Goal: Task Accomplishment & Management: Complete application form

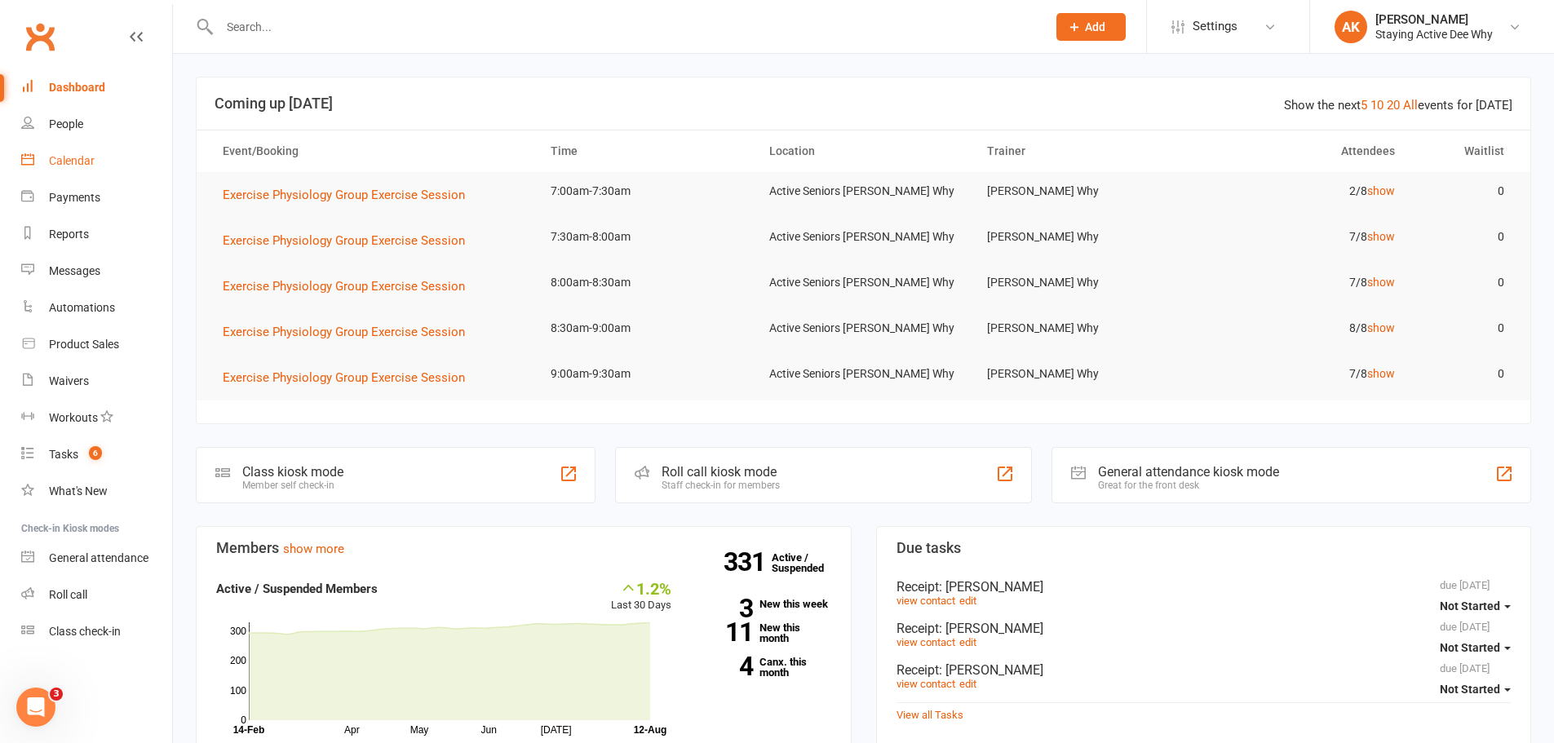
click at [109, 167] on link "Calendar" at bounding box center [96, 161] width 151 height 37
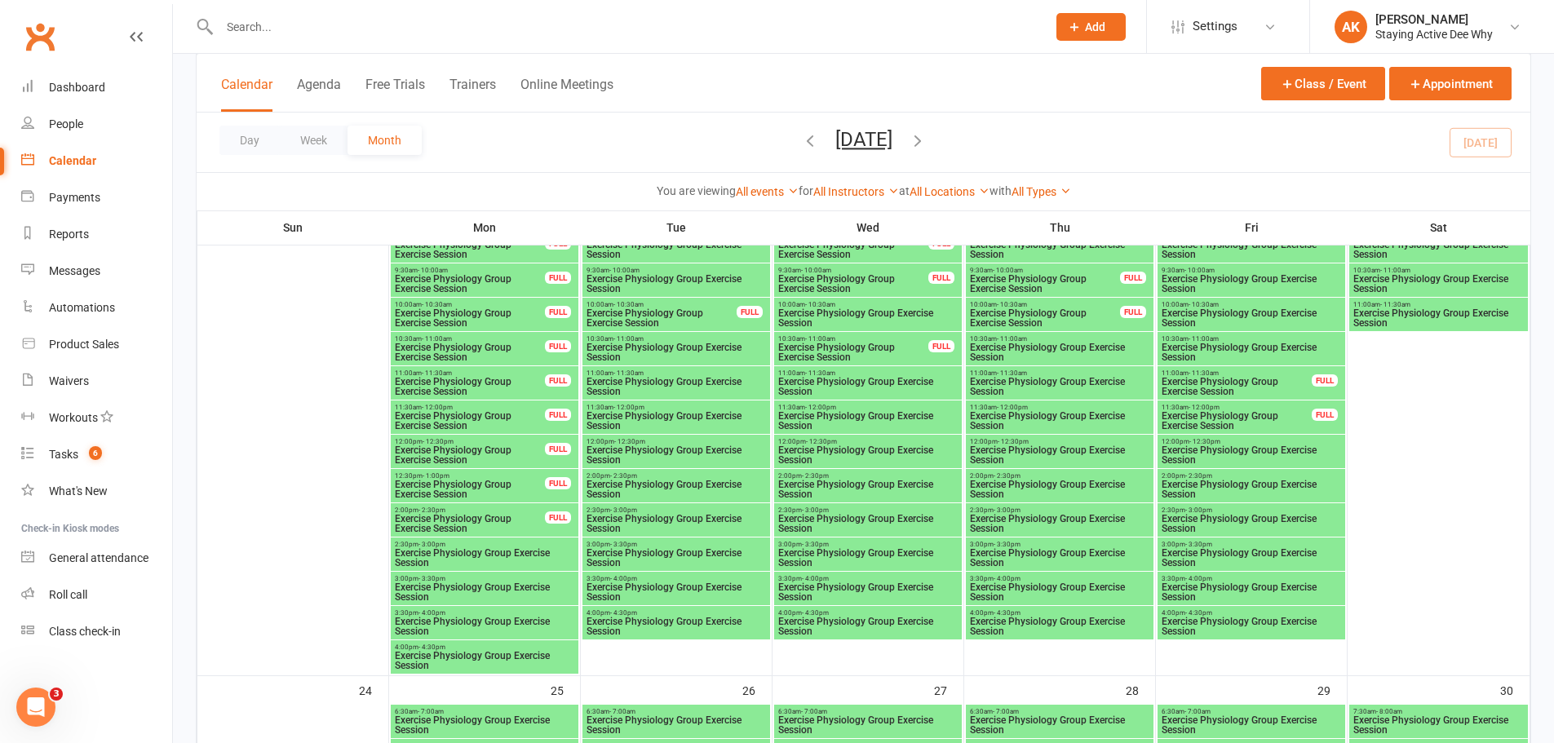
scroll to position [2285, 0]
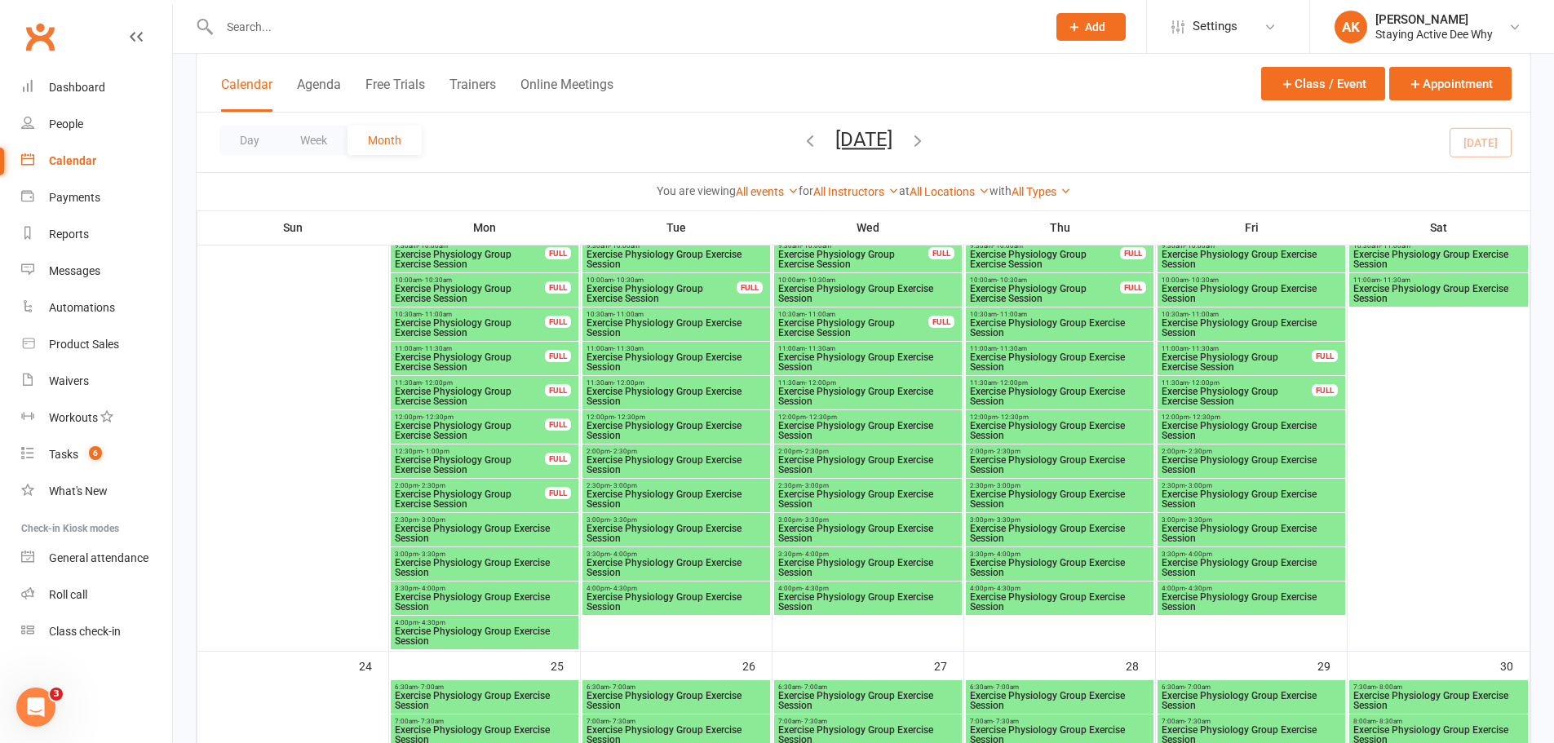
click at [632, 487] on span "- 3:00pm" at bounding box center [623, 485] width 27 height 7
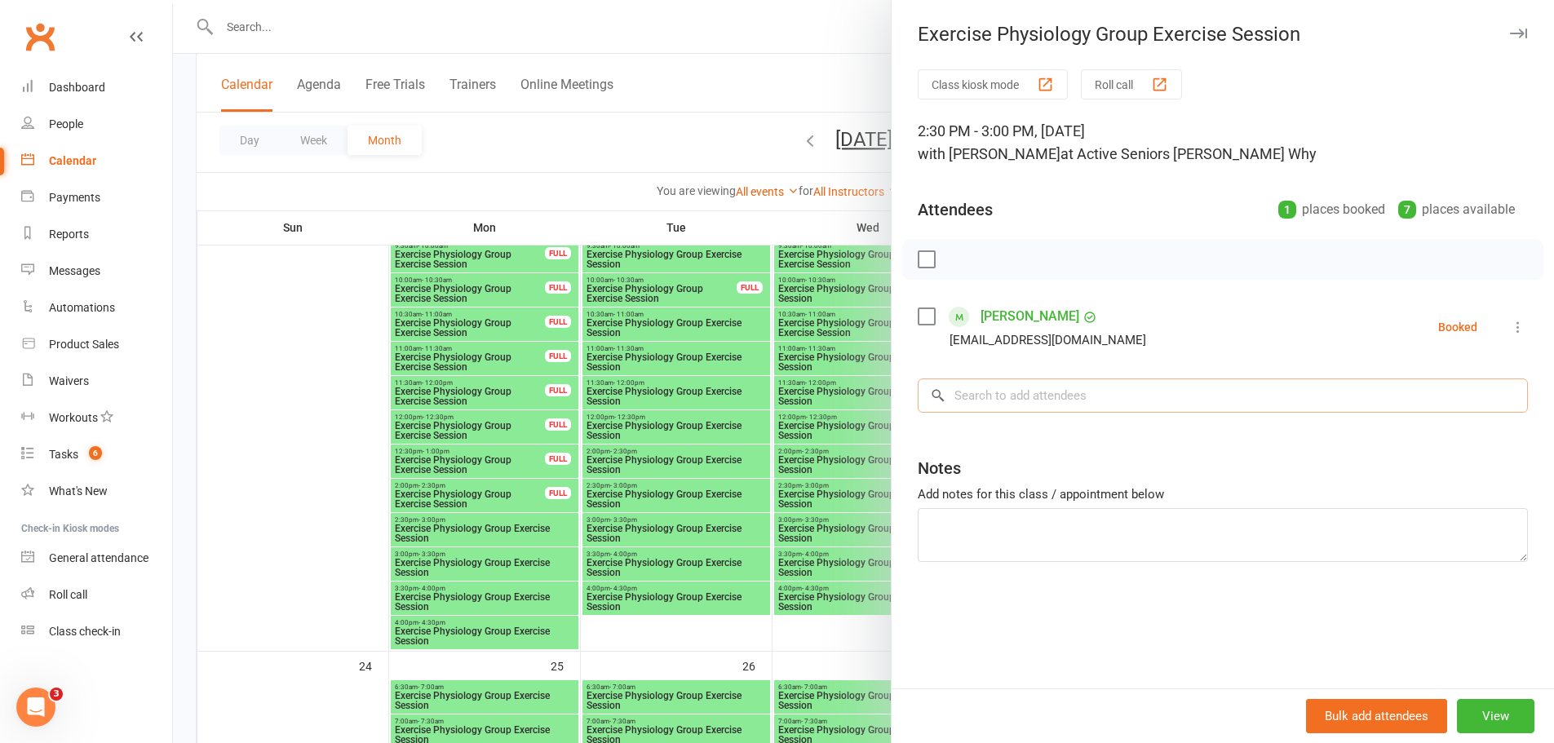
click at [1014, 392] on input "search" at bounding box center [1223, 396] width 610 height 34
click at [1014, 392] on input "[PERSON_NAME]" at bounding box center [1223, 396] width 610 height 34
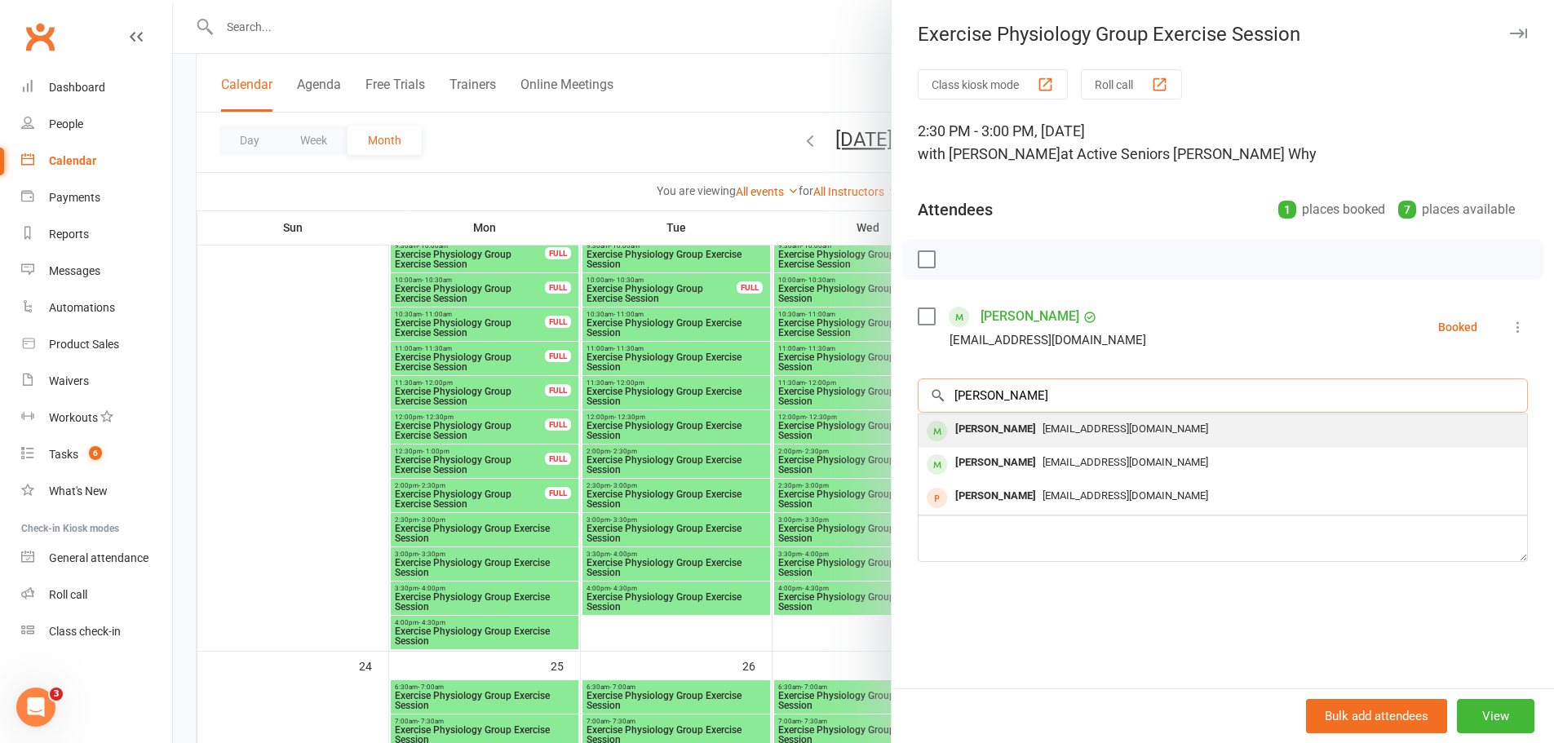
type input "[PERSON_NAME]"
click at [1066, 424] on span "[EMAIL_ADDRESS][DOMAIN_NAME]" at bounding box center [1126, 429] width 166 height 12
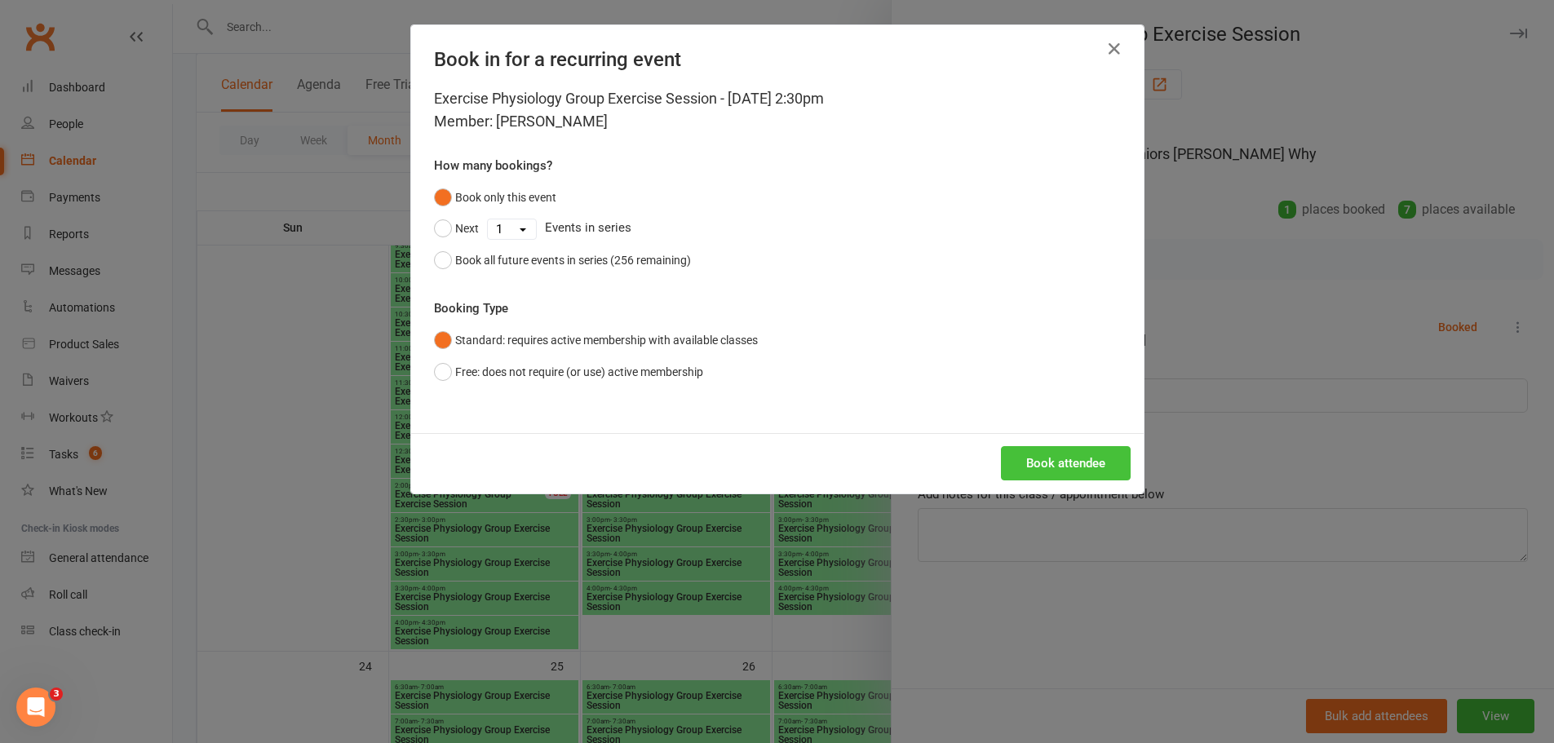
click at [1055, 473] on button "Book attendee" at bounding box center [1066, 463] width 130 height 34
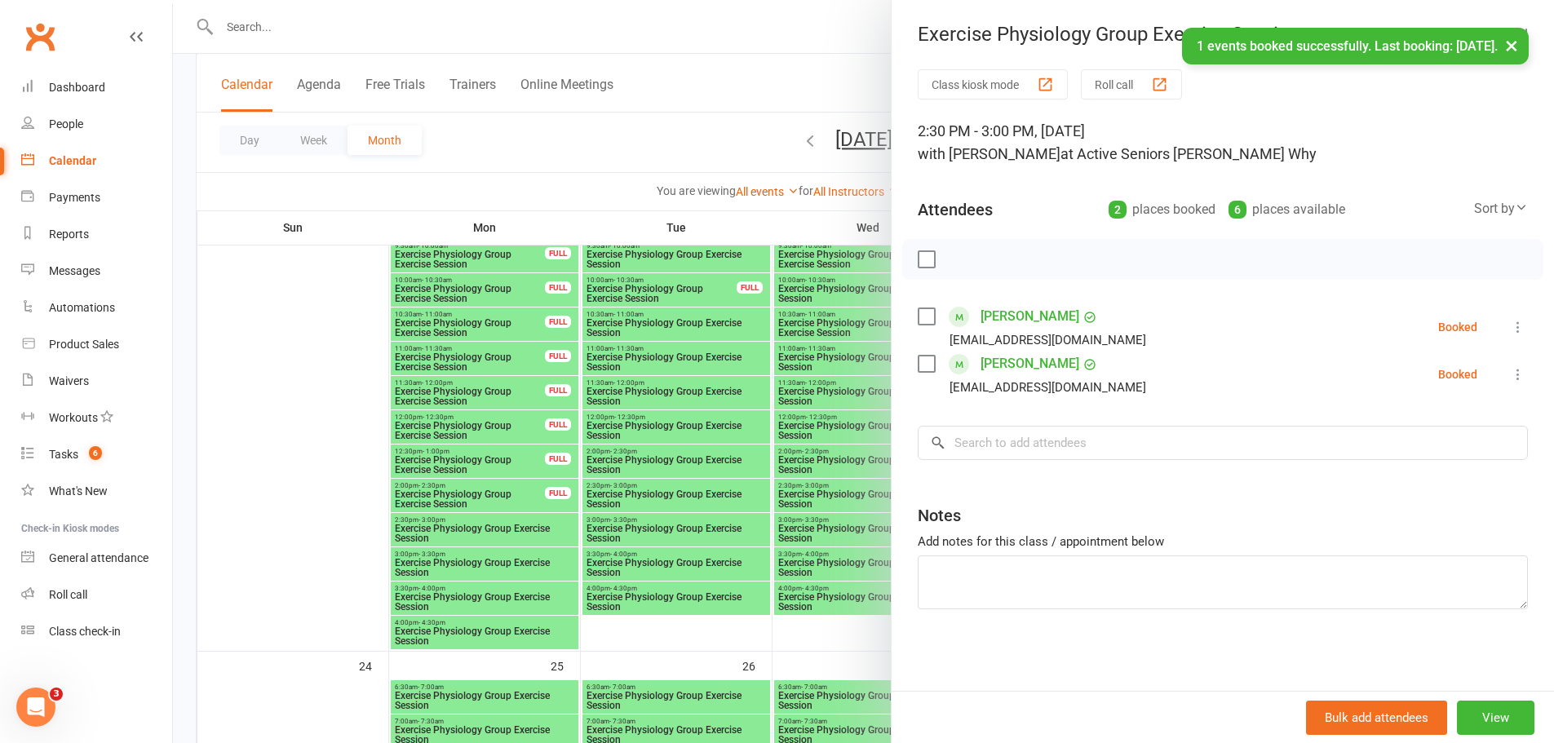
click at [757, 443] on div at bounding box center [863, 371] width 1381 height 743
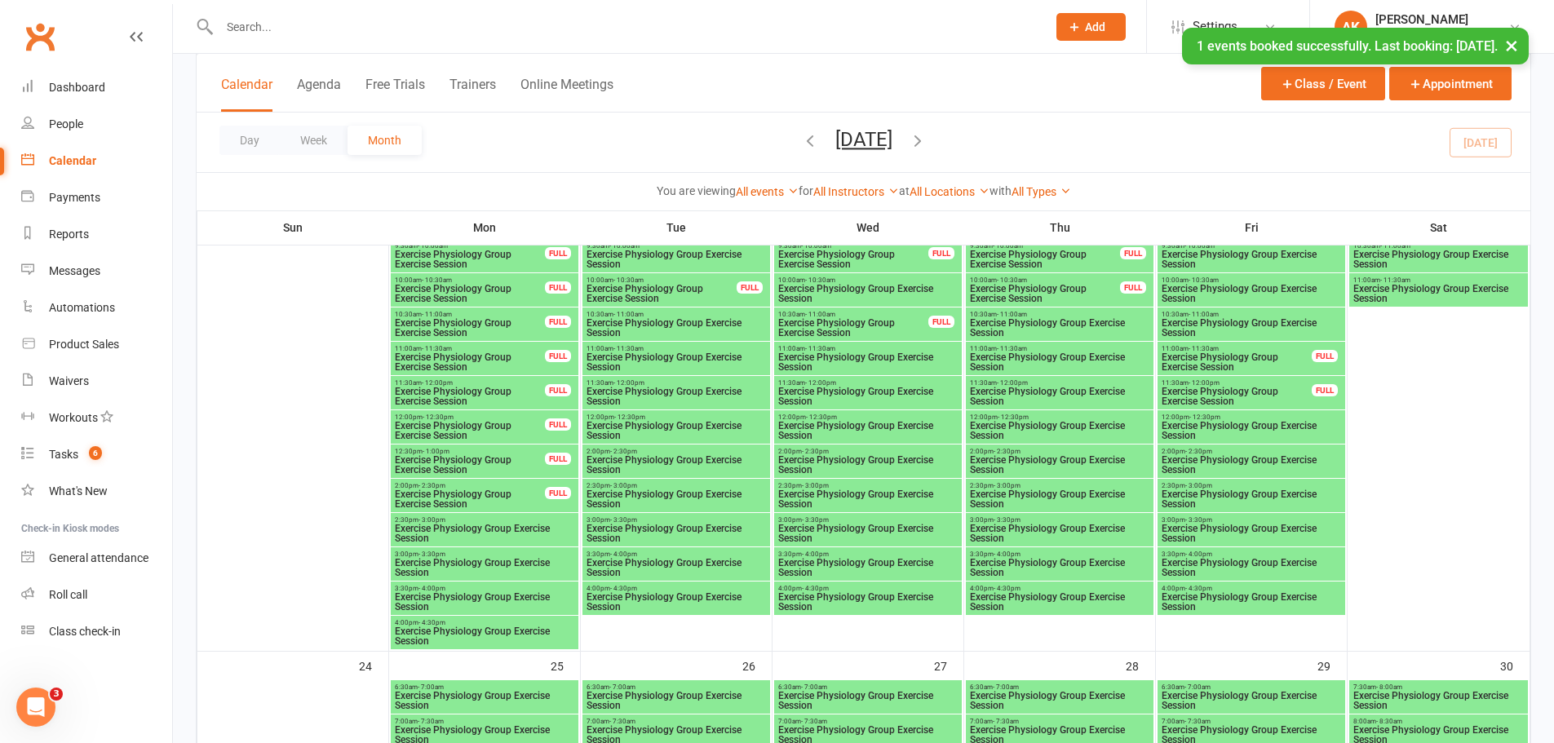
click at [1018, 497] on span "Exercise Physiology Group Exercise Session" at bounding box center [1059, 500] width 181 height 20
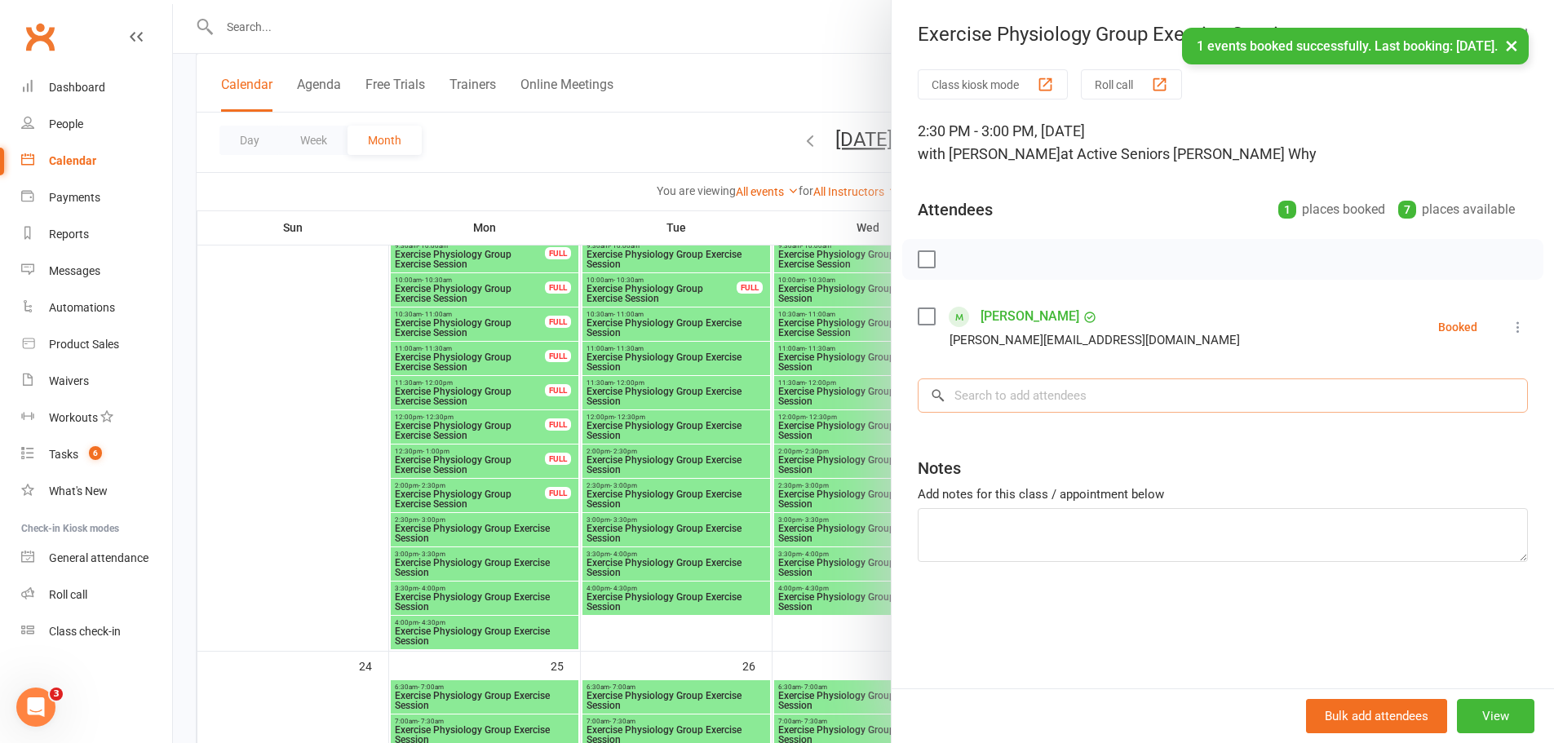
click at [992, 403] on input "search" at bounding box center [1223, 396] width 610 height 34
paste input "[PERSON_NAME]"
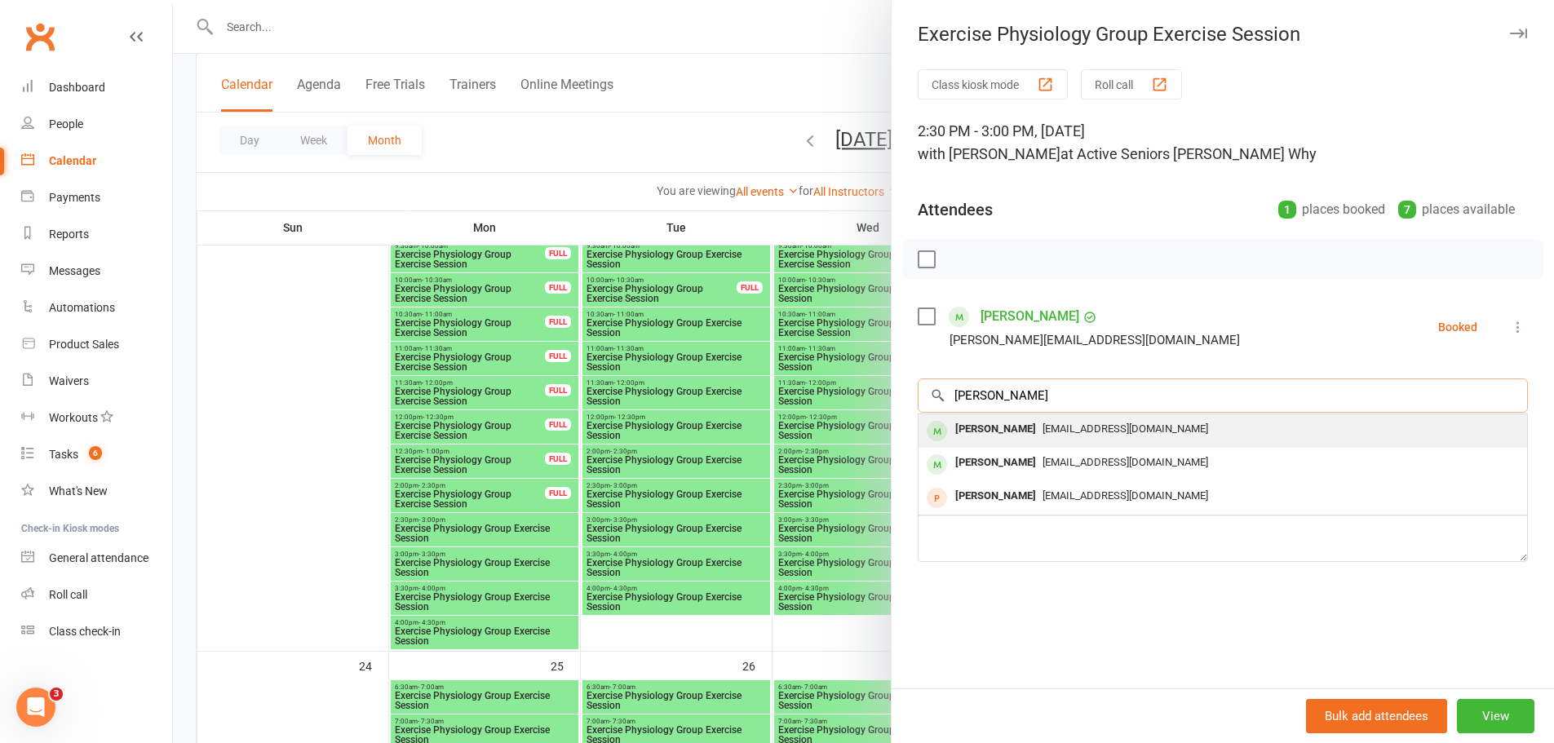
type input "[PERSON_NAME]"
click at [1043, 427] on span "[EMAIL_ADDRESS][DOMAIN_NAME]" at bounding box center [1126, 429] width 166 height 12
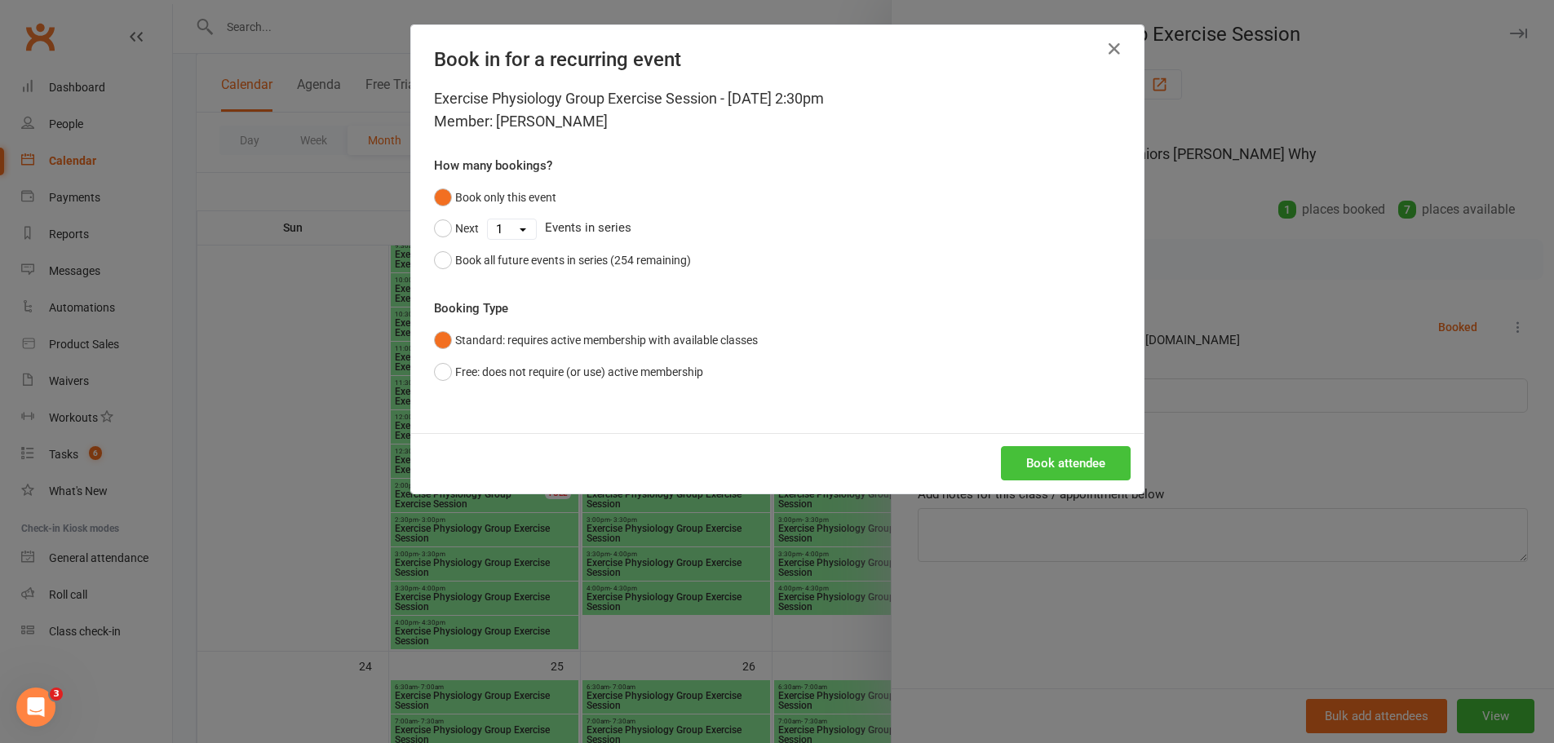
click at [1036, 465] on button "Book attendee" at bounding box center [1066, 463] width 130 height 34
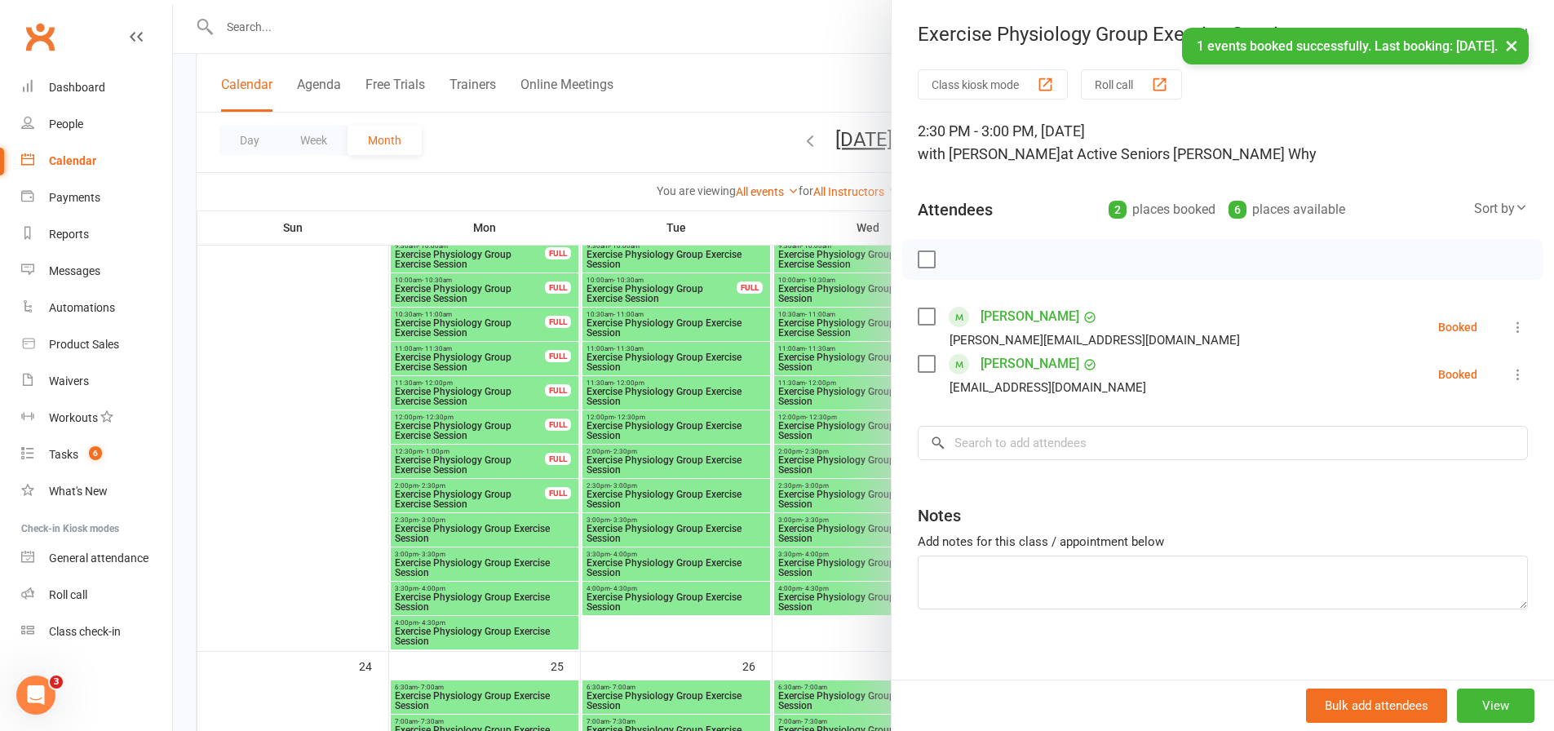
click at [686, 454] on div at bounding box center [863, 365] width 1381 height 731
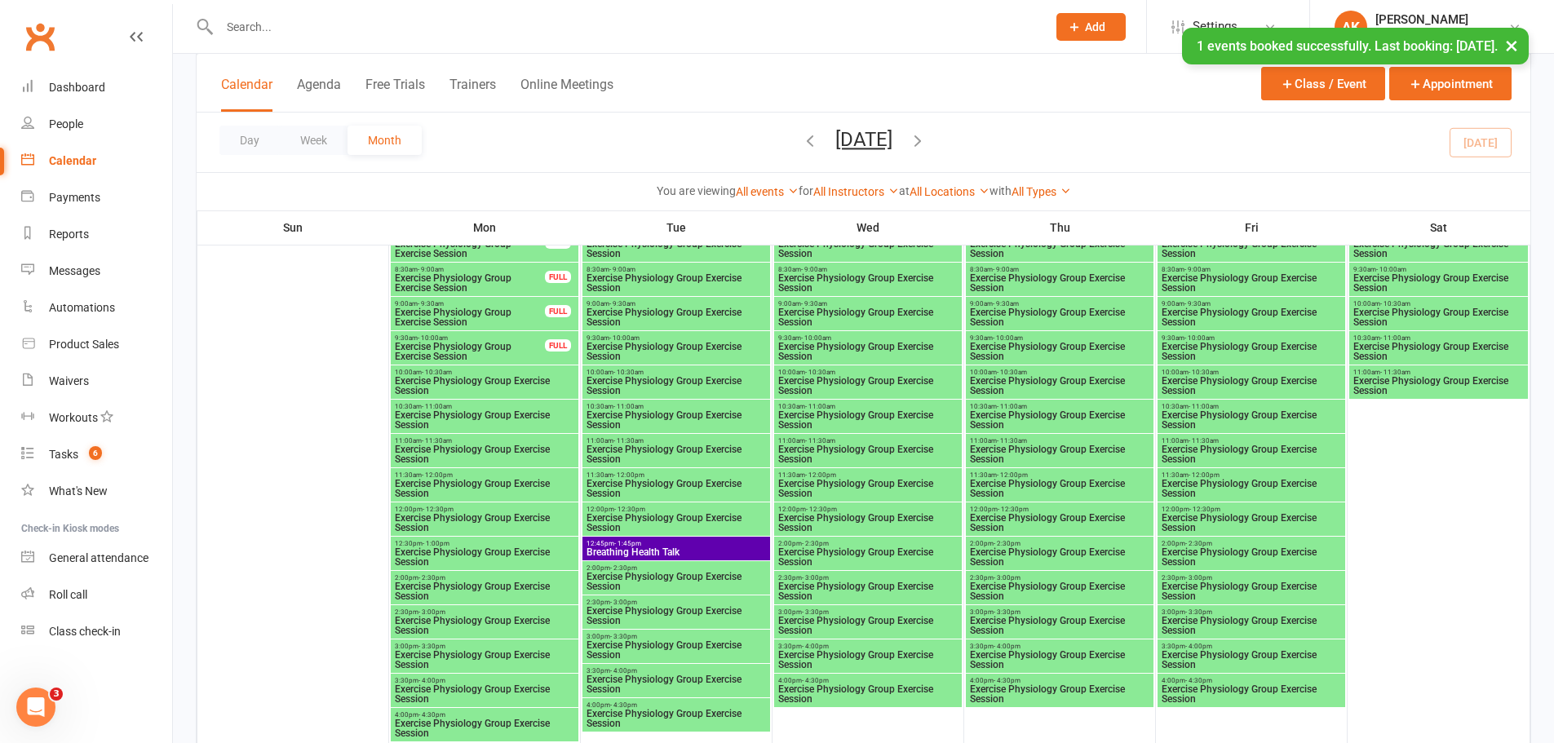
scroll to position [2856, 0]
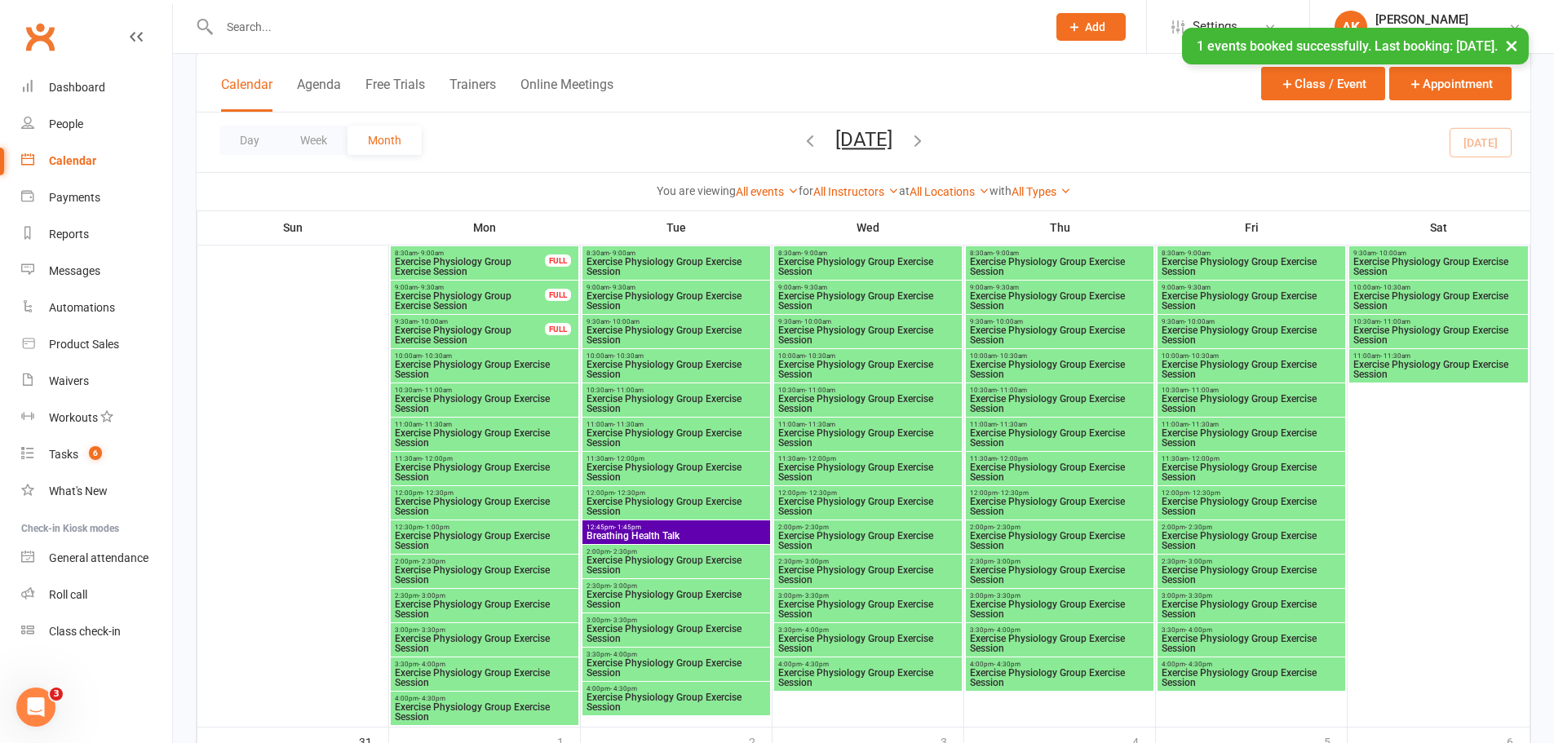
click at [627, 525] on span "- 1:45pm" at bounding box center [627, 527] width 27 height 7
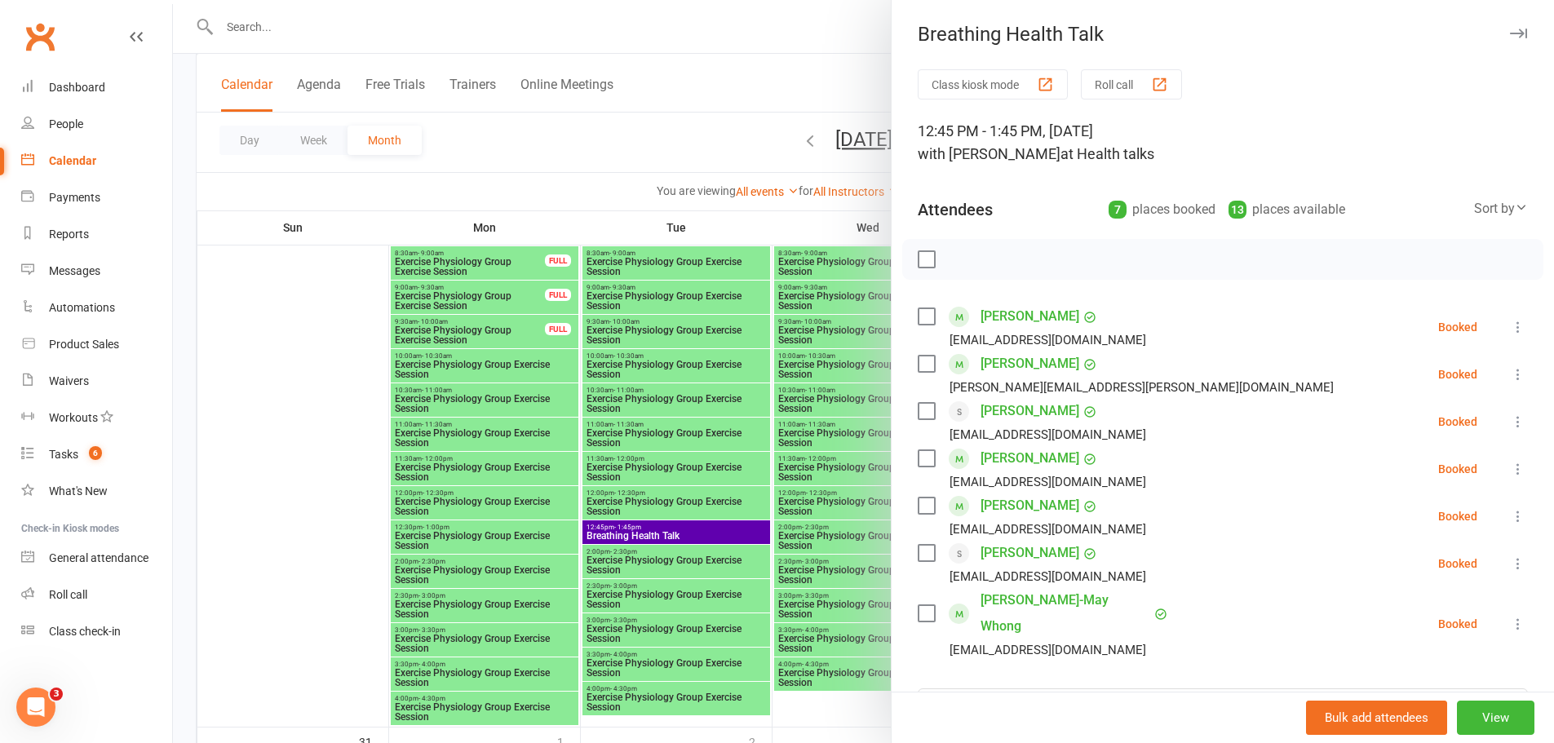
click at [627, 525] on div at bounding box center [863, 371] width 1381 height 743
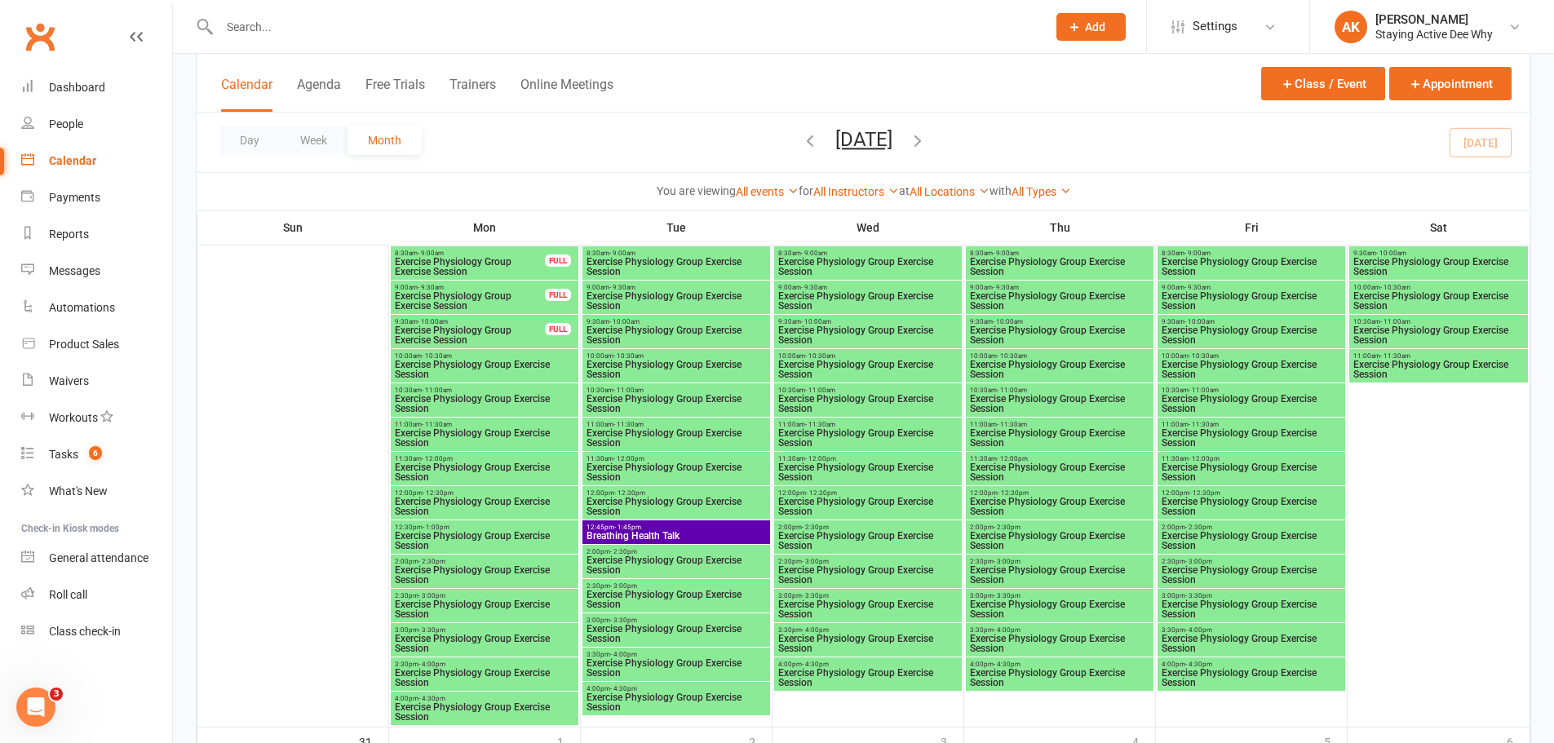
click at [628, 587] on span "- 3:00pm" at bounding box center [623, 586] width 27 height 7
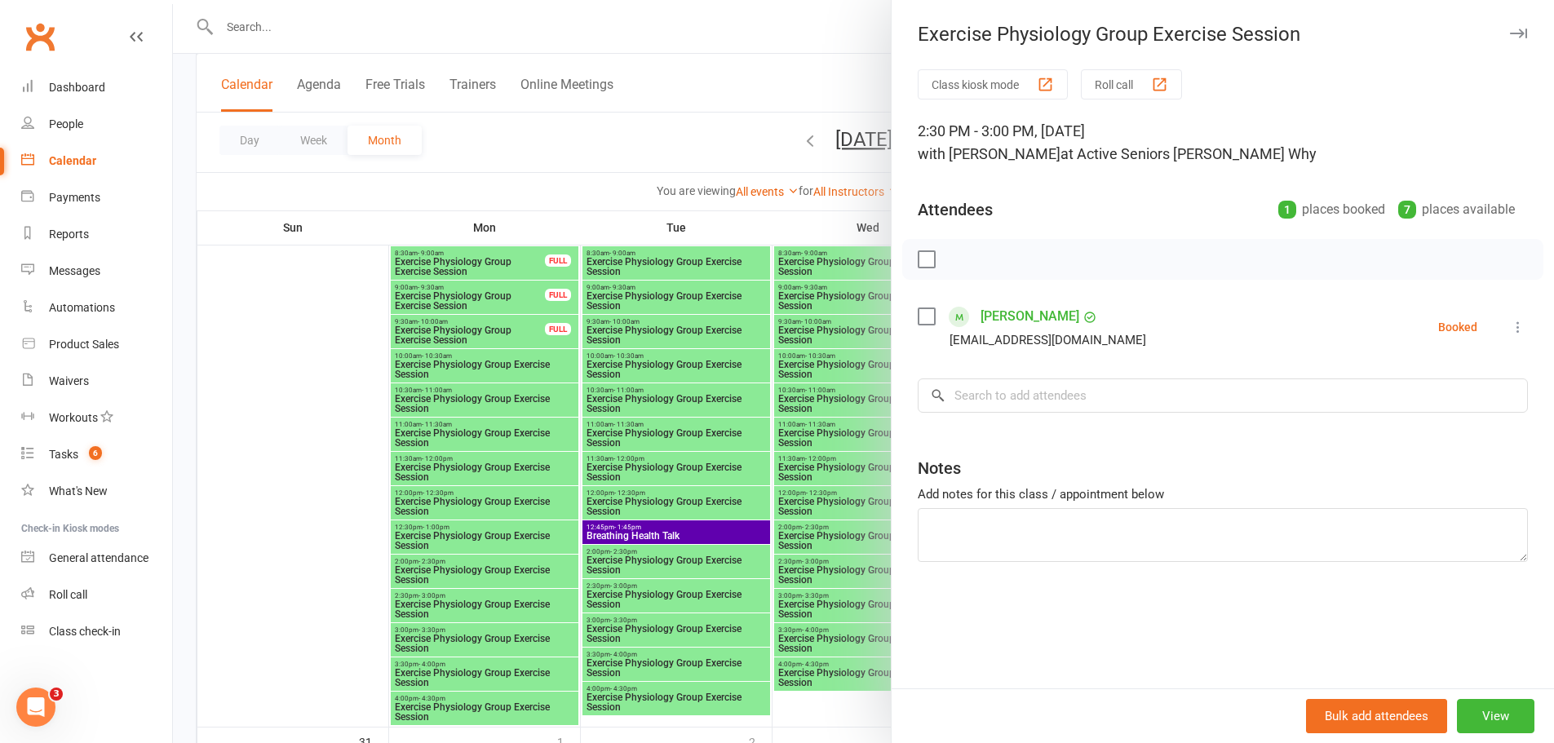
click at [634, 120] on div at bounding box center [863, 371] width 1381 height 743
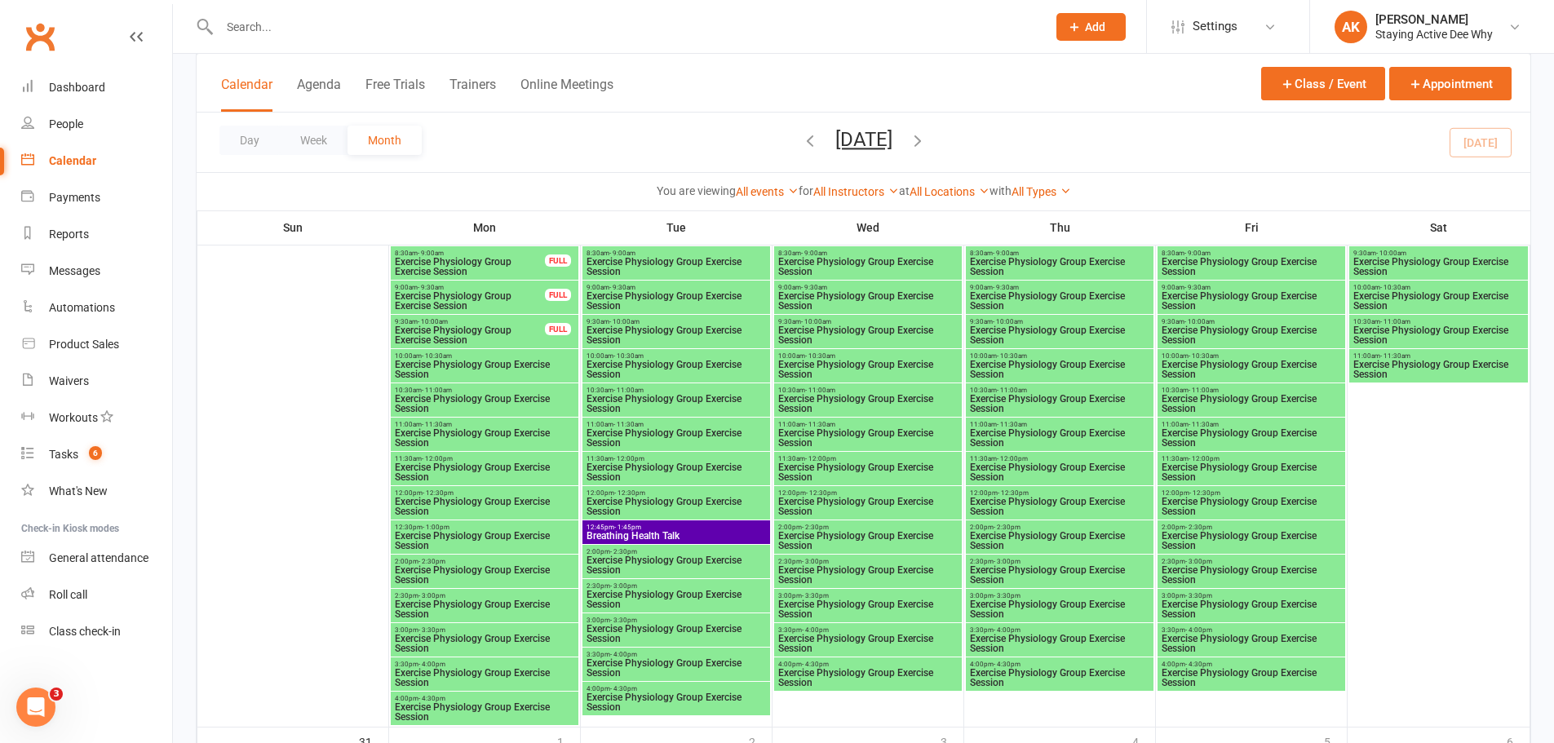
click at [636, 614] on div "3:00pm - 3:30pm Exercise Physiology Group Exercise Session" at bounding box center [677, 630] width 188 height 33
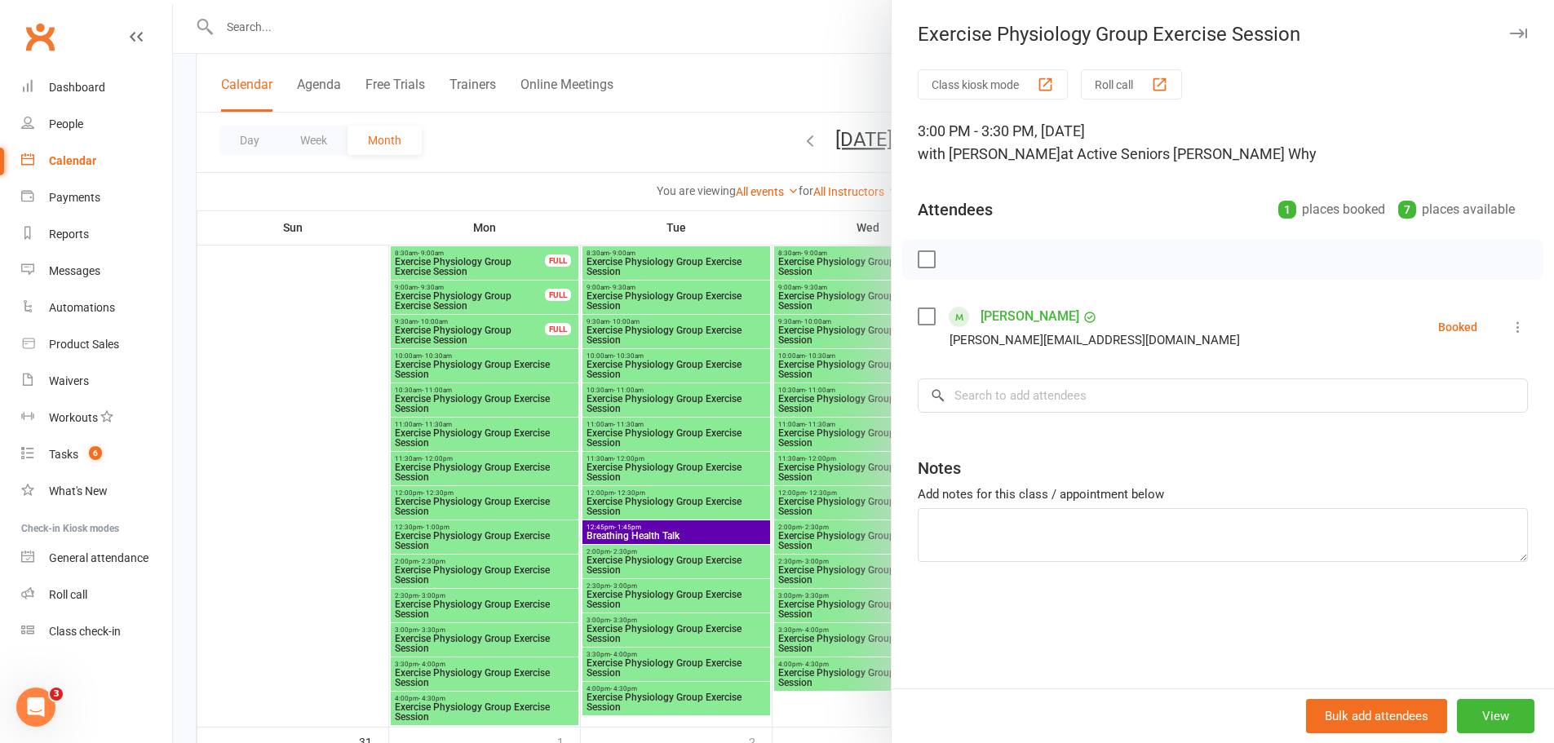
click at [673, 496] on div at bounding box center [863, 371] width 1381 height 743
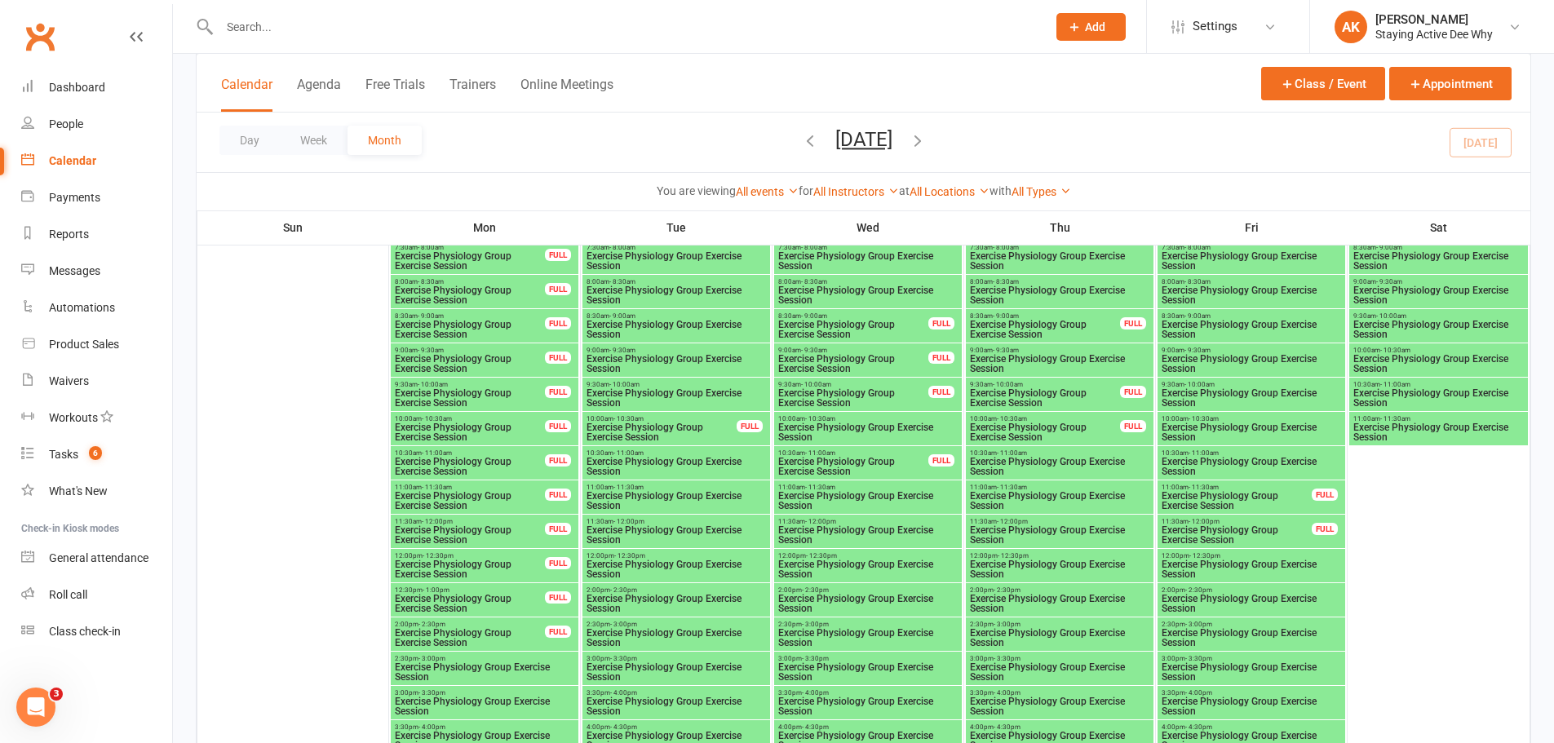
scroll to position [2203, 0]
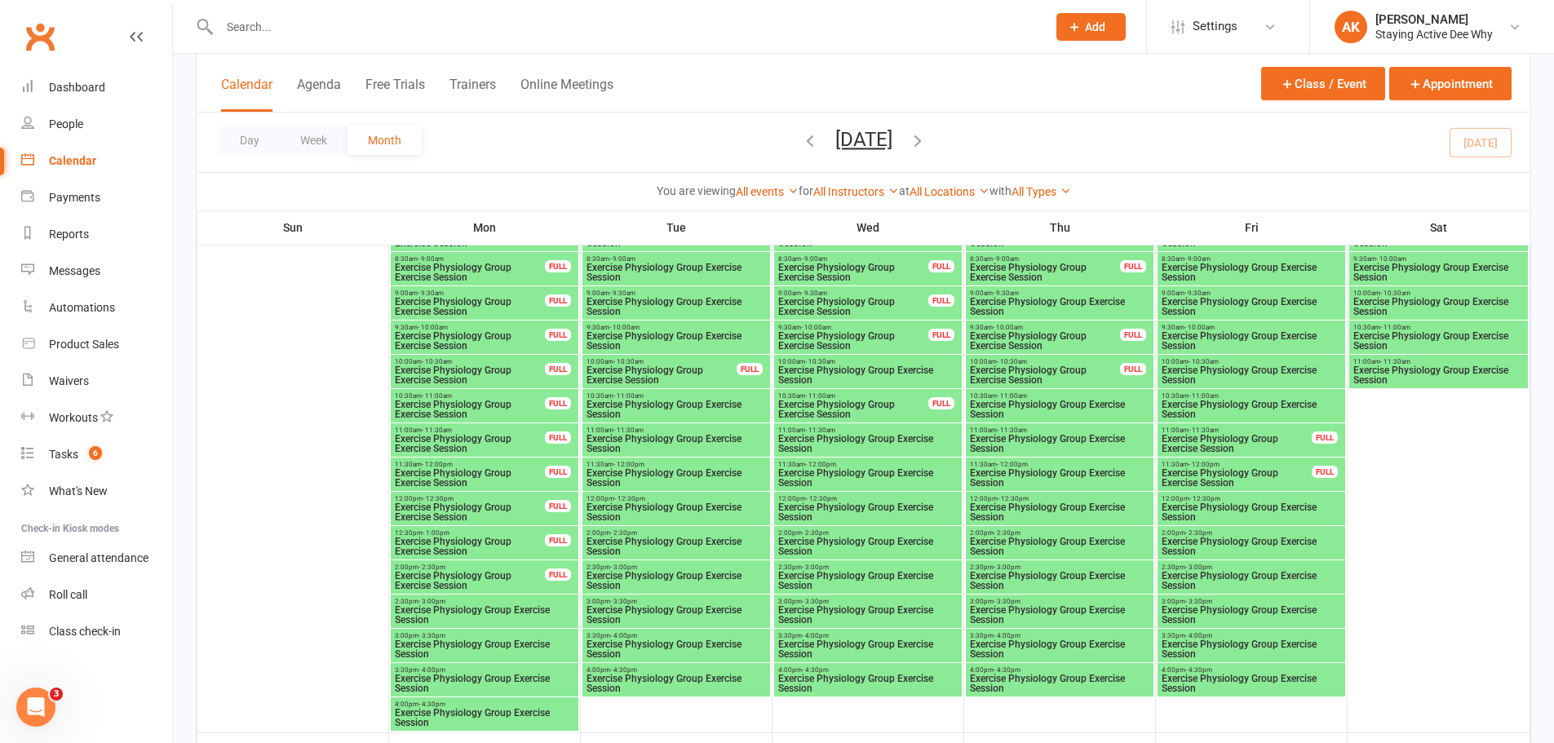
click at [646, 578] on span "Exercise Physiology Group Exercise Session" at bounding box center [676, 581] width 181 height 20
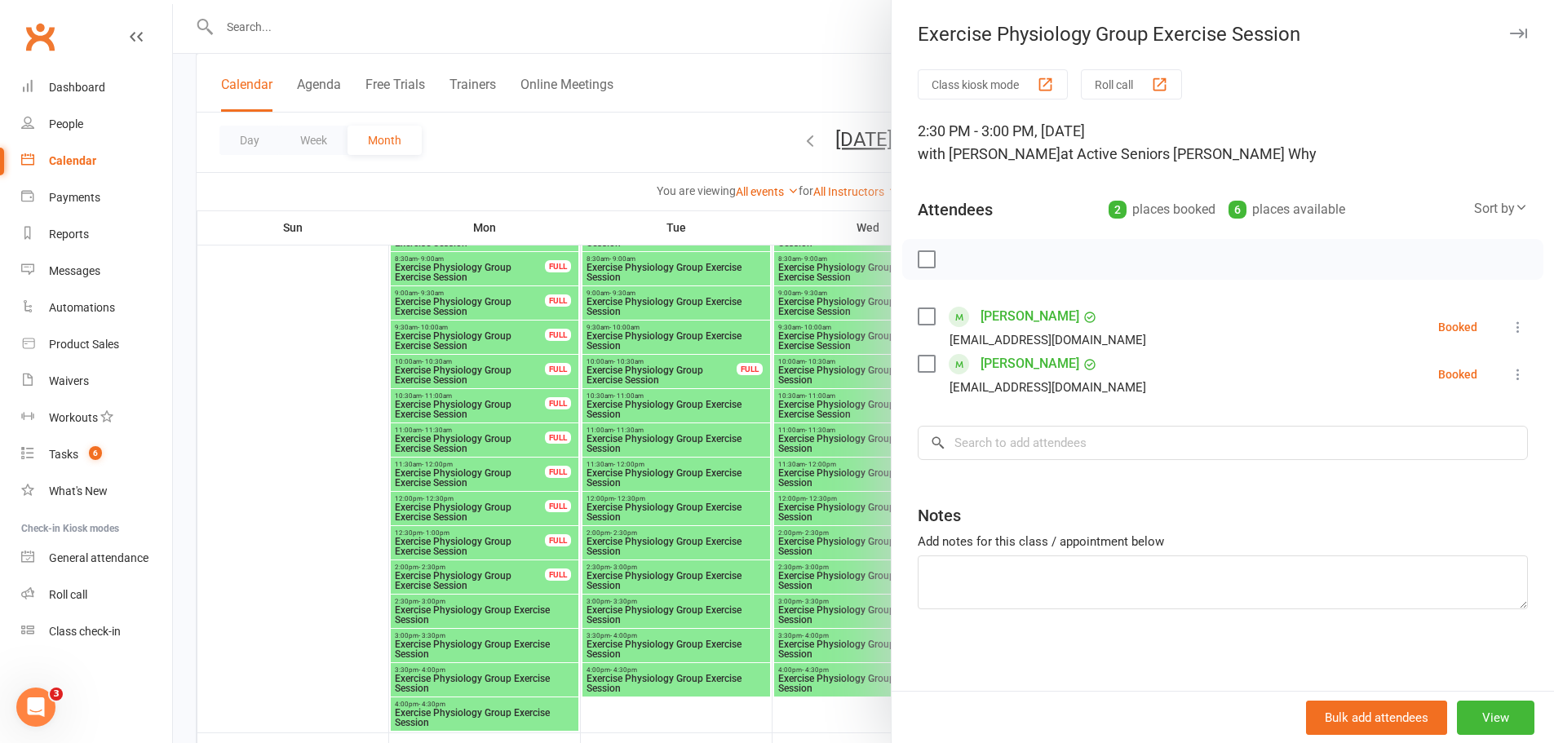
click at [650, 578] on div at bounding box center [863, 371] width 1381 height 743
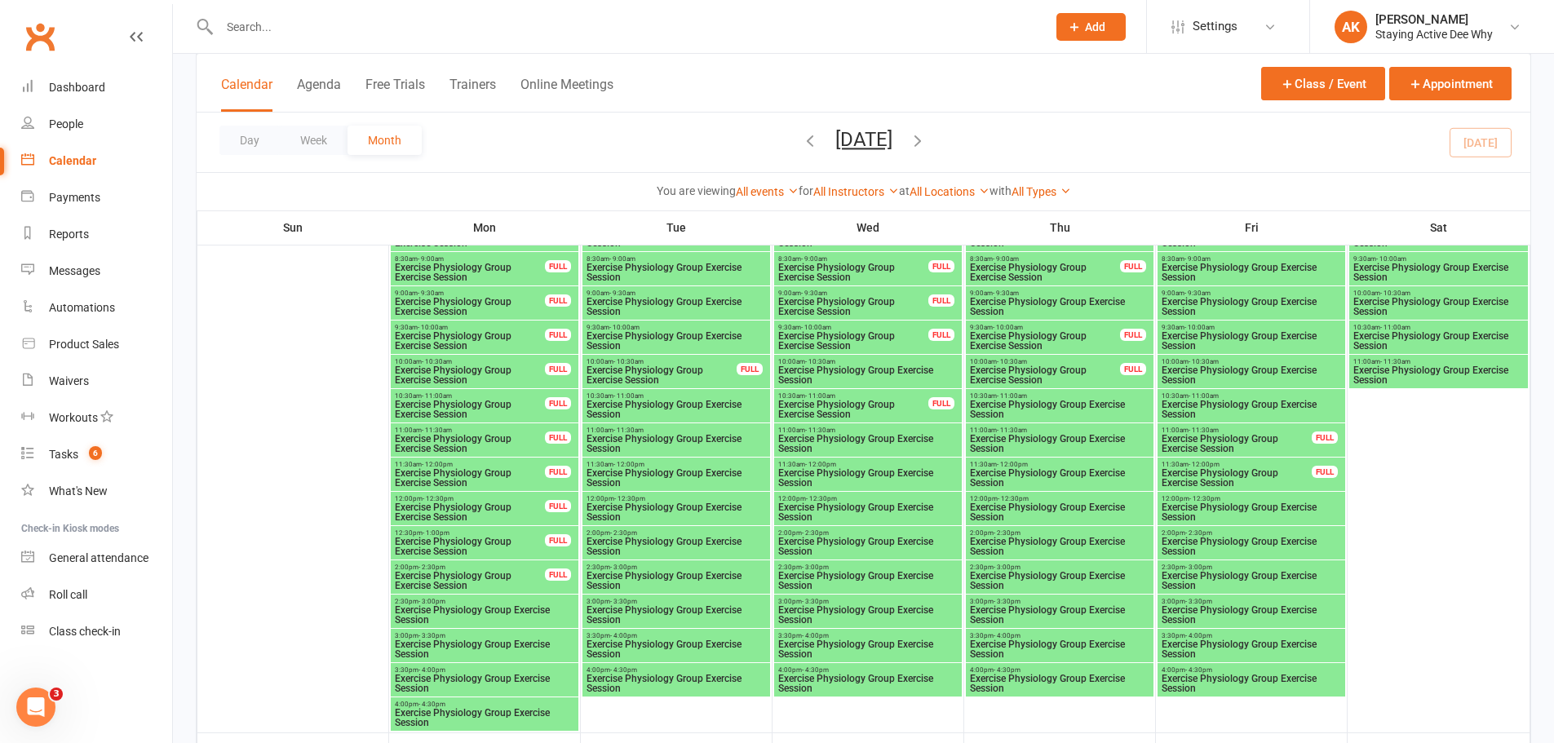
click at [1006, 580] on span "Exercise Physiology Group Exercise Session" at bounding box center [1059, 581] width 181 height 20
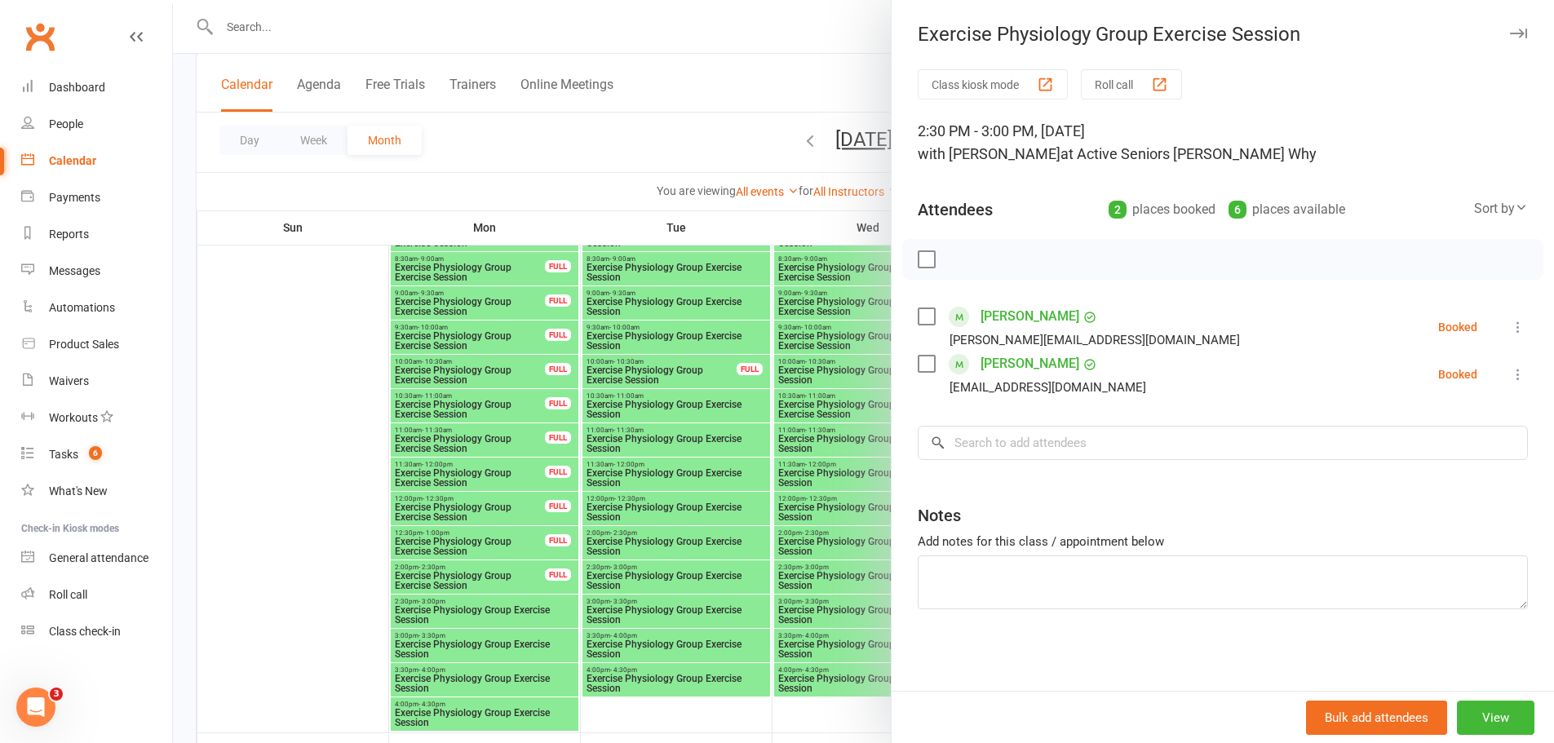
click at [709, 496] on div at bounding box center [863, 371] width 1381 height 743
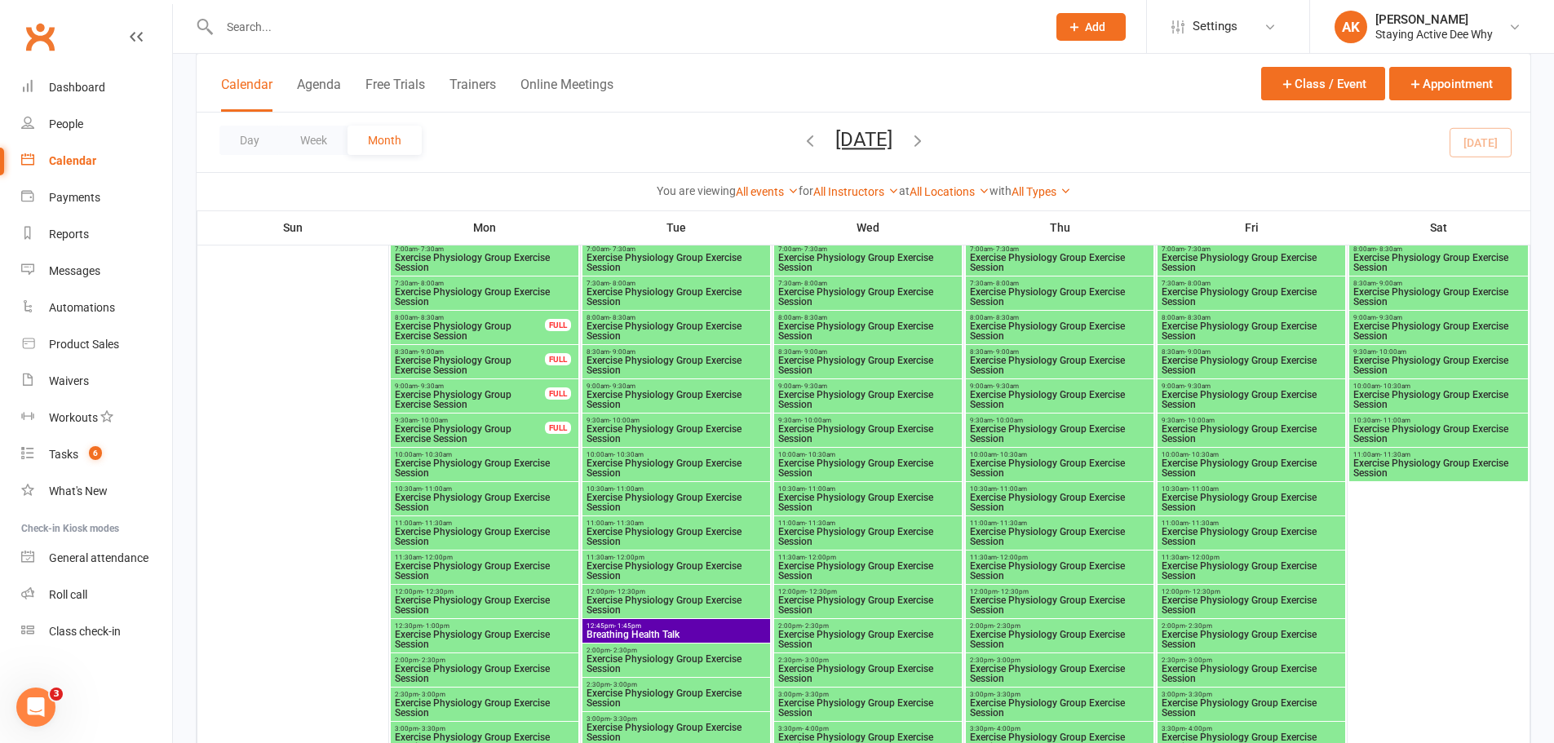
scroll to position [2856, 0]
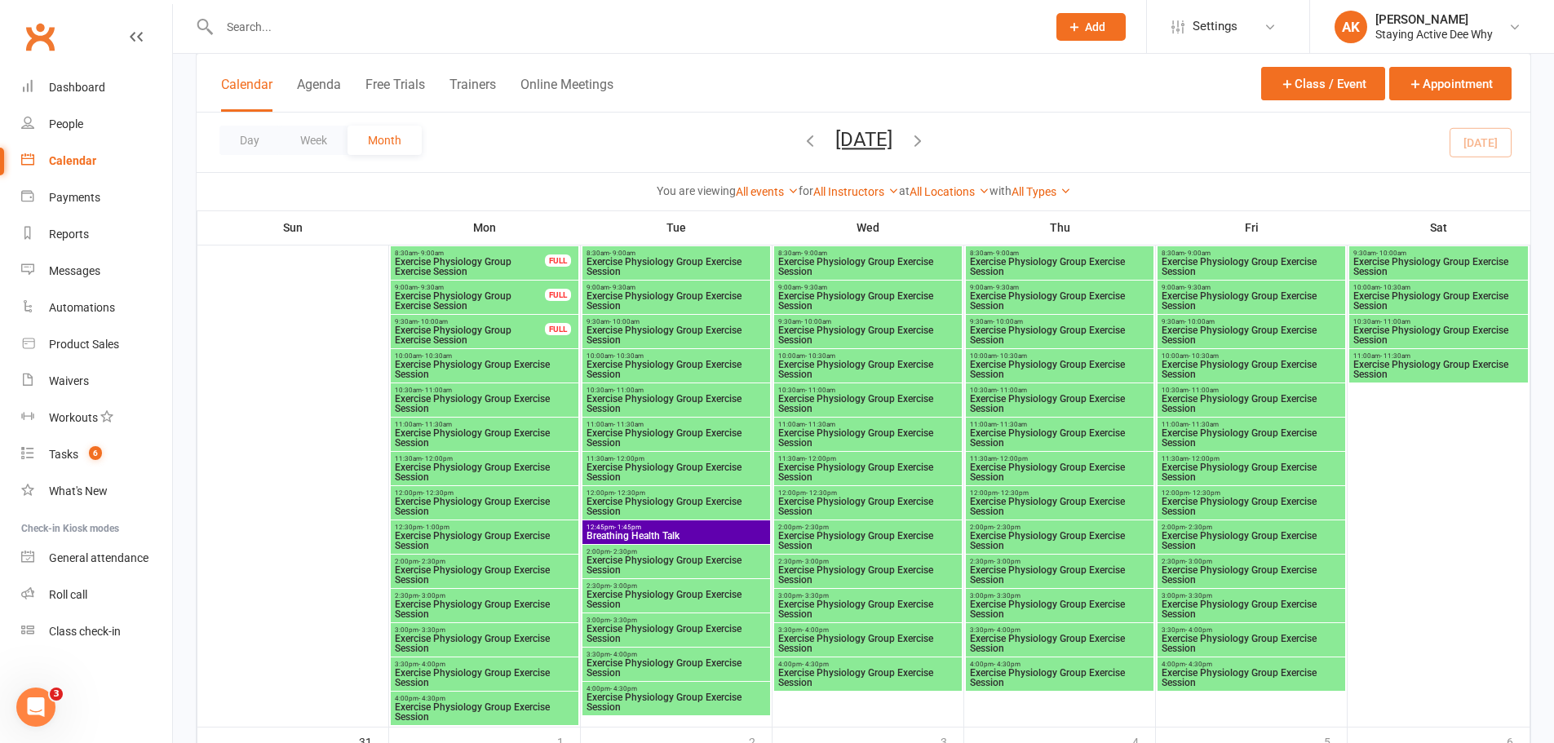
click at [651, 598] on span "Exercise Physiology Group Exercise Session" at bounding box center [676, 600] width 181 height 20
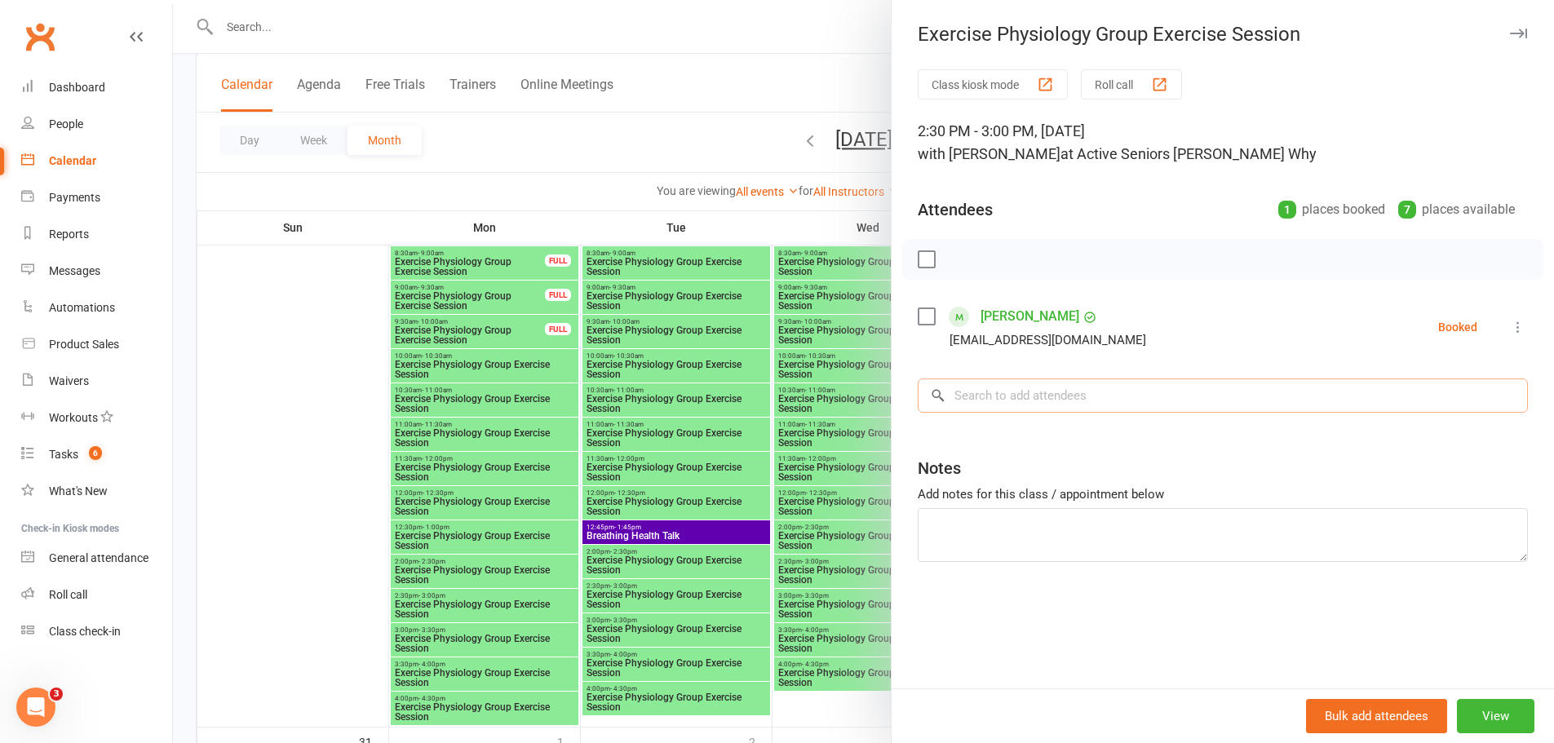
click at [976, 401] on input "search" at bounding box center [1223, 396] width 610 height 34
paste input "[PERSON_NAME]"
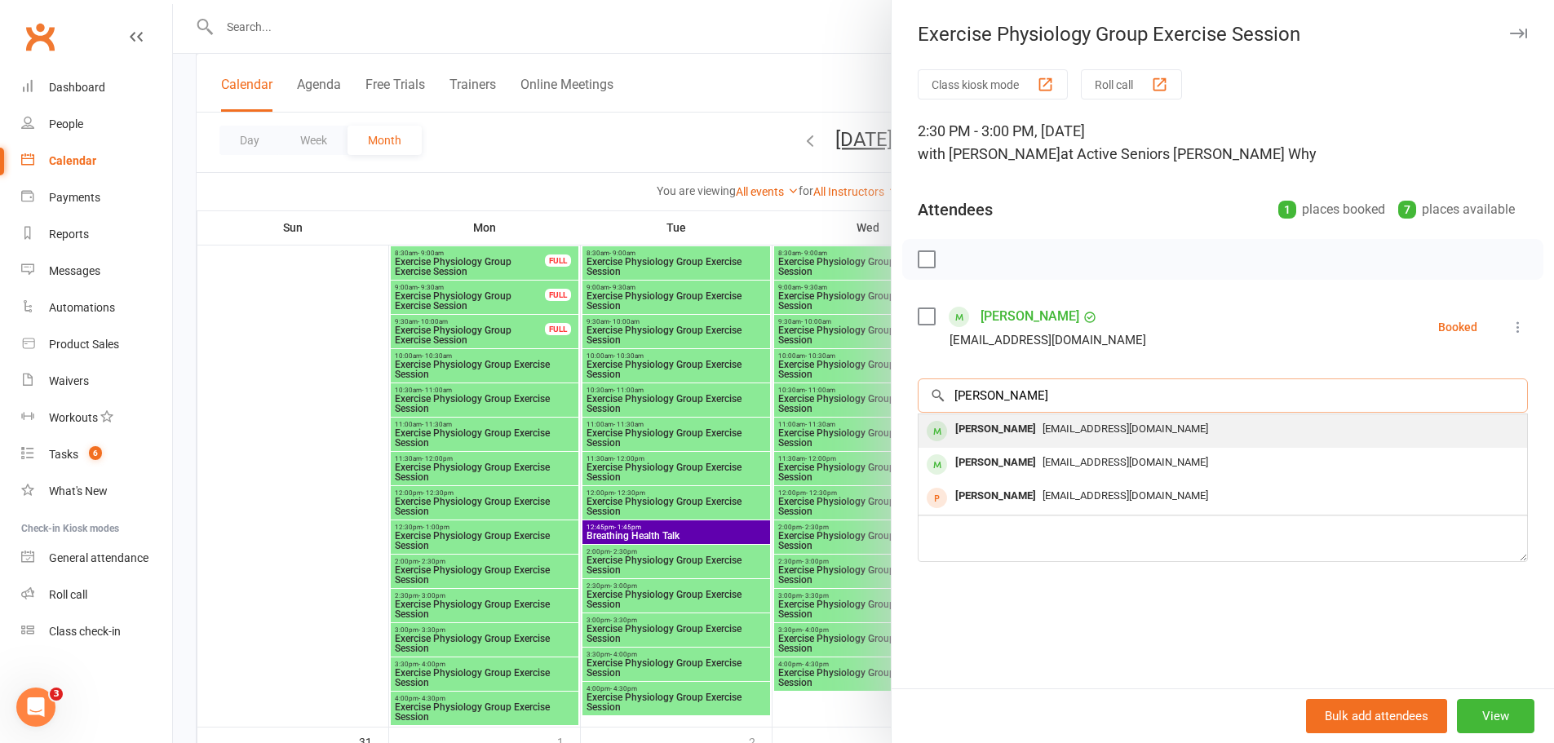
type input "[PERSON_NAME]"
click at [1045, 434] on span "[EMAIL_ADDRESS][DOMAIN_NAME]" at bounding box center [1126, 429] width 166 height 12
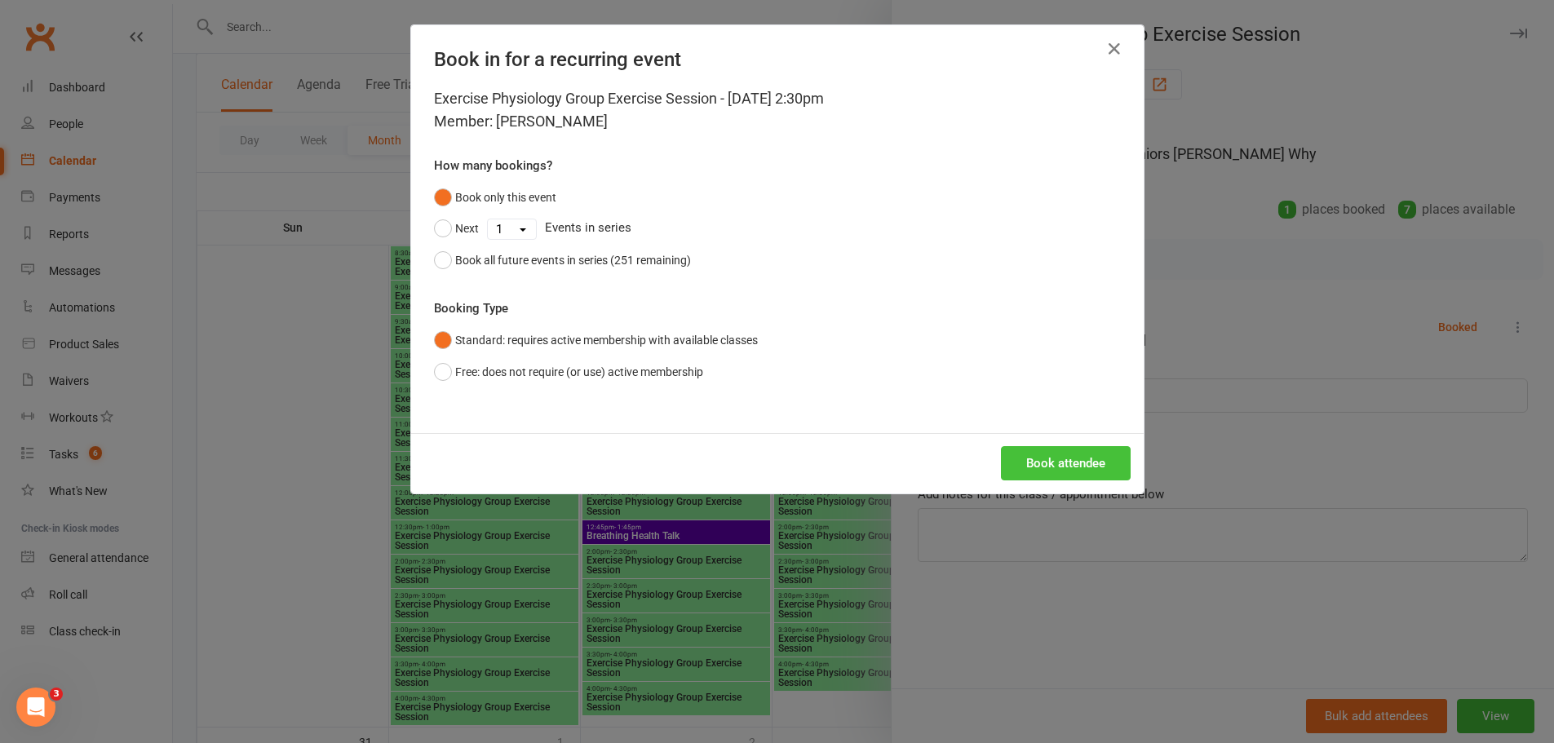
click at [1039, 478] on button "Book attendee" at bounding box center [1066, 463] width 130 height 34
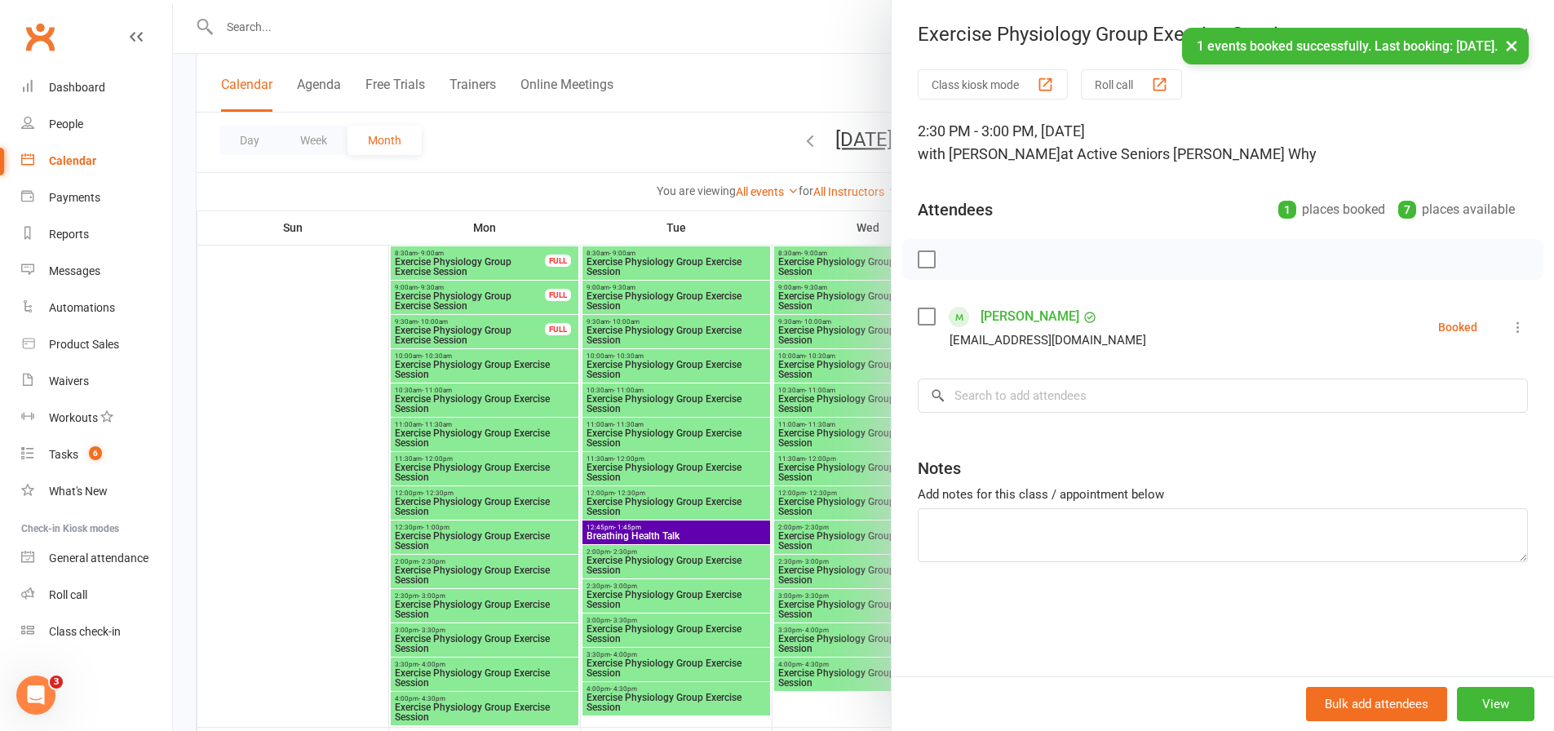
click at [725, 495] on div at bounding box center [863, 365] width 1381 height 731
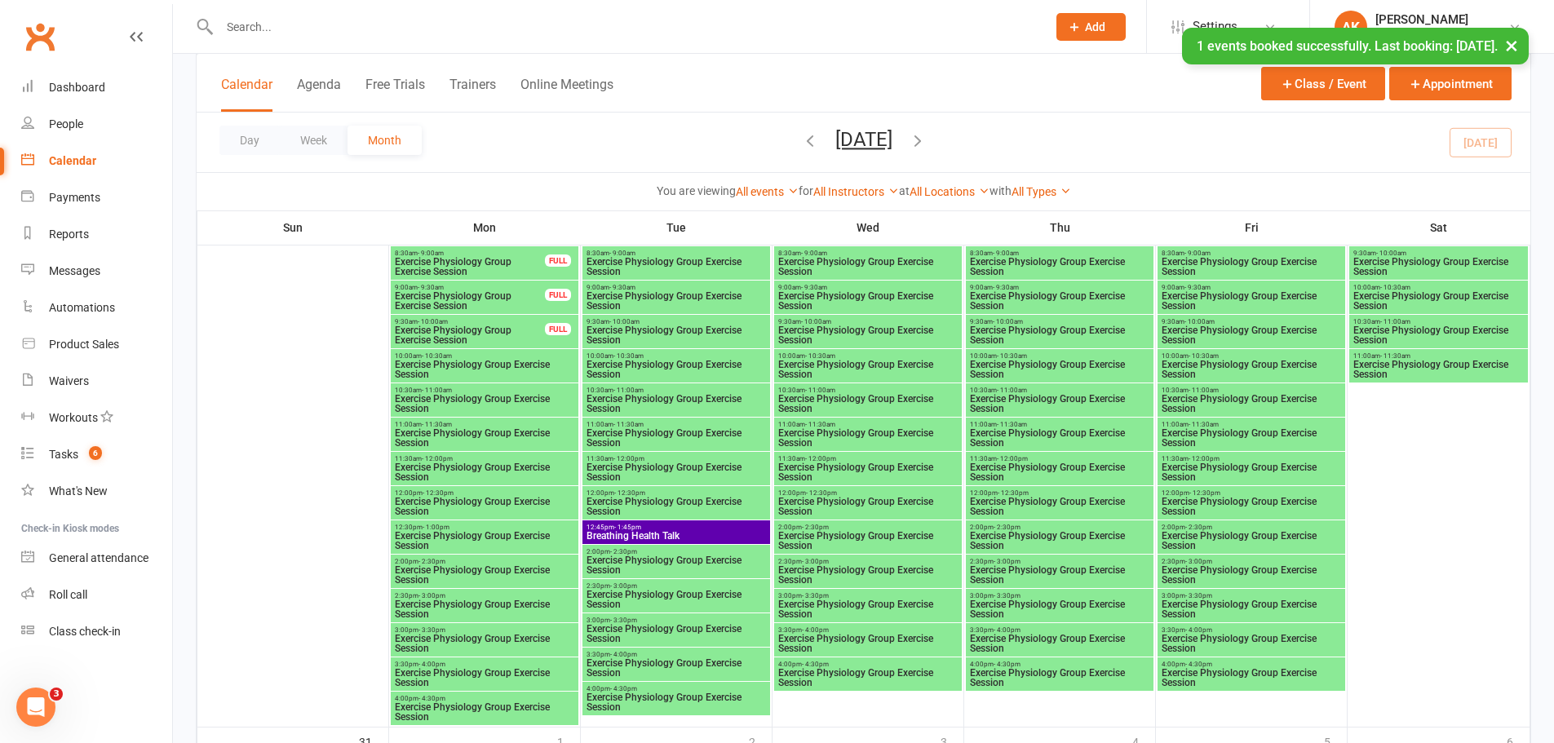
click at [999, 565] on span "Exercise Physiology Group Exercise Session" at bounding box center [1059, 575] width 181 height 20
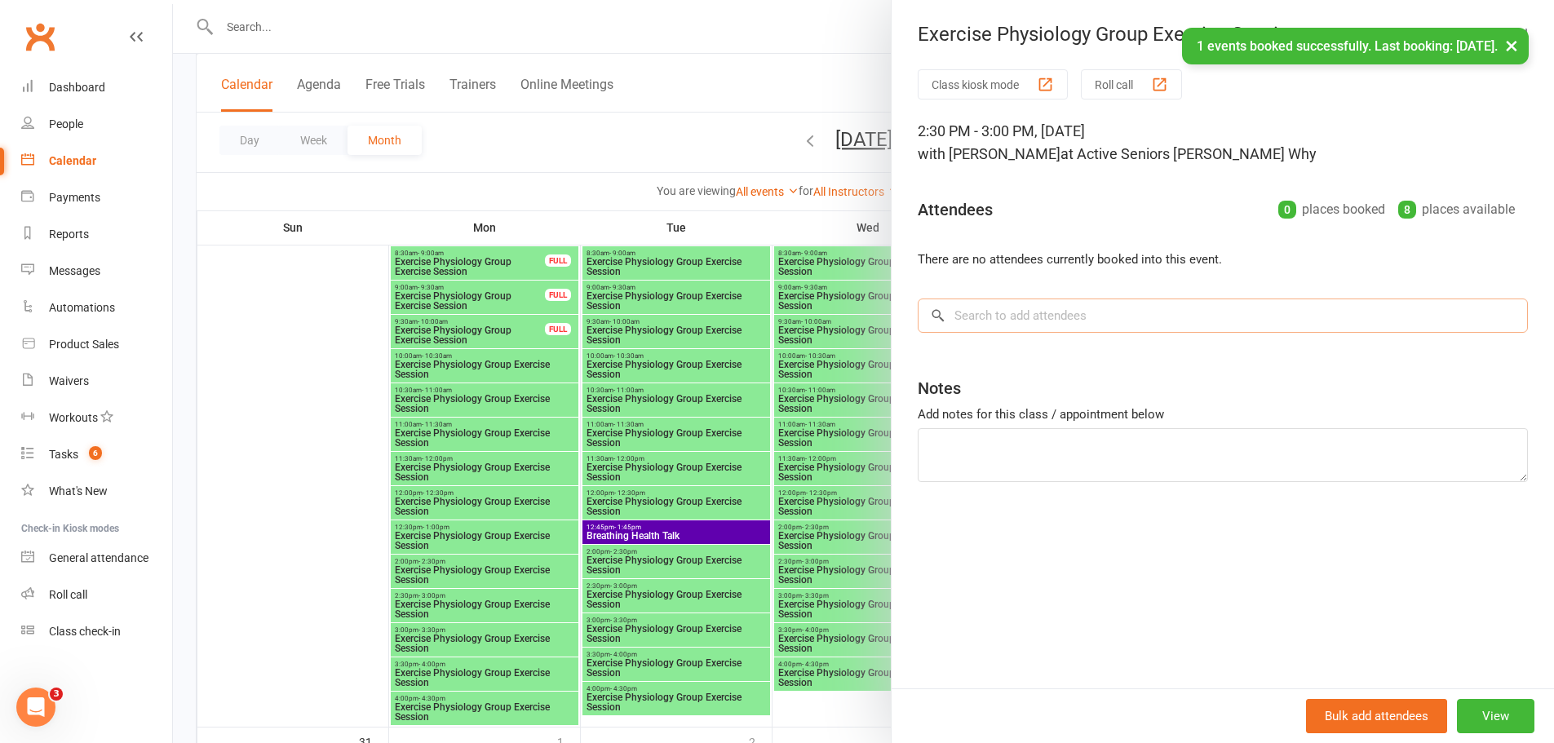
click at [995, 331] on input "search" at bounding box center [1223, 316] width 610 height 34
paste input "[PERSON_NAME]"
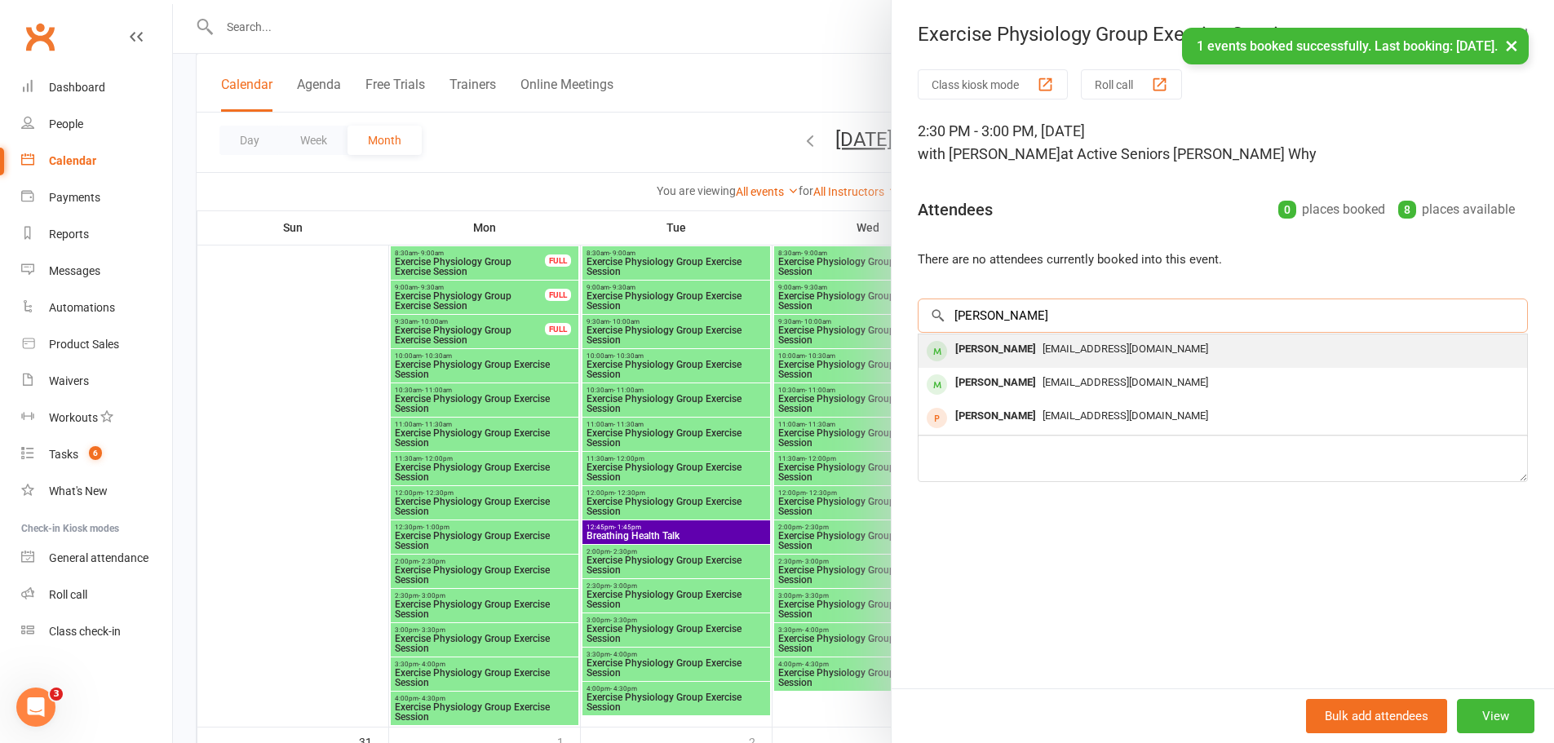
type input "[PERSON_NAME]"
click at [1021, 341] on div "[PERSON_NAME]" at bounding box center [996, 350] width 94 height 24
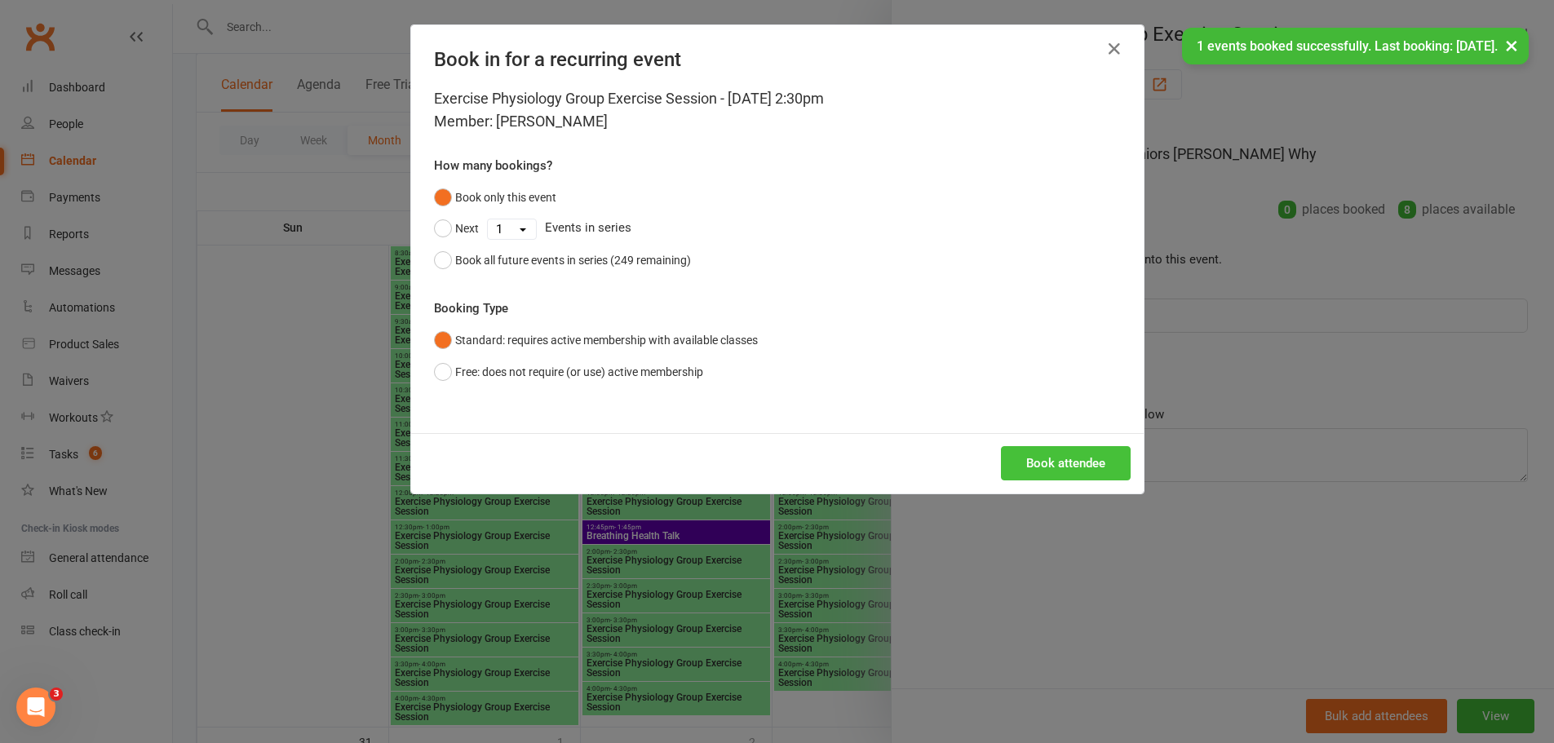
click at [1053, 457] on button "Book attendee" at bounding box center [1066, 463] width 130 height 34
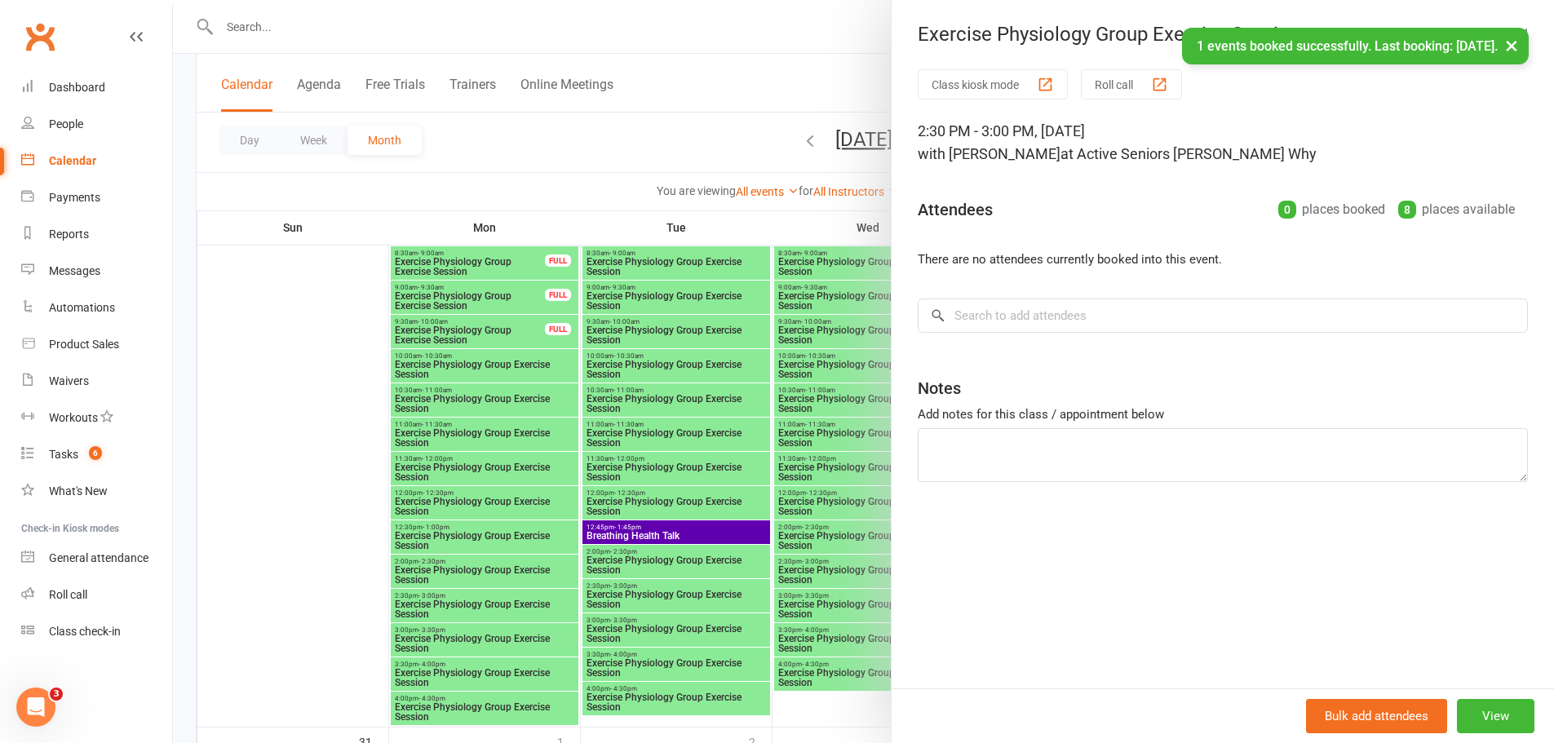
click at [734, 478] on div at bounding box center [863, 371] width 1381 height 743
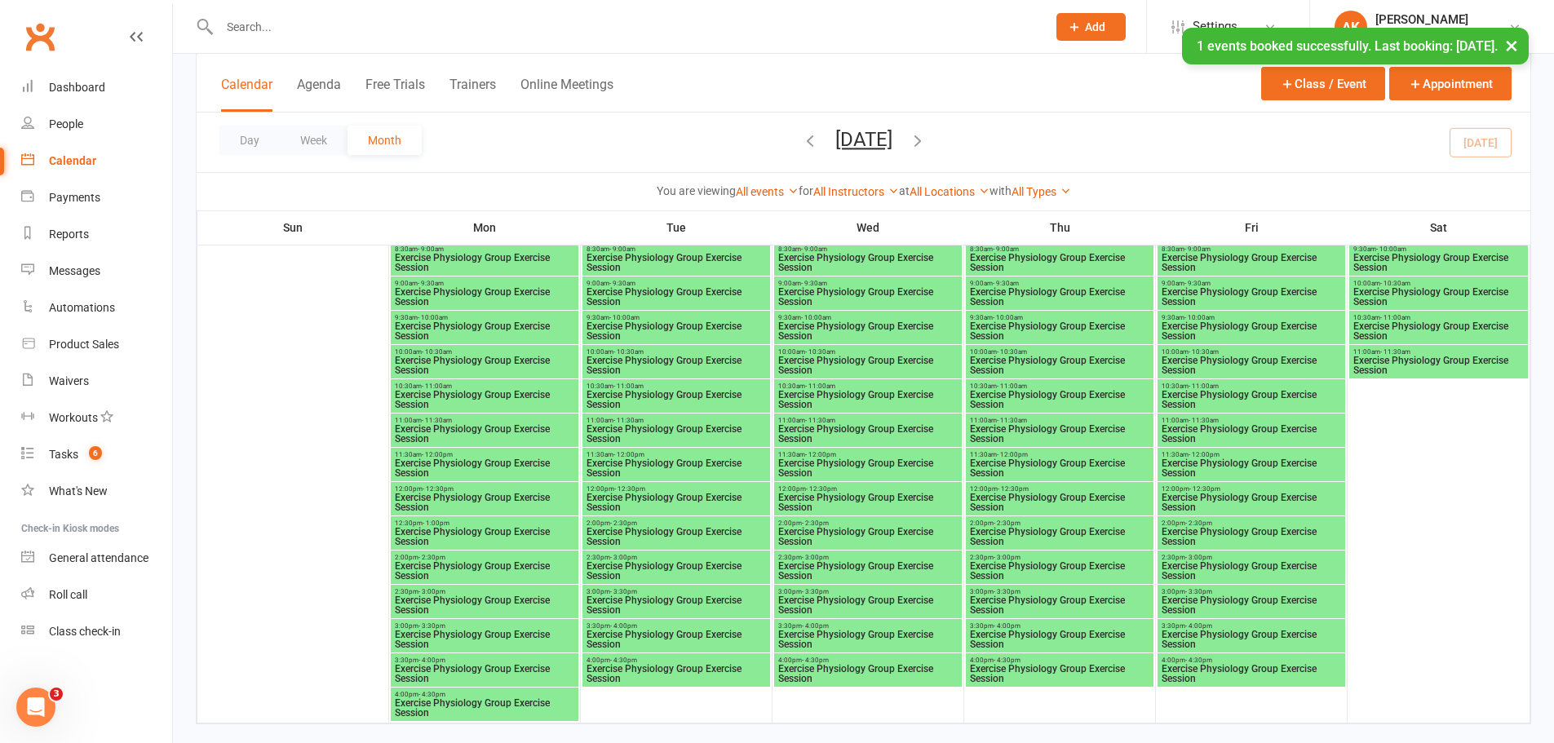
scroll to position [3509, 0]
click at [648, 572] on span "Exercise Physiology Group Exercise Session" at bounding box center [676, 570] width 181 height 20
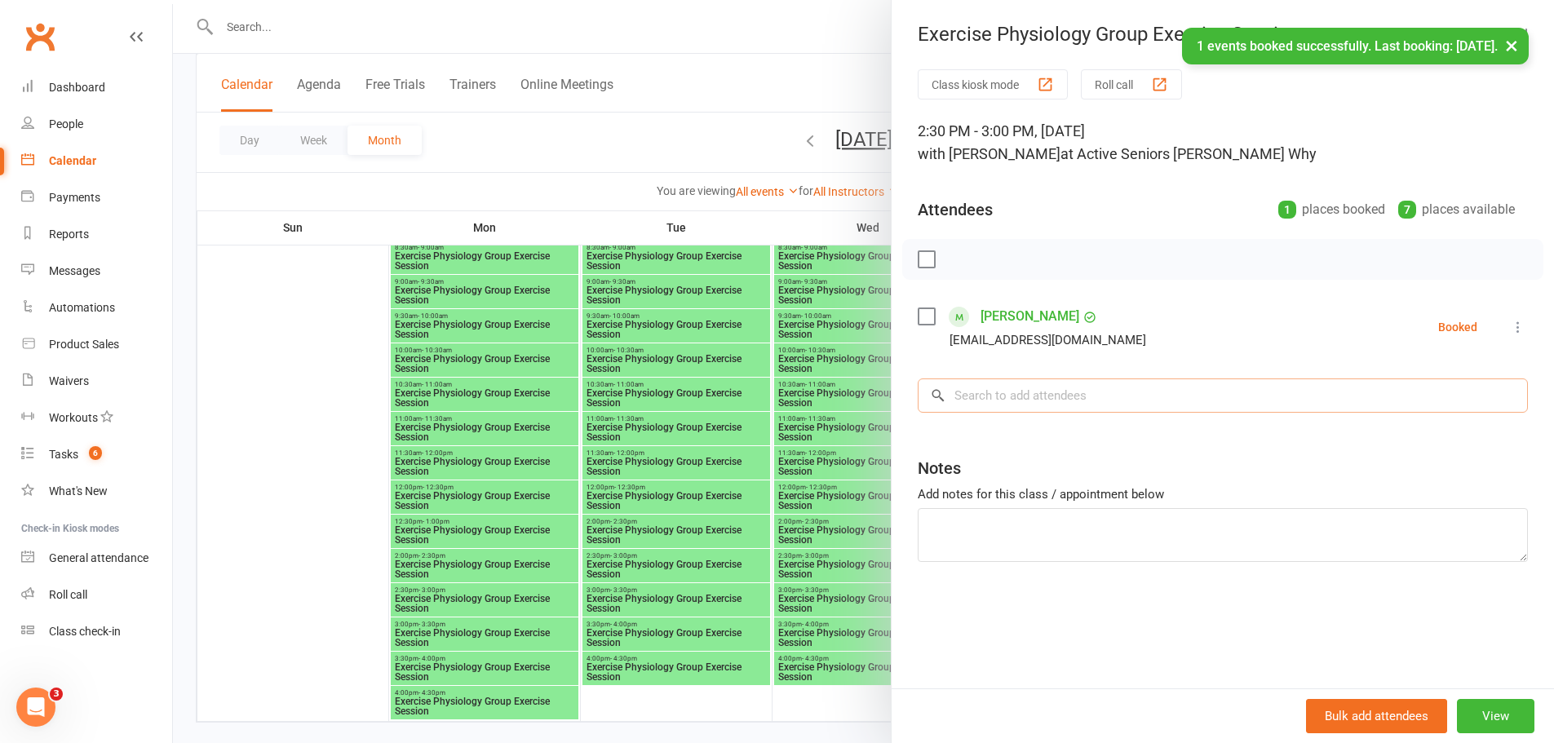
click at [1010, 401] on input "search" at bounding box center [1223, 396] width 610 height 34
paste input "[PERSON_NAME]"
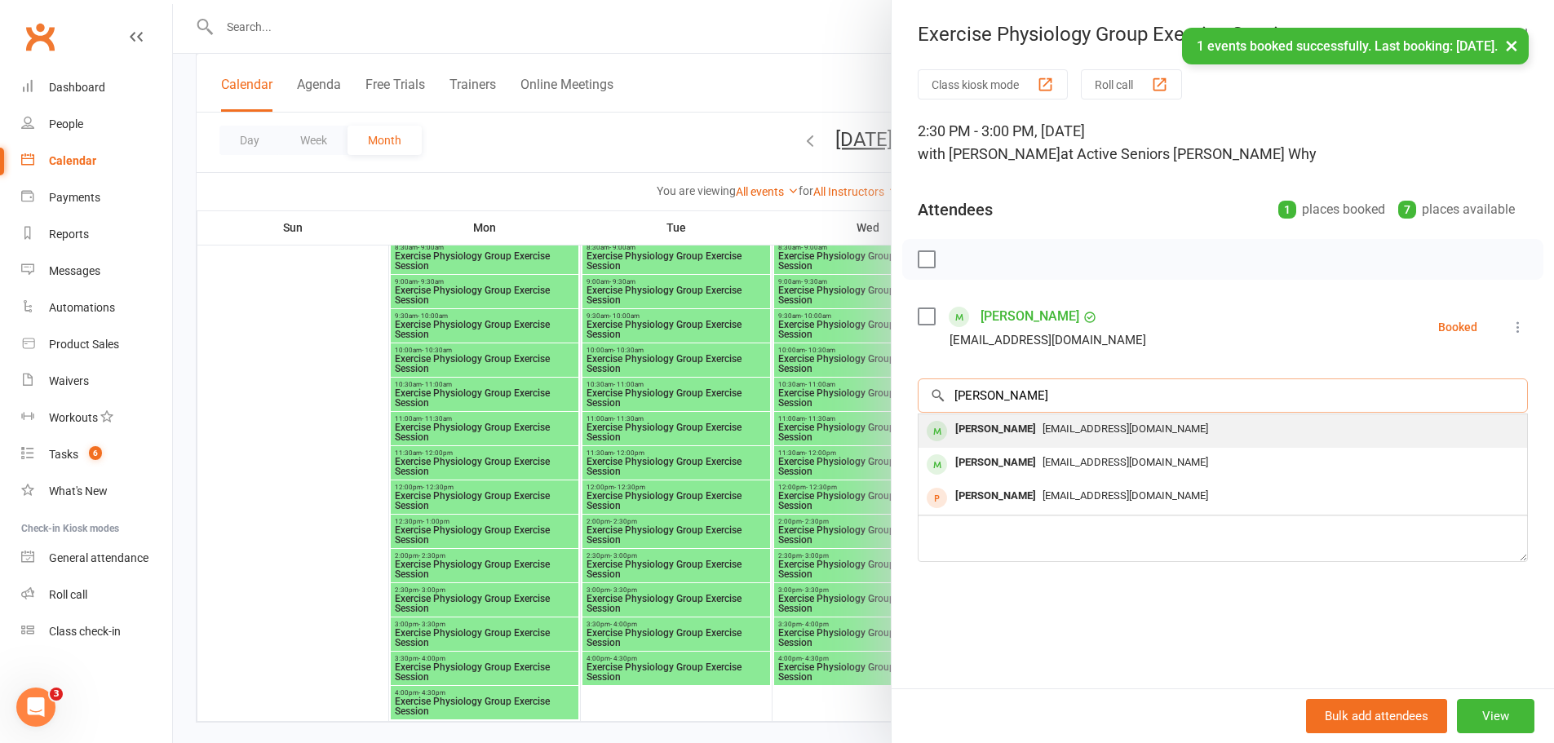
type input "[PERSON_NAME]"
click at [1005, 433] on div "[PERSON_NAME]" at bounding box center [996, 430] width 94 height 24
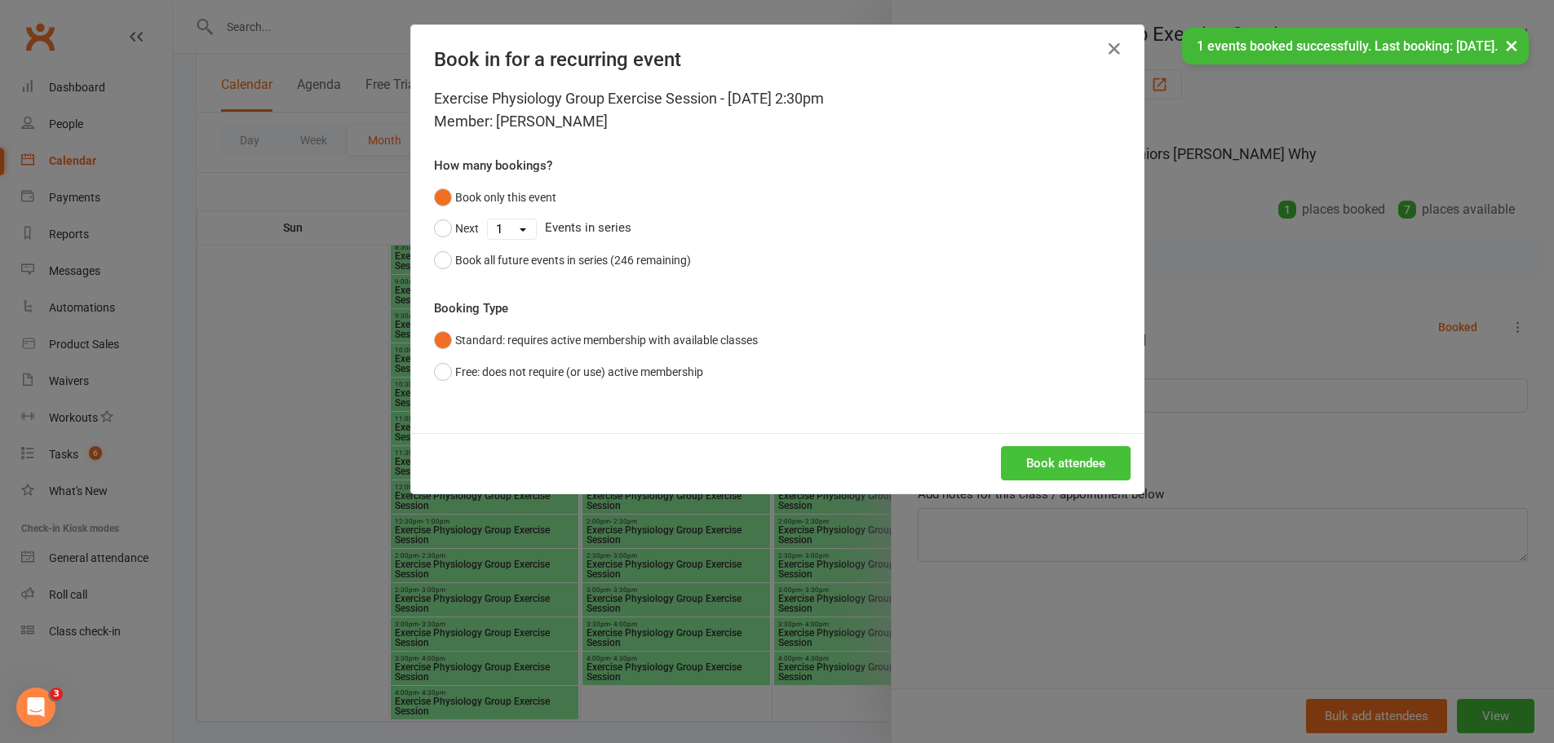
click at [1009, 459] on button "Book attendee" at bounding box center [1066, 463] width 130 height 34
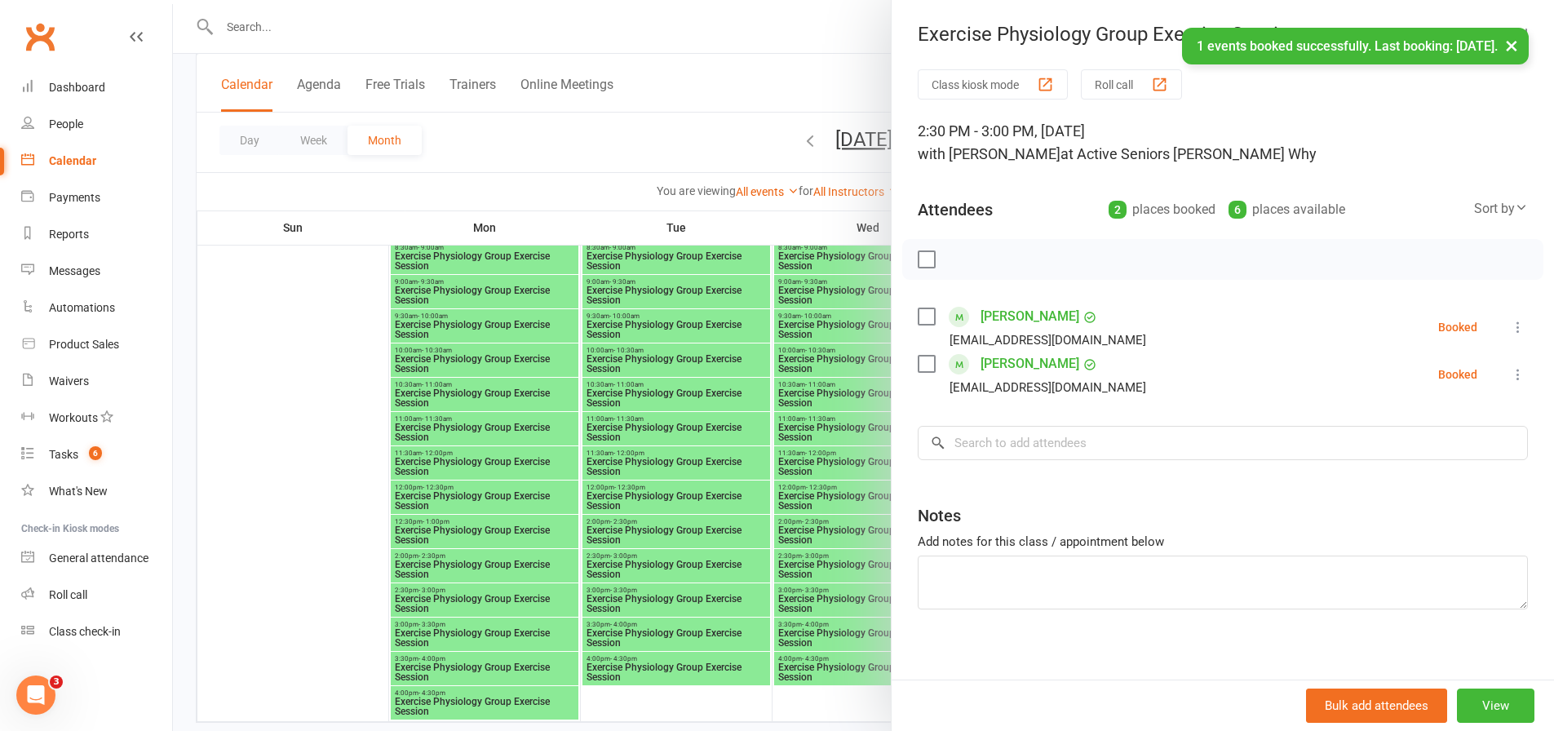
click at [857, 461] on div at bounding box center [863, 365] width 1381 height 731
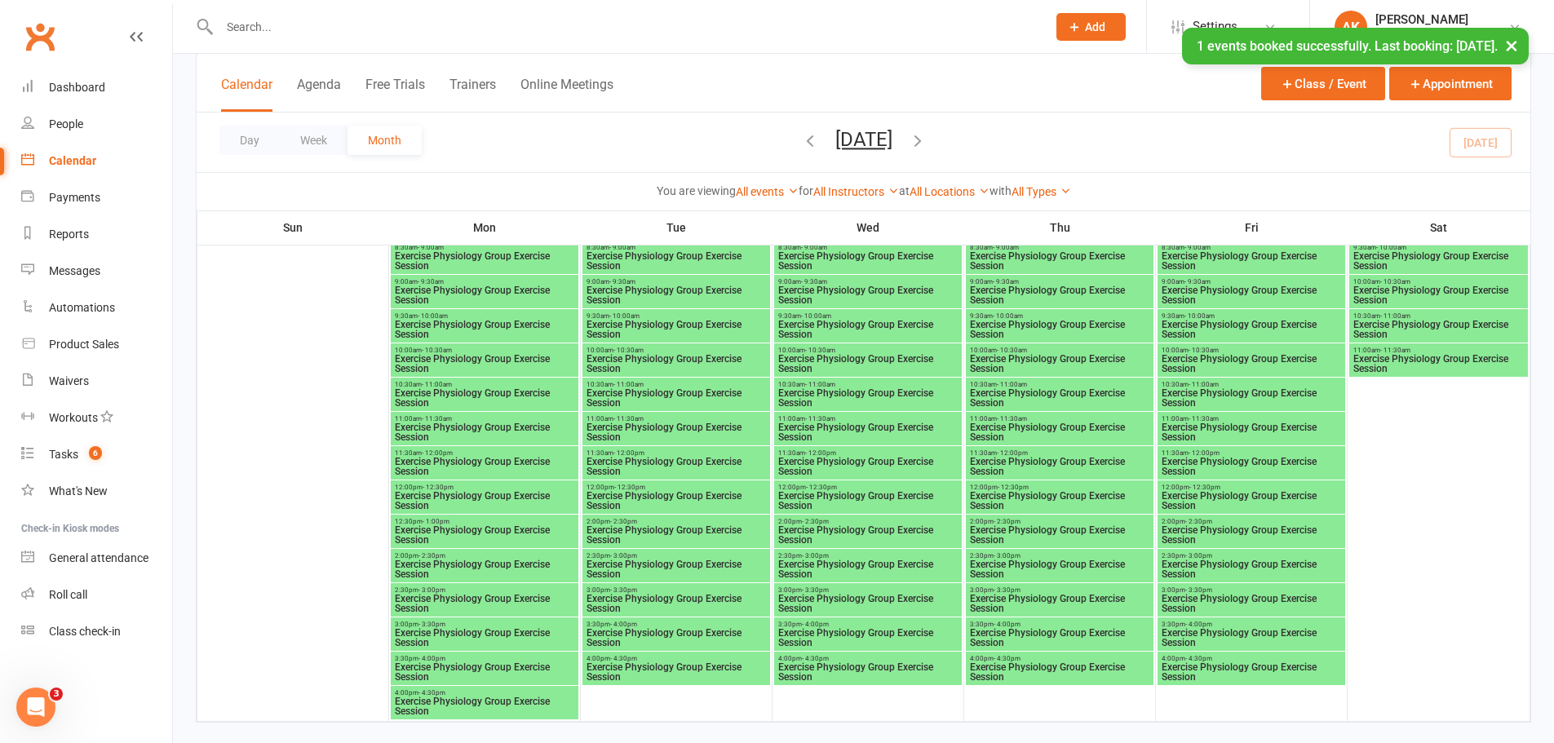
click at [1012, 563] on span "Exercise Physiology Group Exercise Session" at bounding box center [1059, 570] width 181 height 20
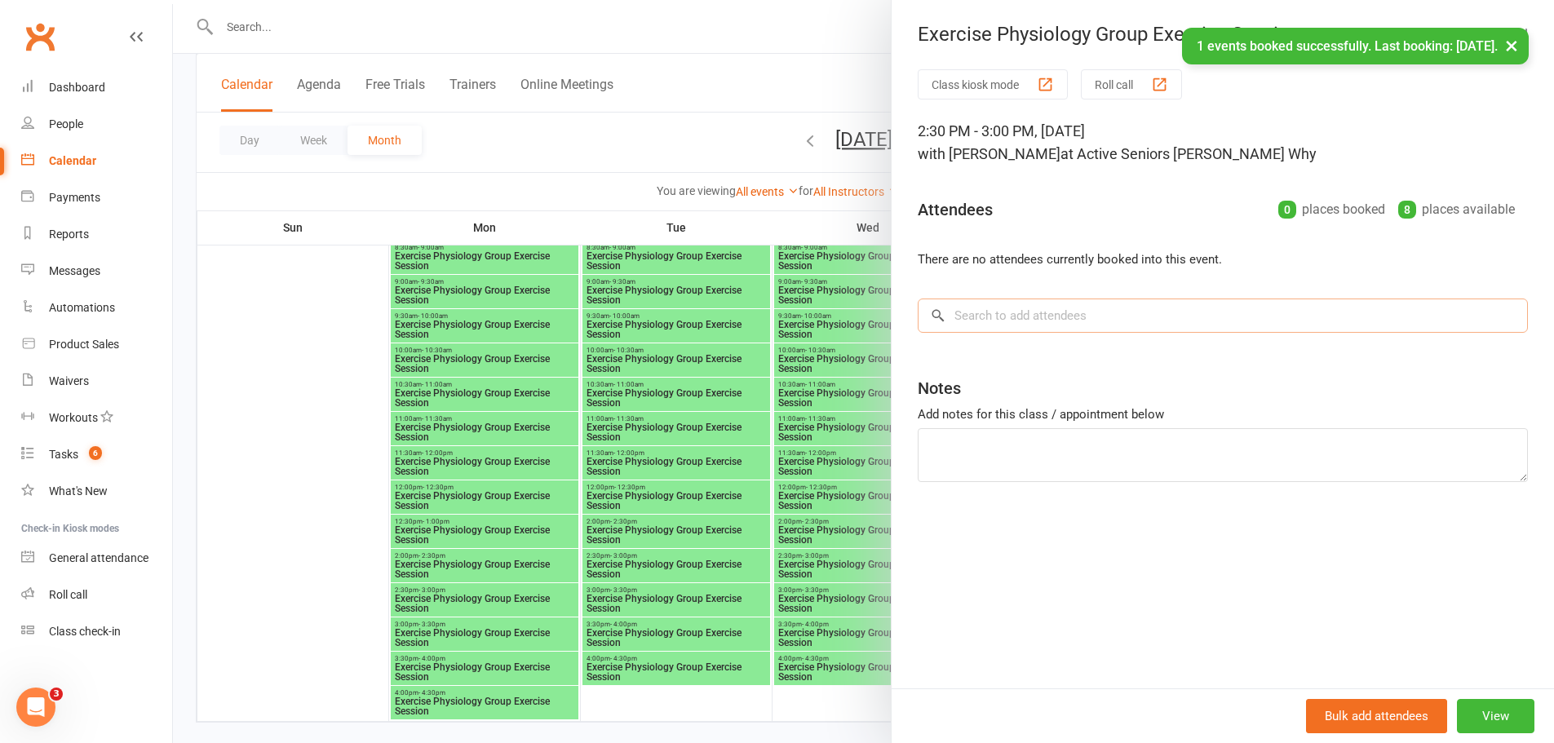
click at [1009, 325] on input "search" at bounding box center [1223, 316] width 610 height 34
paste input "[PERSON_NAME]"
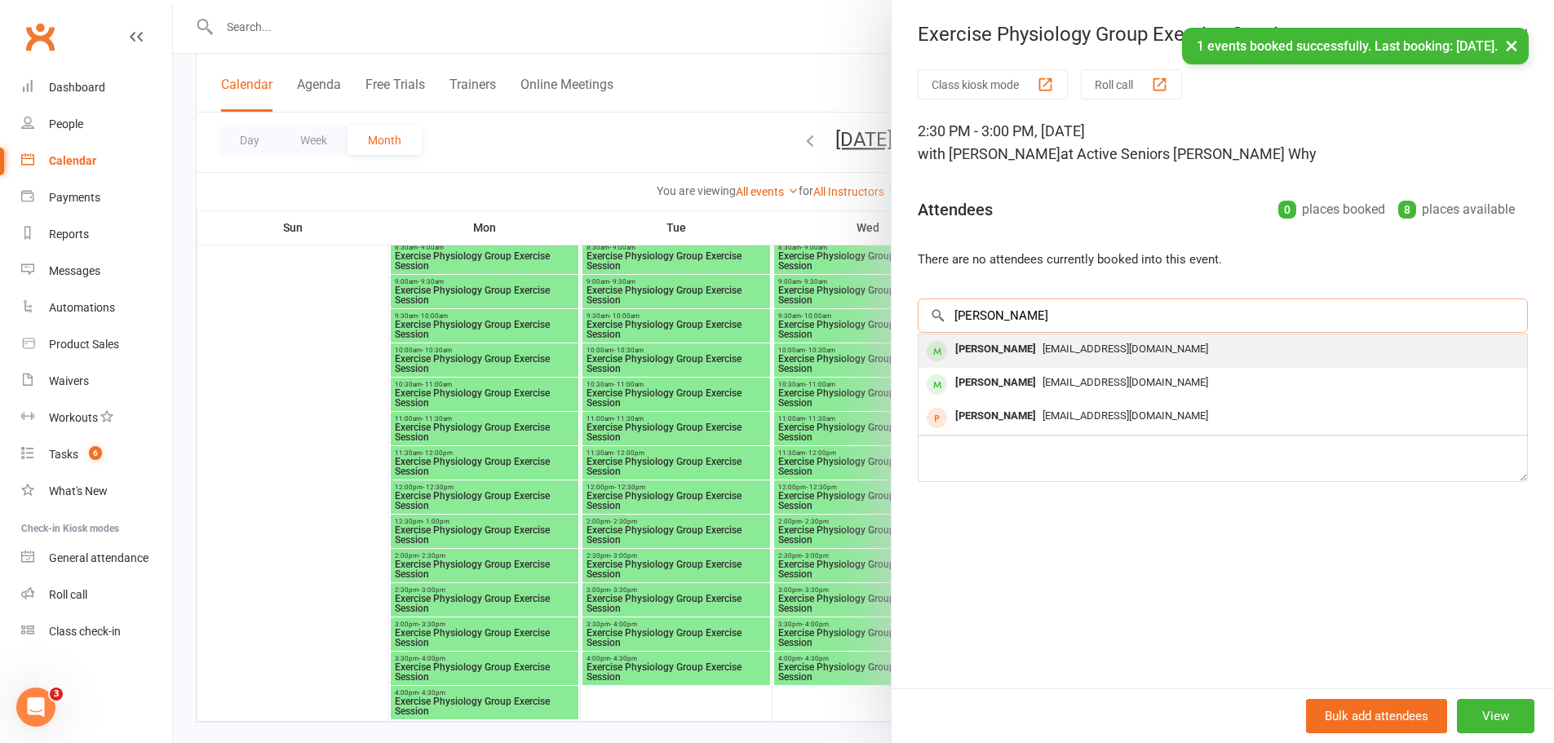
type input "[PERSON_NAME]"
click at [1003, 346] on div "[PERSON_NAME]" at bounding box center [996, 350] width 94 height 24
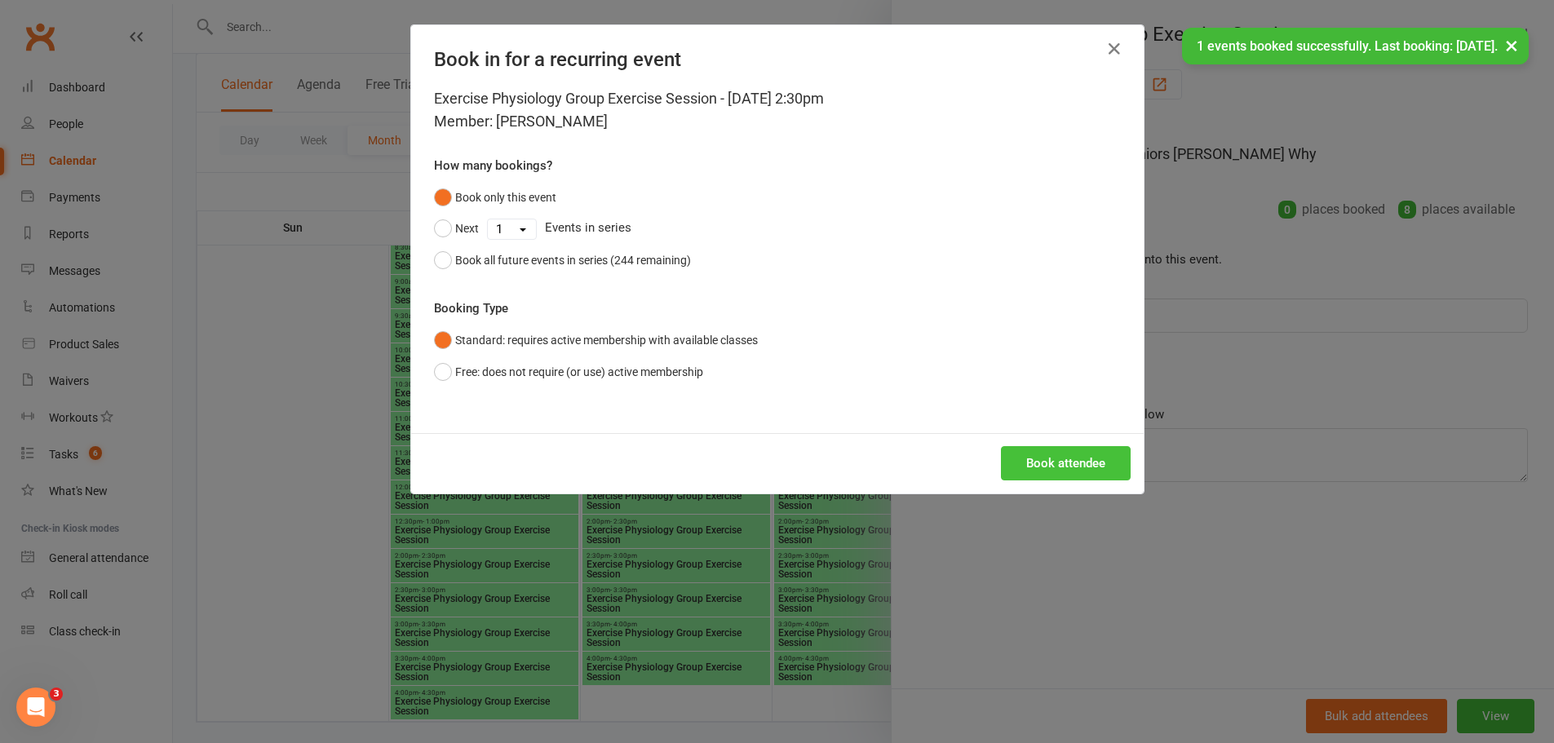
click at [1029, 452] on button "Book attendee" at bounding box center [1066, 463] width 130 height 34
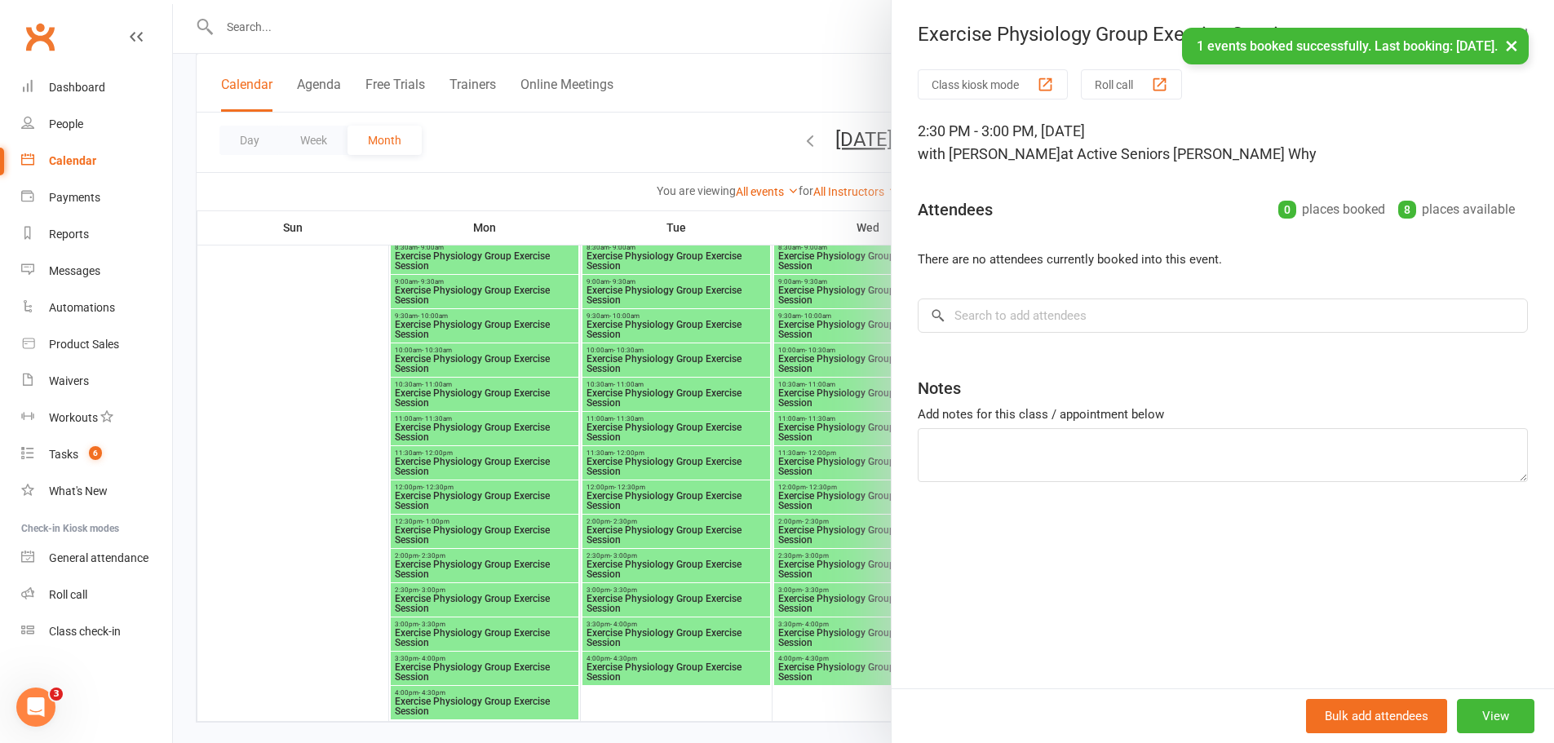
click at [693, 537] on div at bounding box center [863, 371] width 1381 height 743
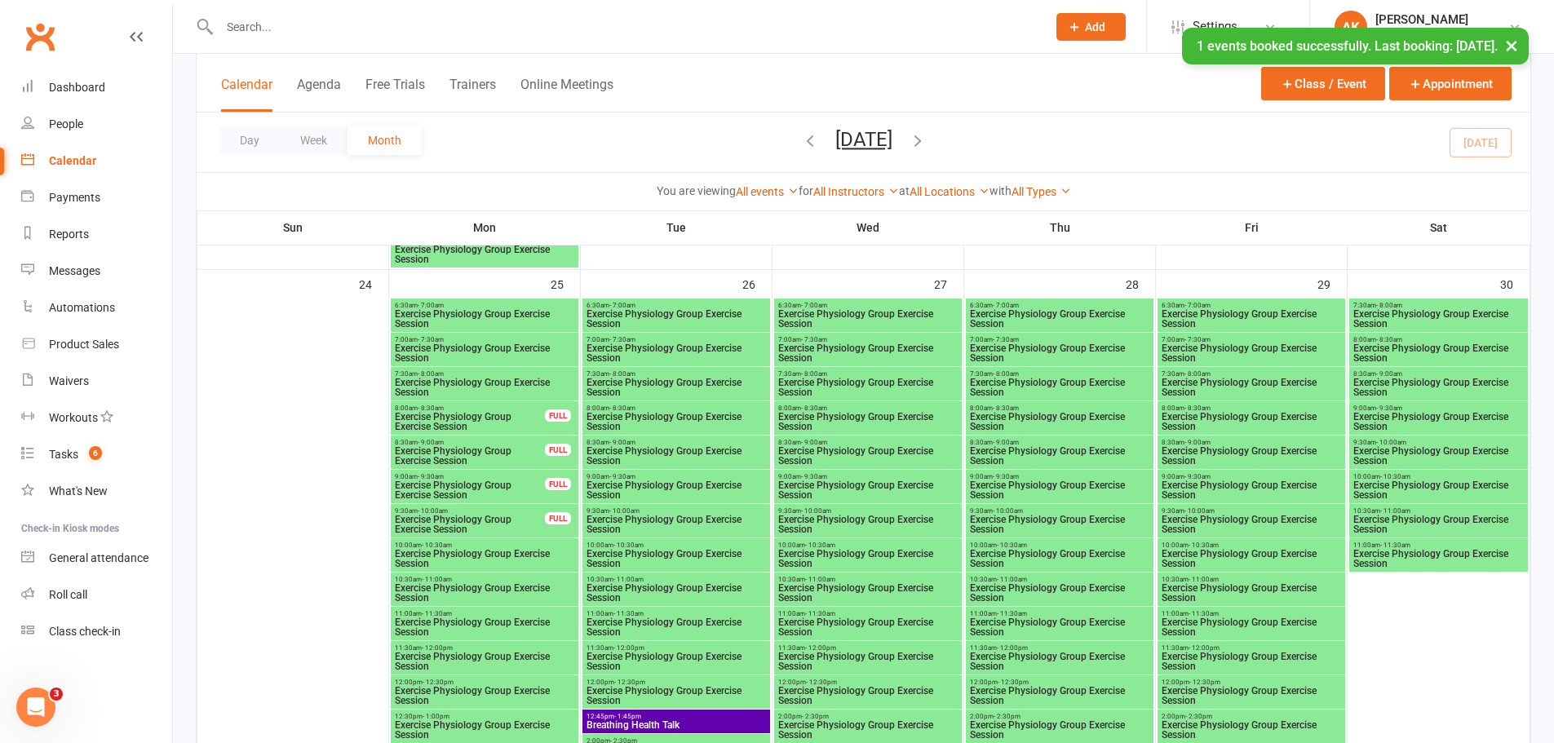
scroll to position [2637, 0]
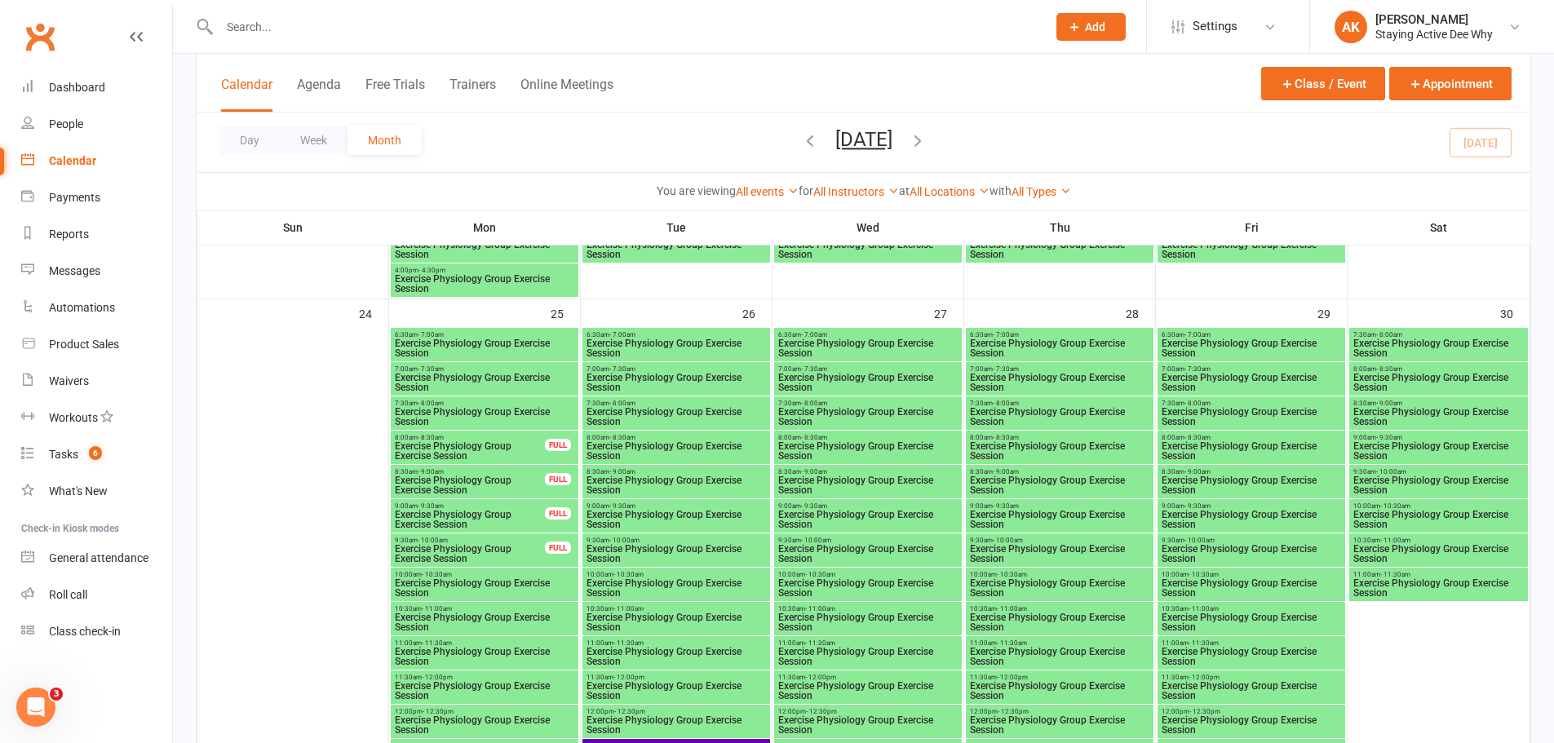
click at [487, 26] on input "text" at bounding box center [625, 27] width 821 height 23
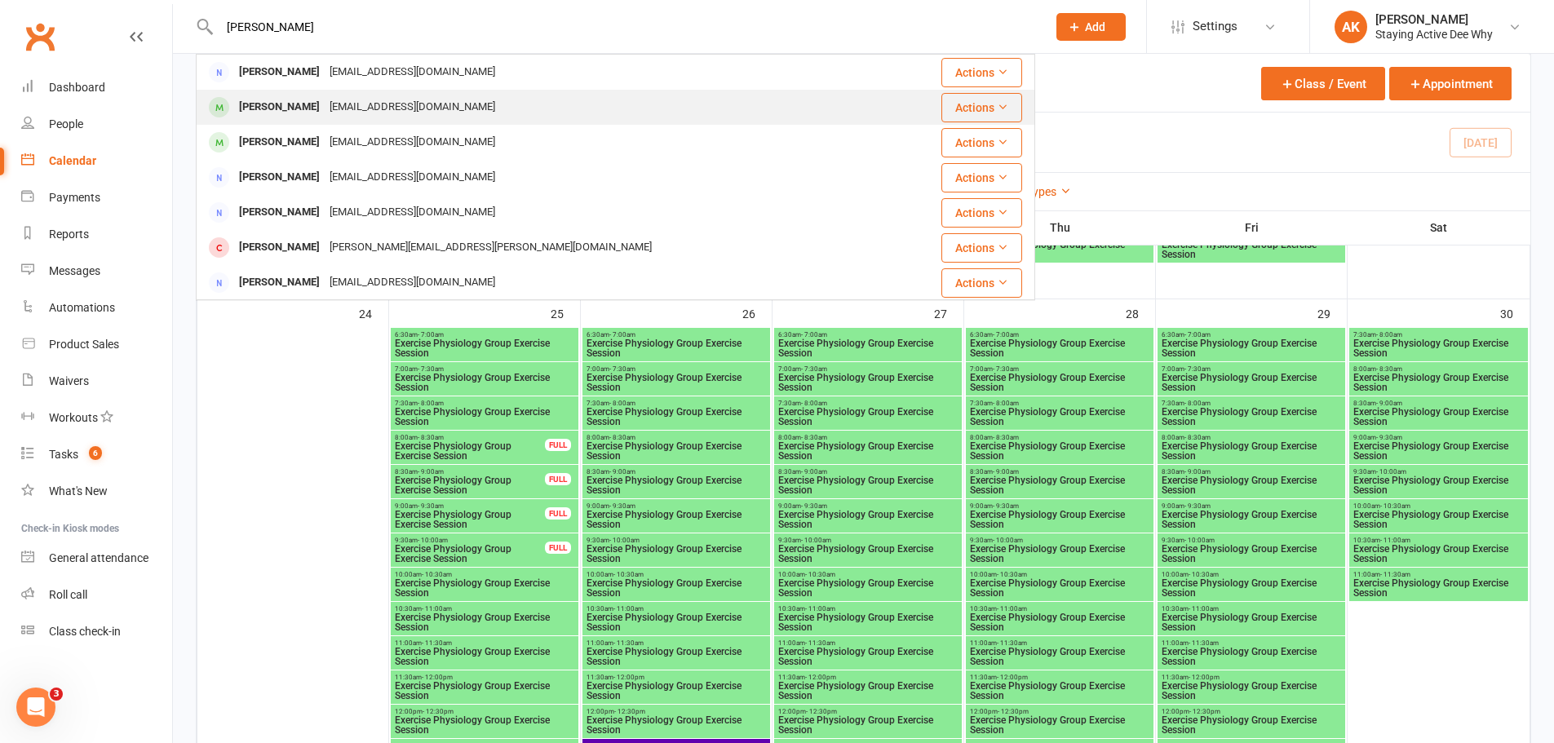
type input "[PERSON_NAME]"
click at [450, 109] on div "[EMAIL_ADDRESS][DOMAIN_NAME]" at bounding box center [412, 107] width 175 height 24
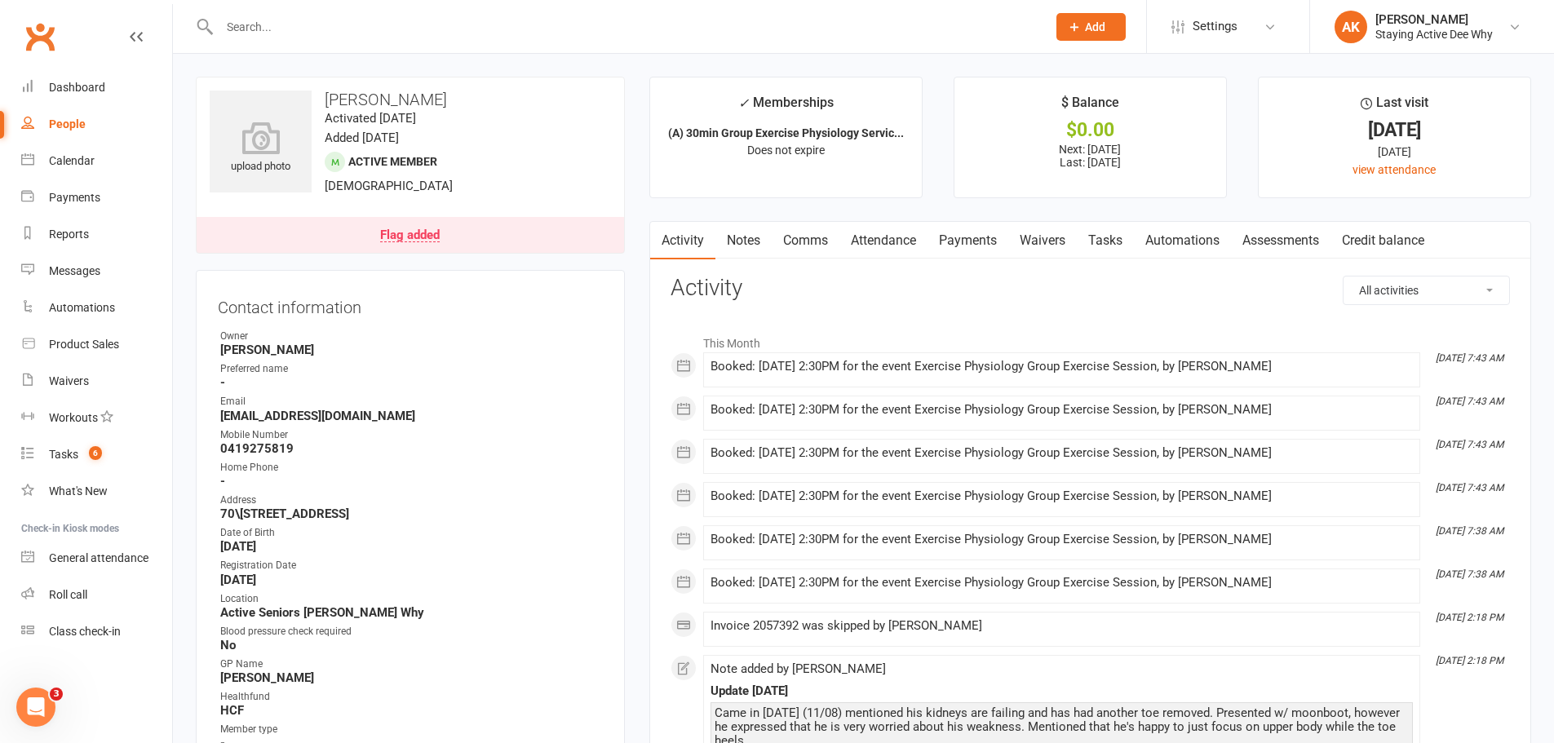
click at [428, 245] on link "Flag added" at bounding box center [411, 235] width 428 height 36
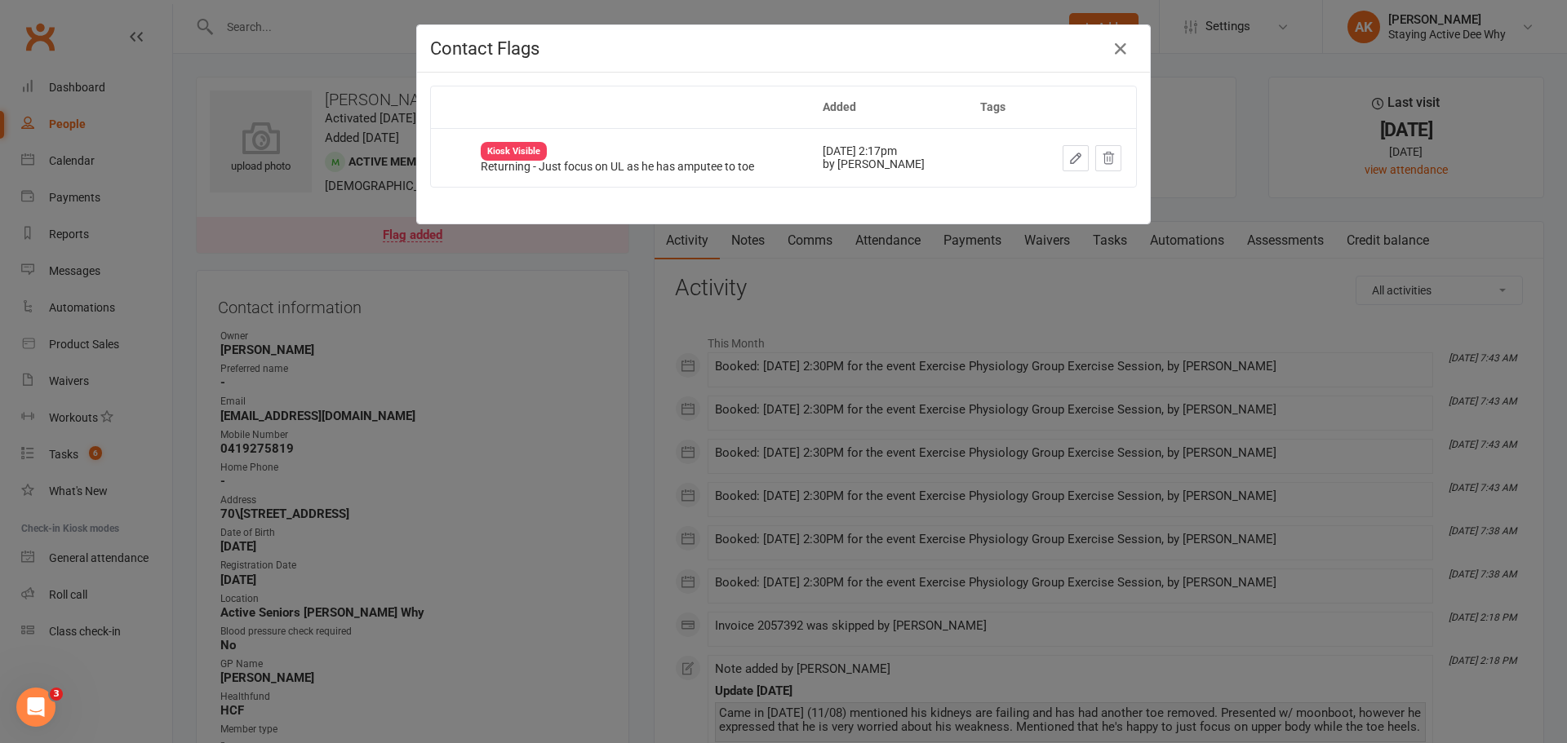
click at [1068, 157] on icon "button" at bounding box center [1075, 158] width 15 height 15
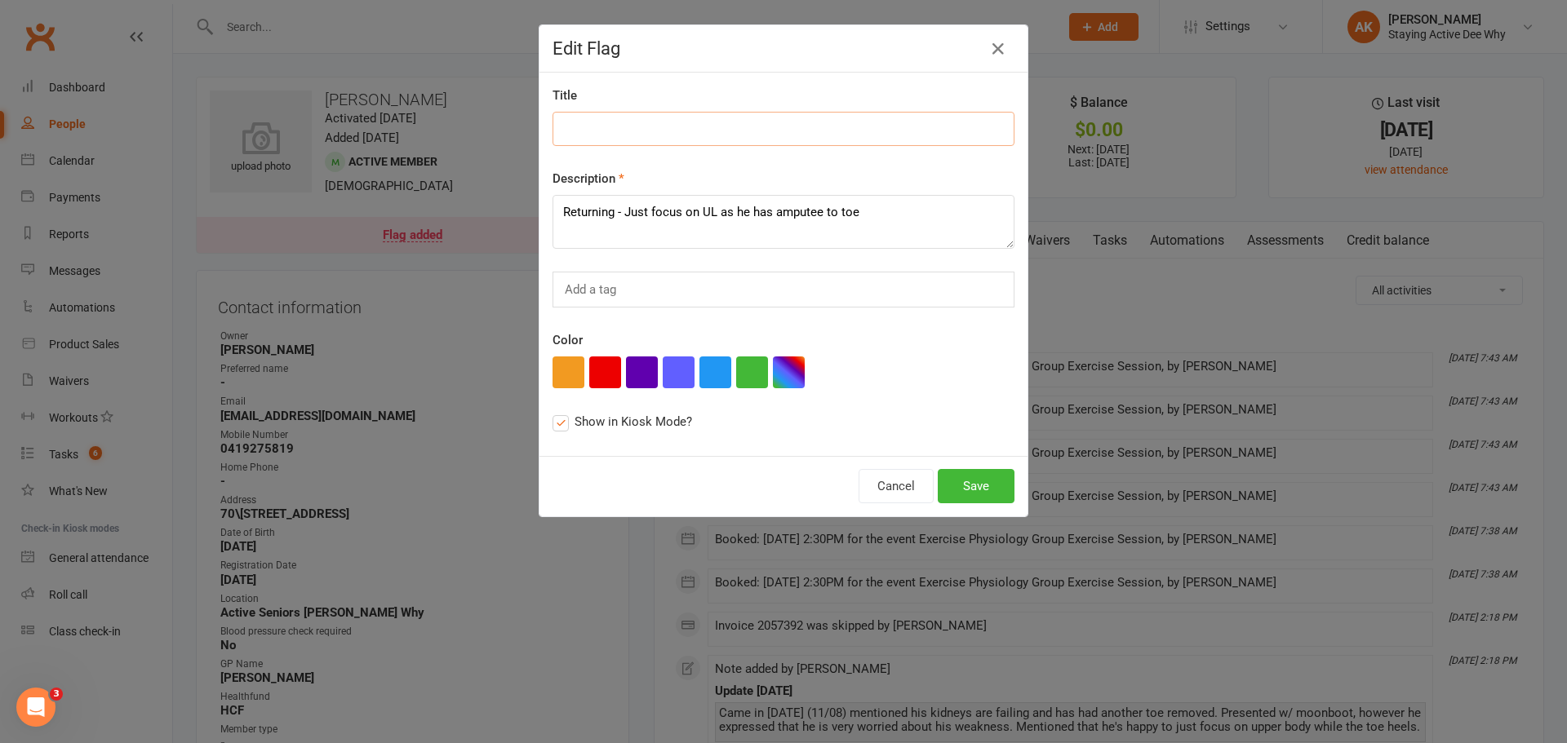
click at [684, 125] on input at bounding box center [783, 129] width 462 height 34
type input "See recent note, but just UL - have added exercises on card"
click at [976, 488] on button "Save" at bounding box center [976, 486] width 77 height 34
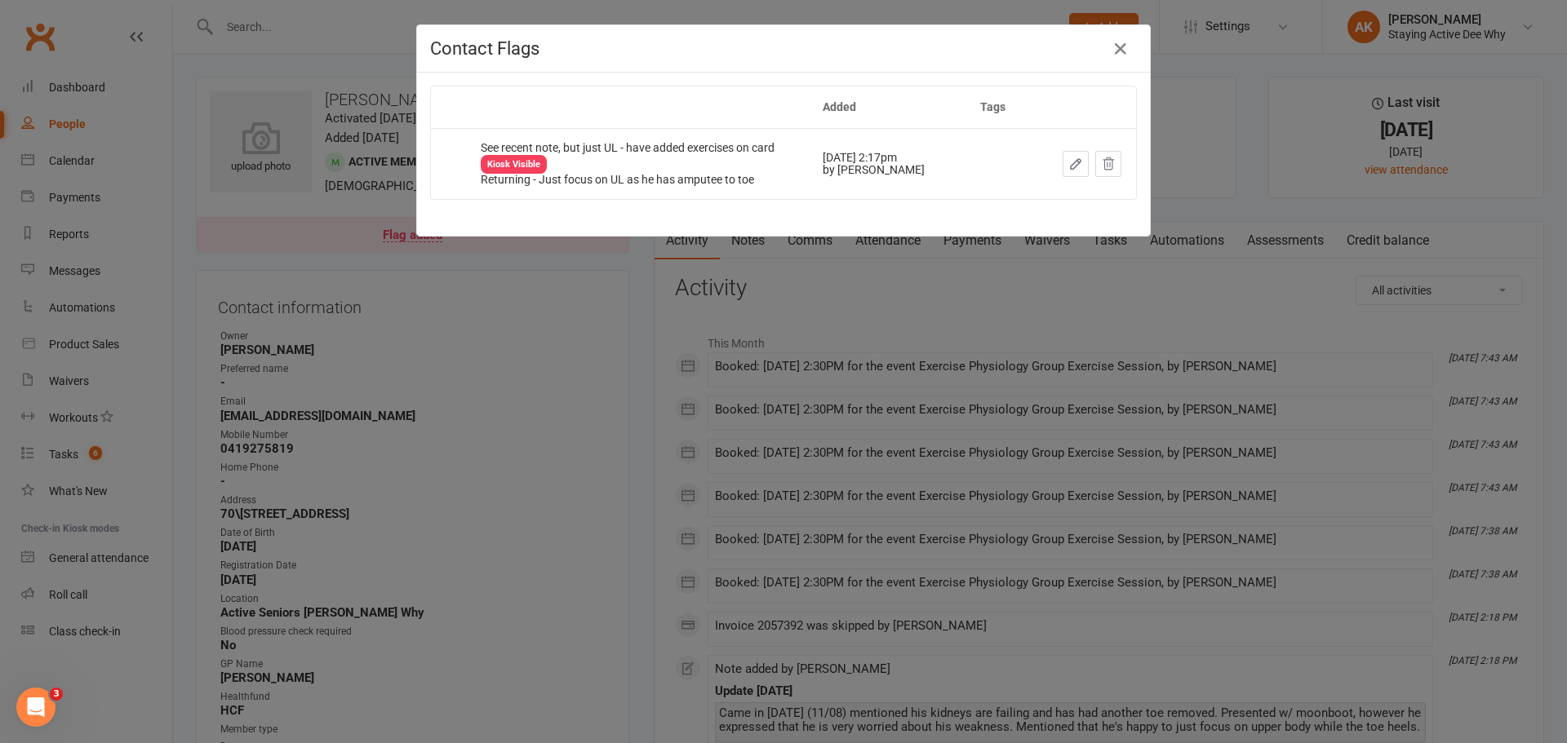
click at [533, 259] on div "Contact Flags Added Tags See recent note, but just UL - have added exercises on…" at bounding box center [783, 371] width 1567 height 743
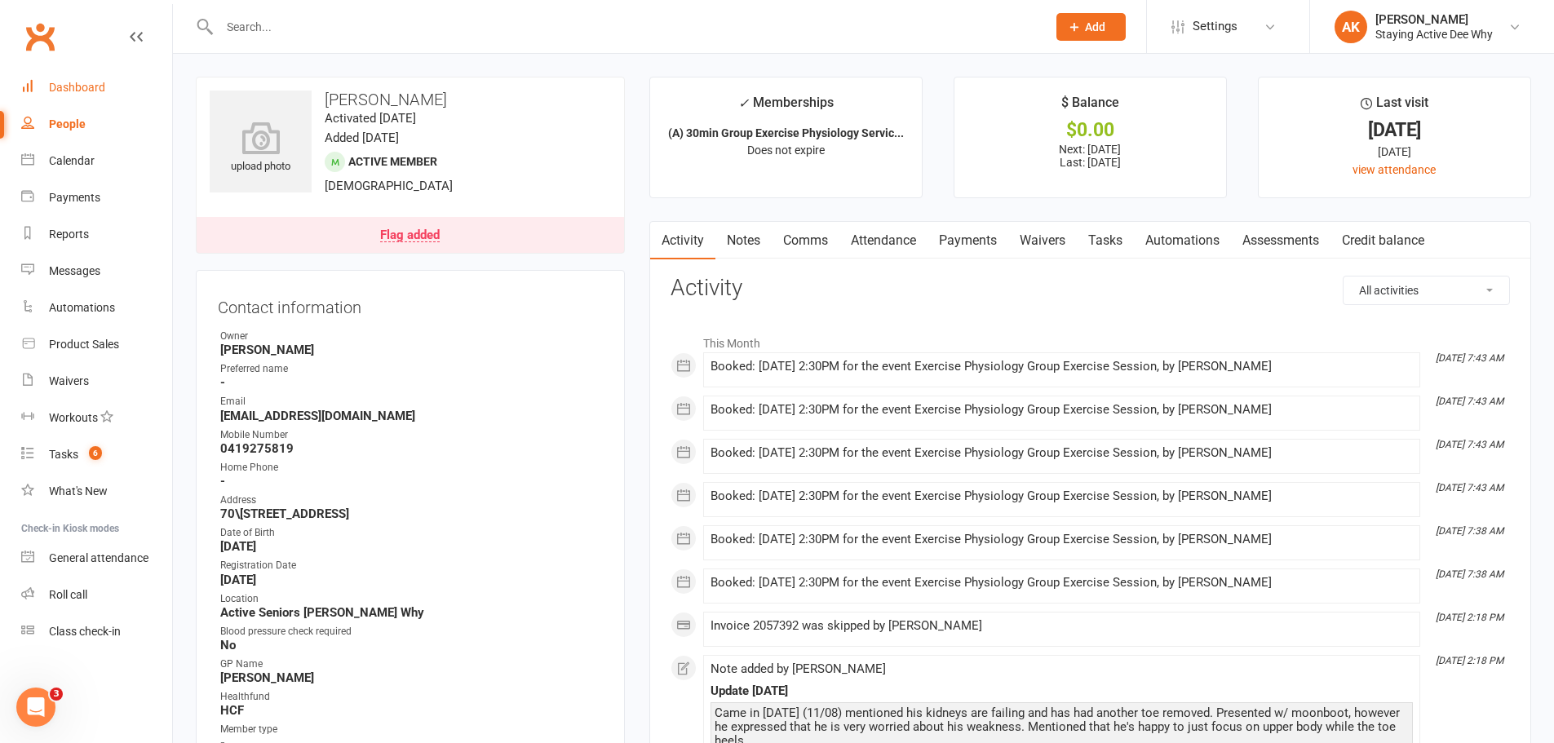
click at [134, 103] on link "Dashboard" at bounding box center [96, 87] width 151 height 37
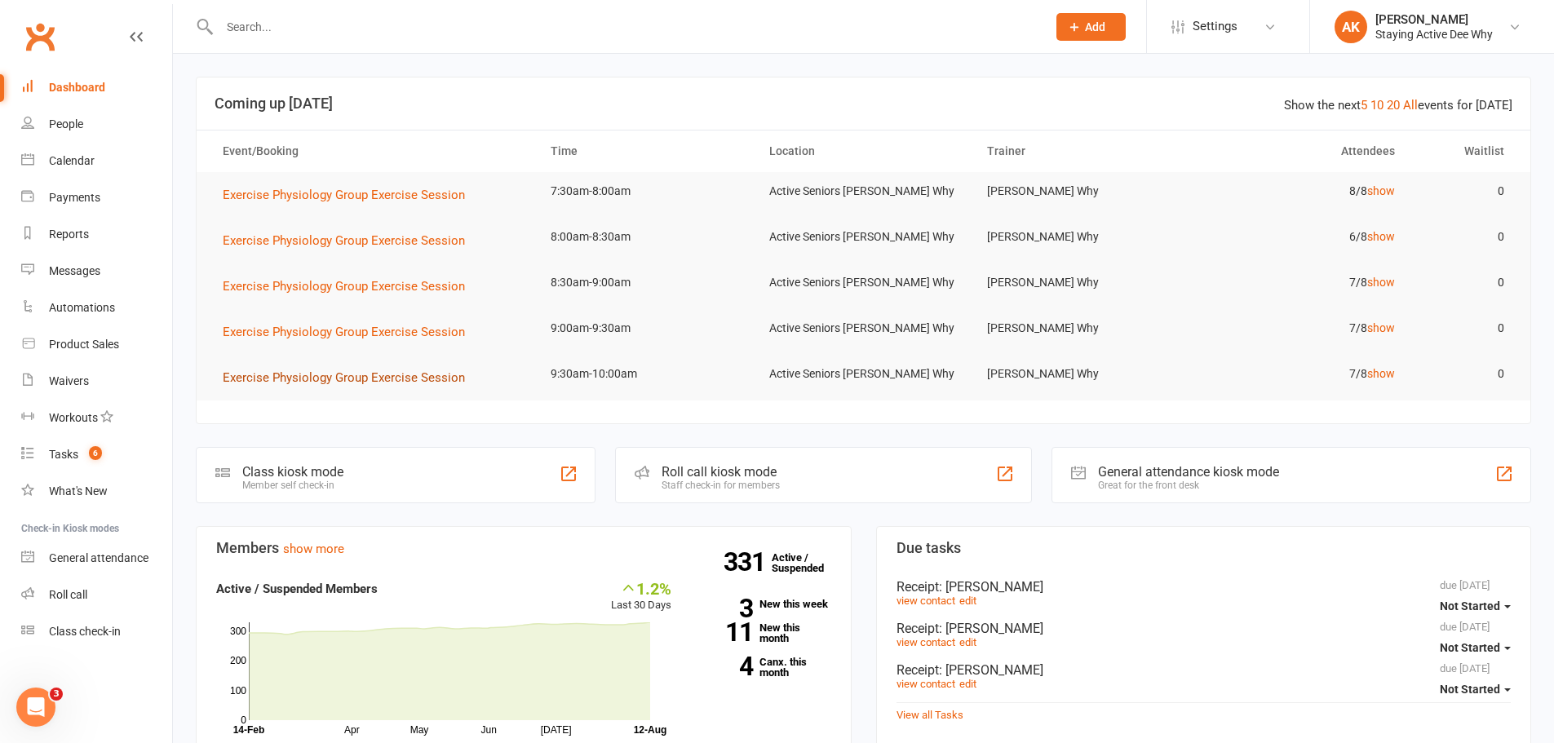
click at [432, 379] on span "Exercise Physiology Group Exercise Session" at bounding box center [344, 377] width 242 height 15
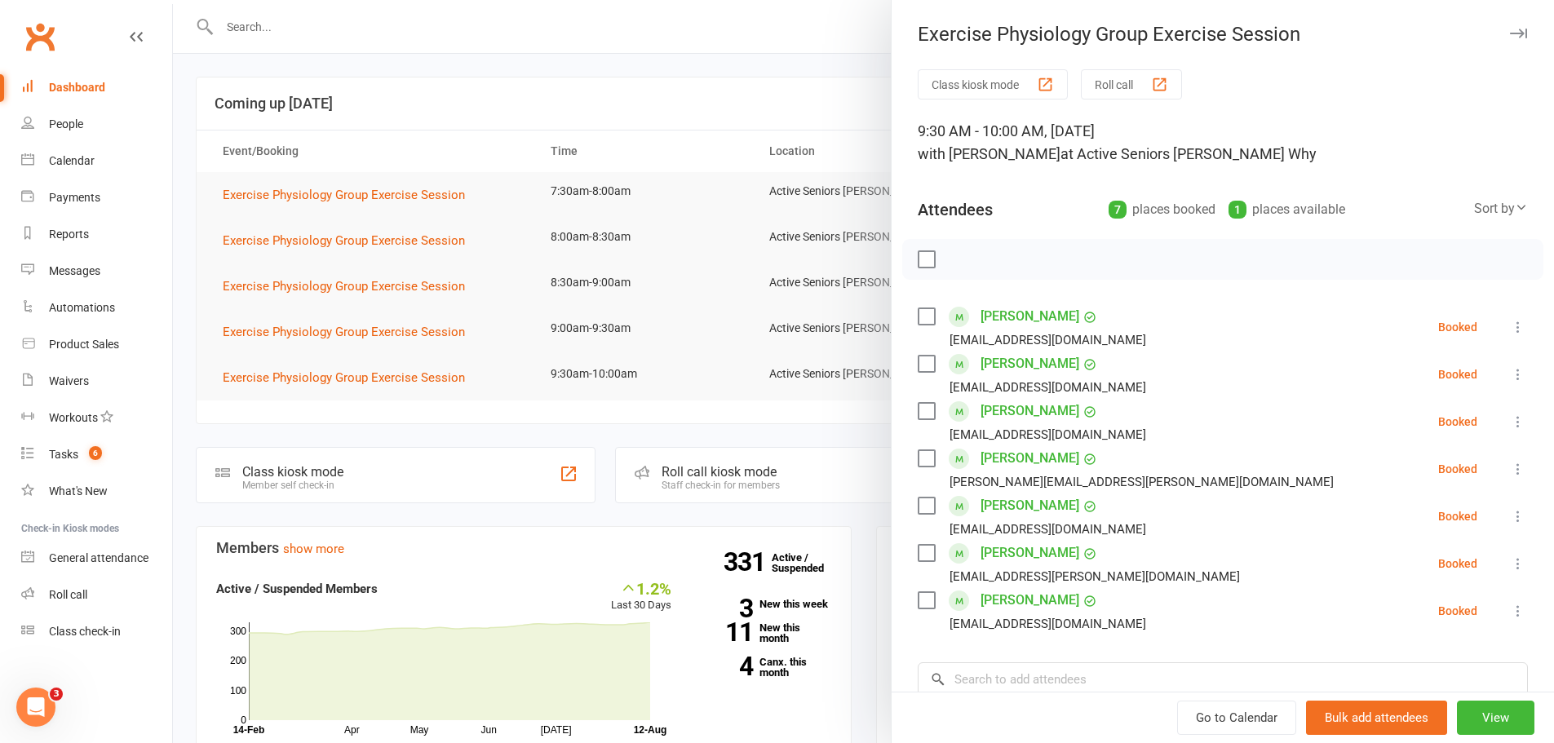
click at [484, 357] on div at bounding box center [863, 371] width 1381 height 743
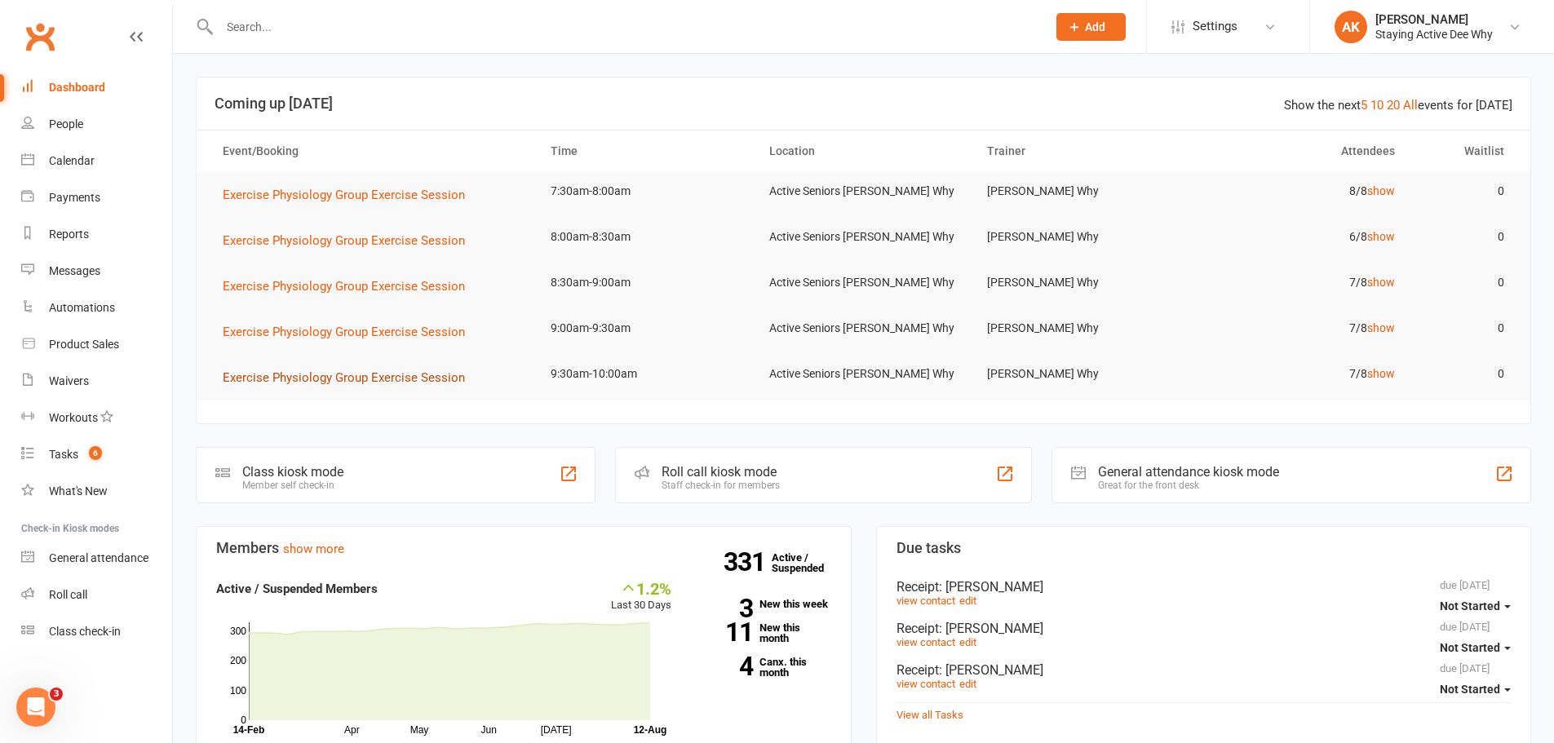
click at [426, 374] on span "Exercise Physiology Group Exercise Session" at bounding box center [344, 377] width 242 height 15
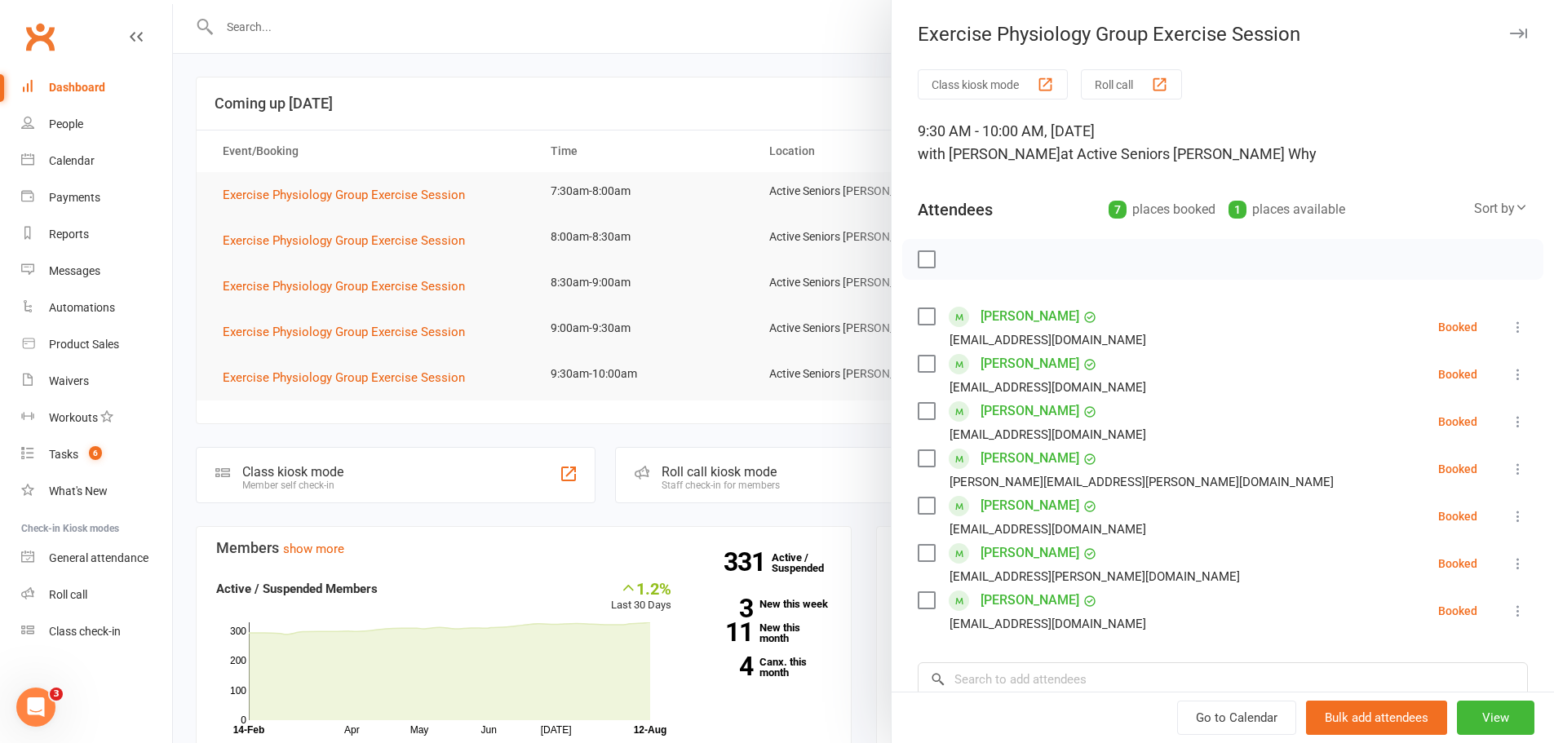
click at [587, 352] on div at bounding box center [863, 371] width 1381 height 743
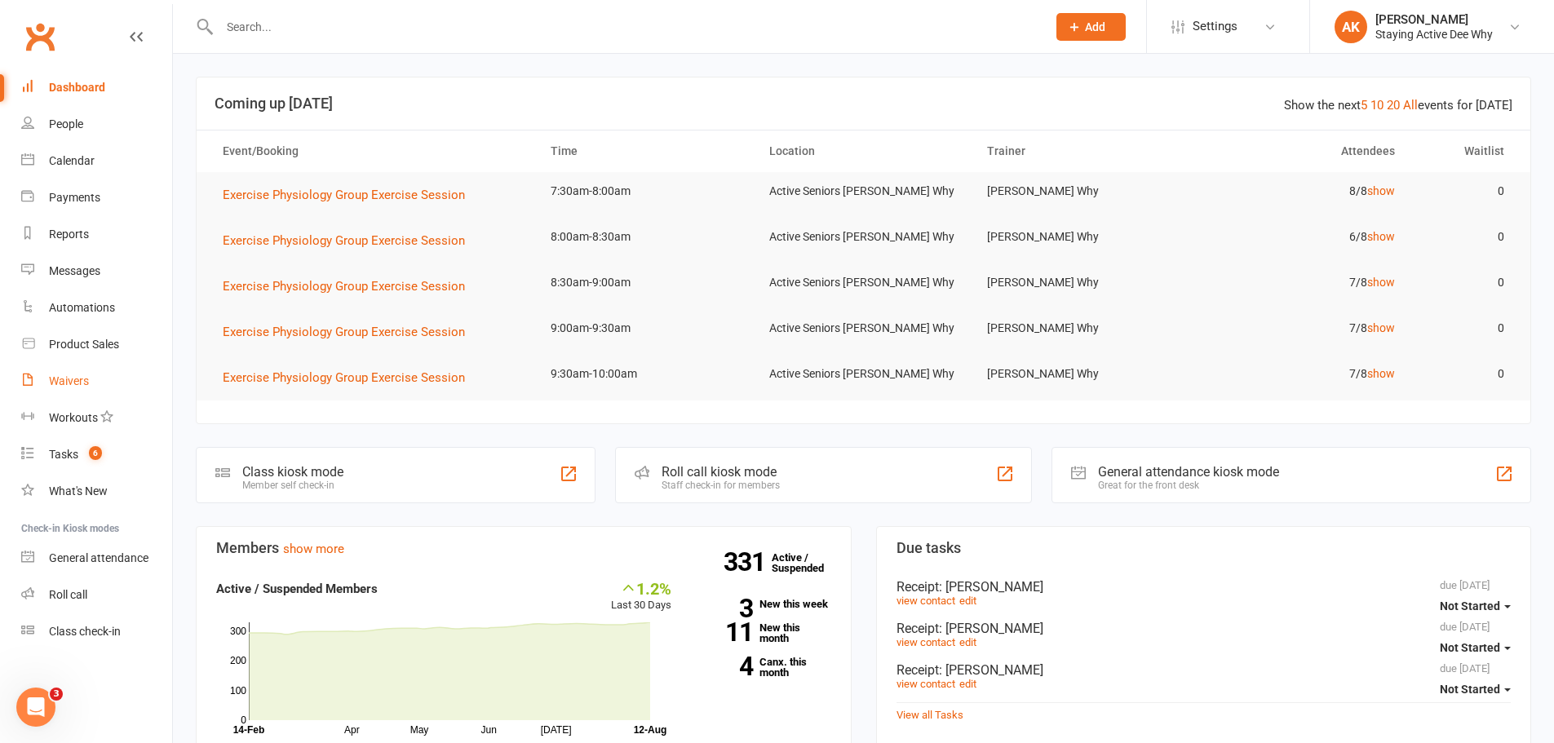
click at [73, 370] on link "Waivers" at bounding box center [96, 381] width 151 height 37
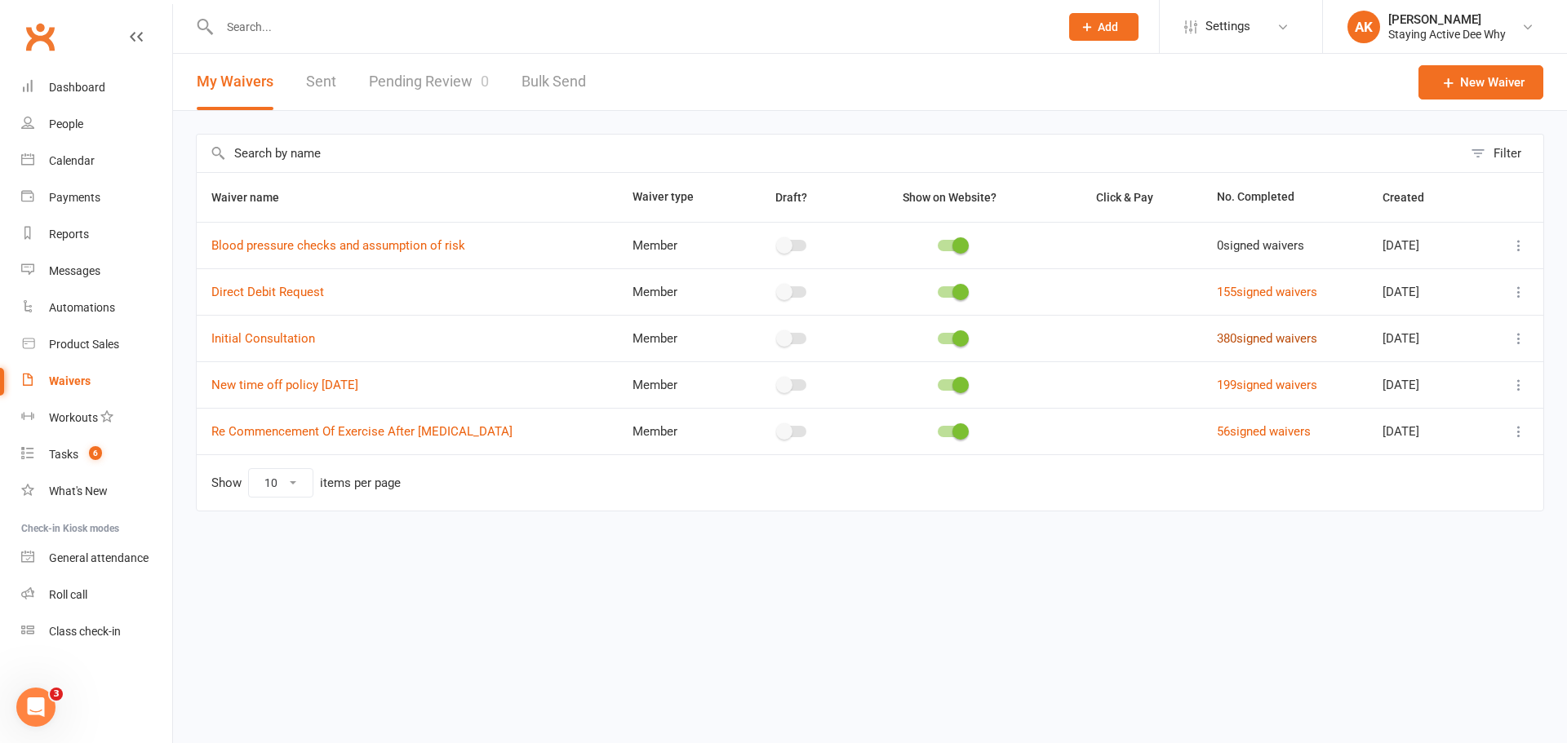
click at [1257, 343] on link "380 signed waivers" at bounding box center [1267, 338] width 100 height 15
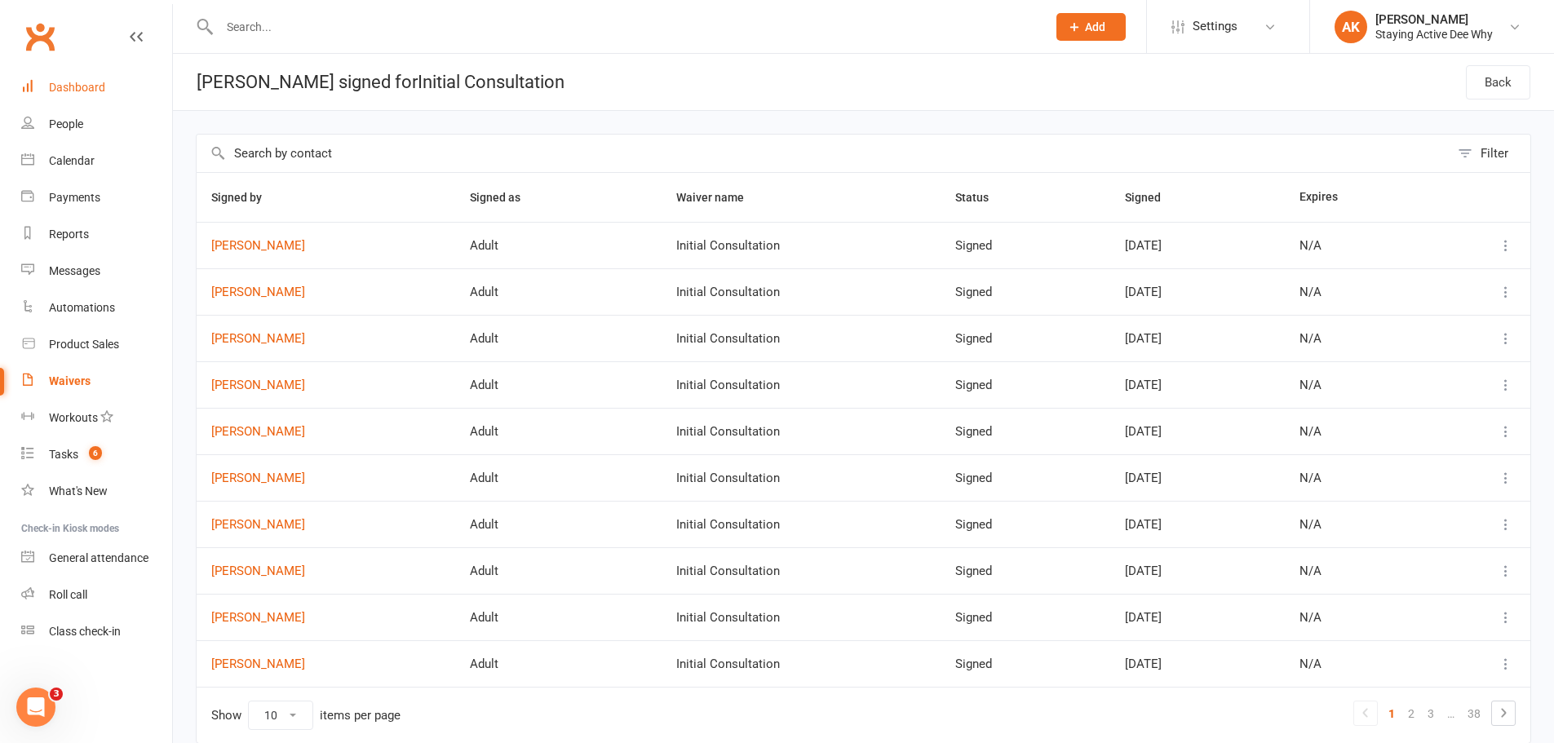
click at [86, 73] on link "Dashboard" at bounding box center [96, 87] width 151 height 37
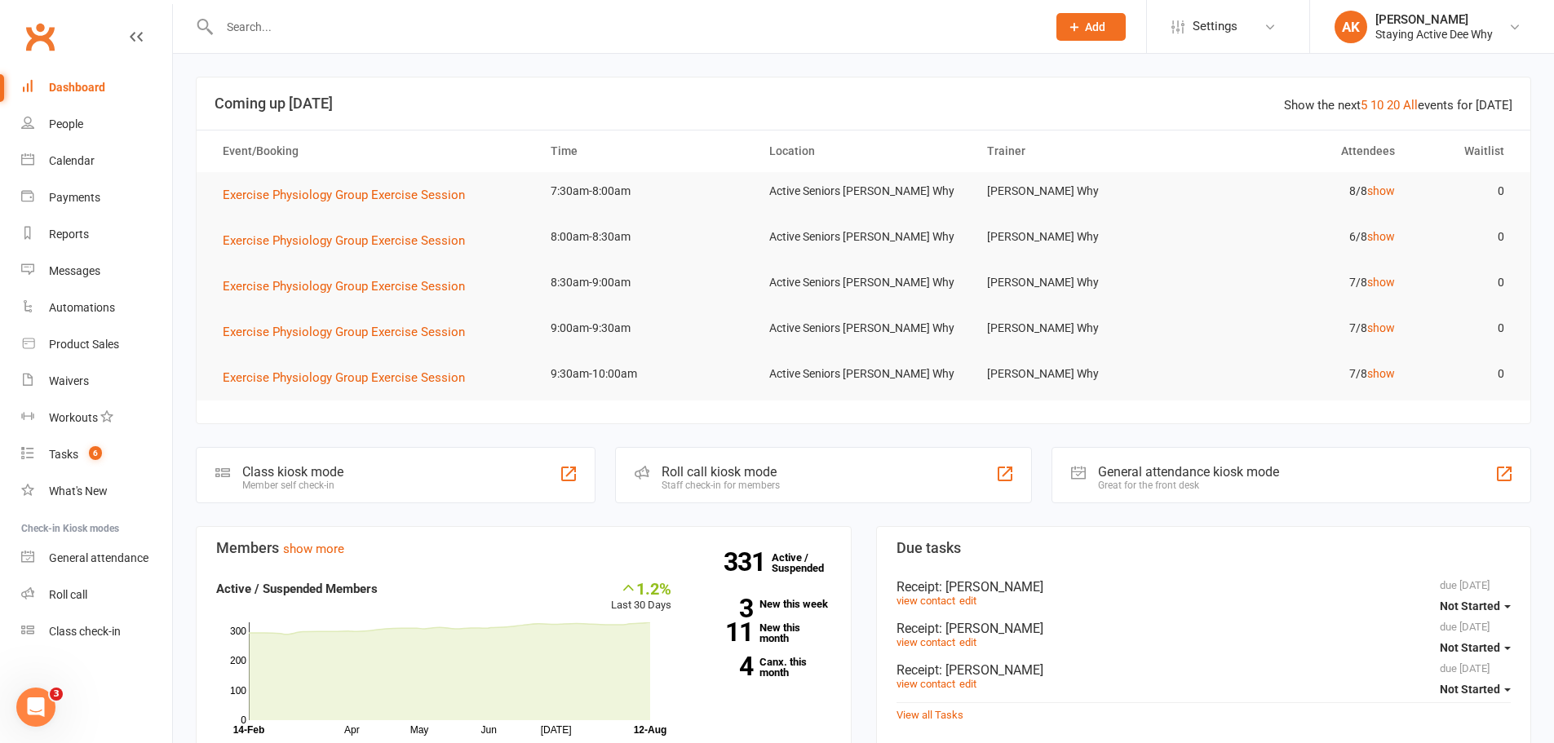
click at [383, 21] on input "text" at bounding box center [625, 27] width 821 height 23
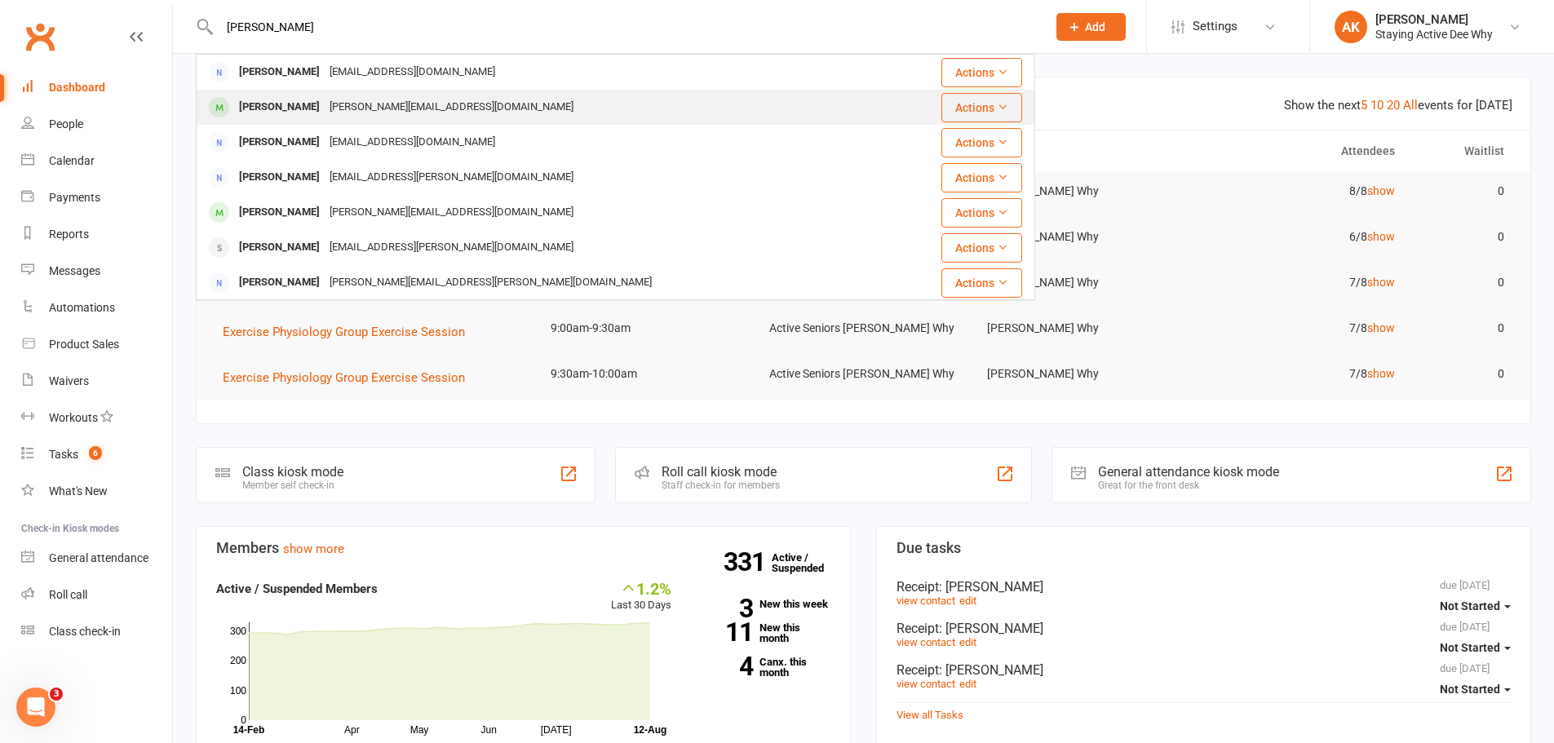
type input "[PERSON_NAME]"
click at [345, 110] on div "[PERSON_NAME][EMAIL_ADDRESS][DOMAIN_NAME]" at bounding box center [452, 107] width 254 height 24
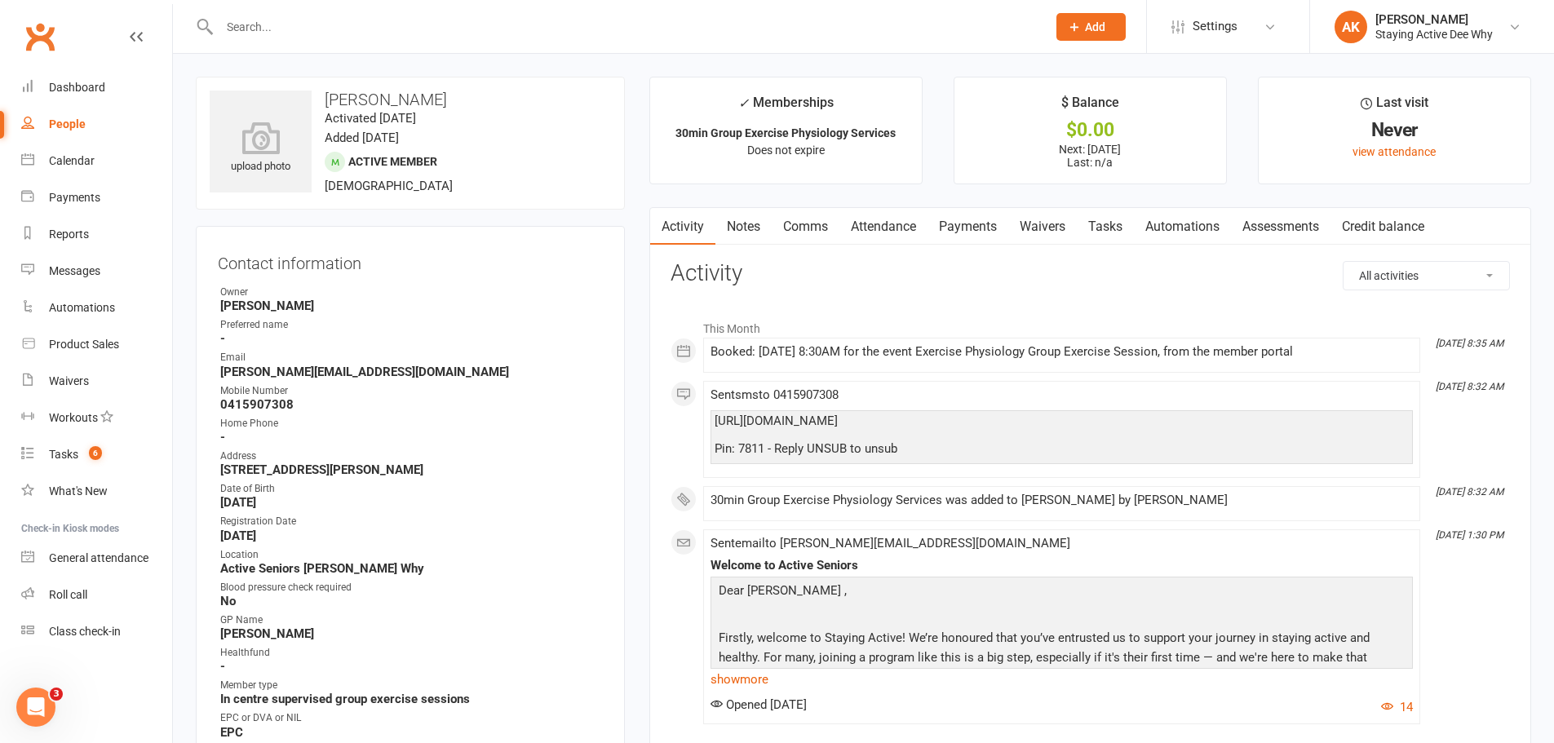
click at [863, 222] on link "Attendance" at bounding box center [884, 227] width 88 height 38
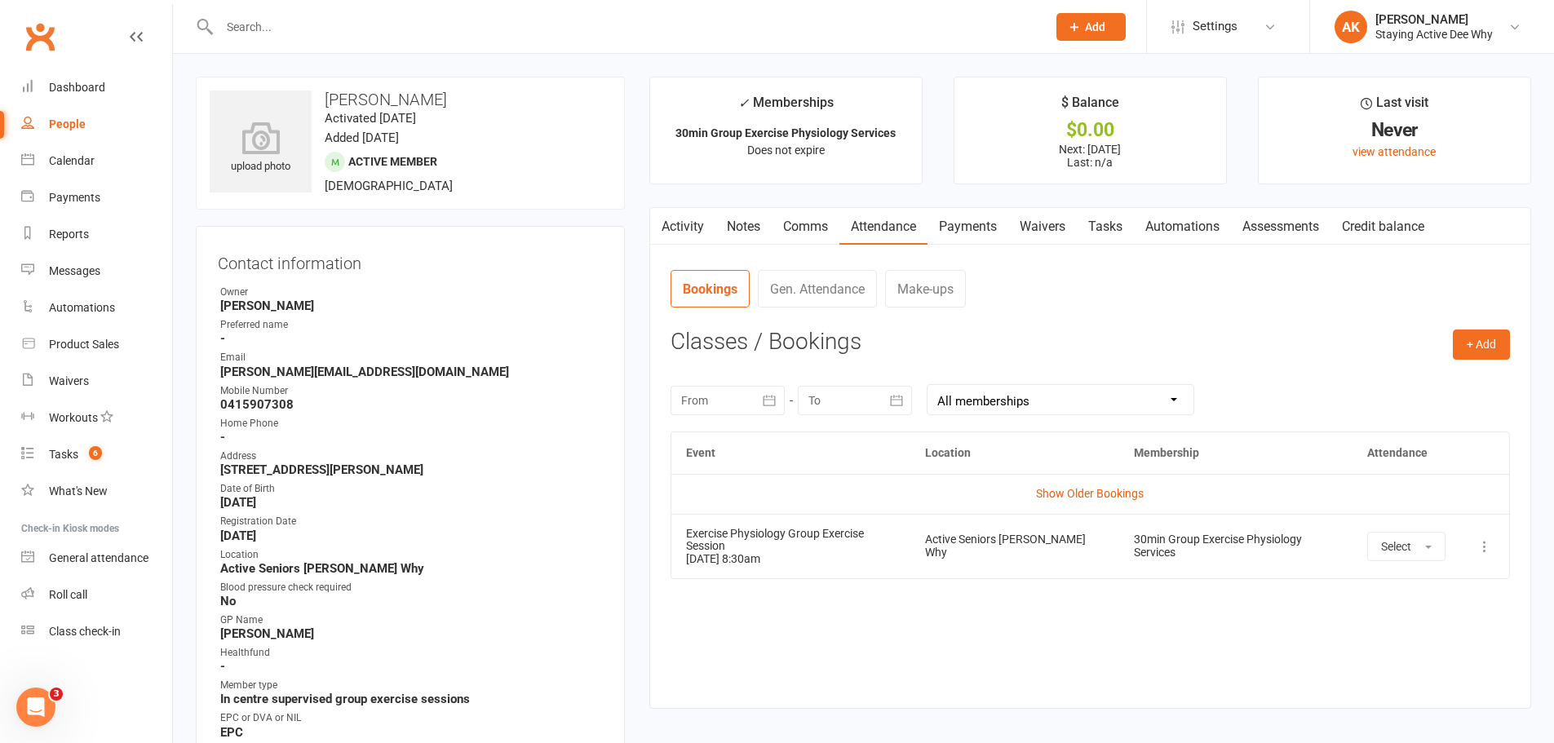
click at [737, 221] on link "Notes" at bounding box center [744, 227] width 56 height 38
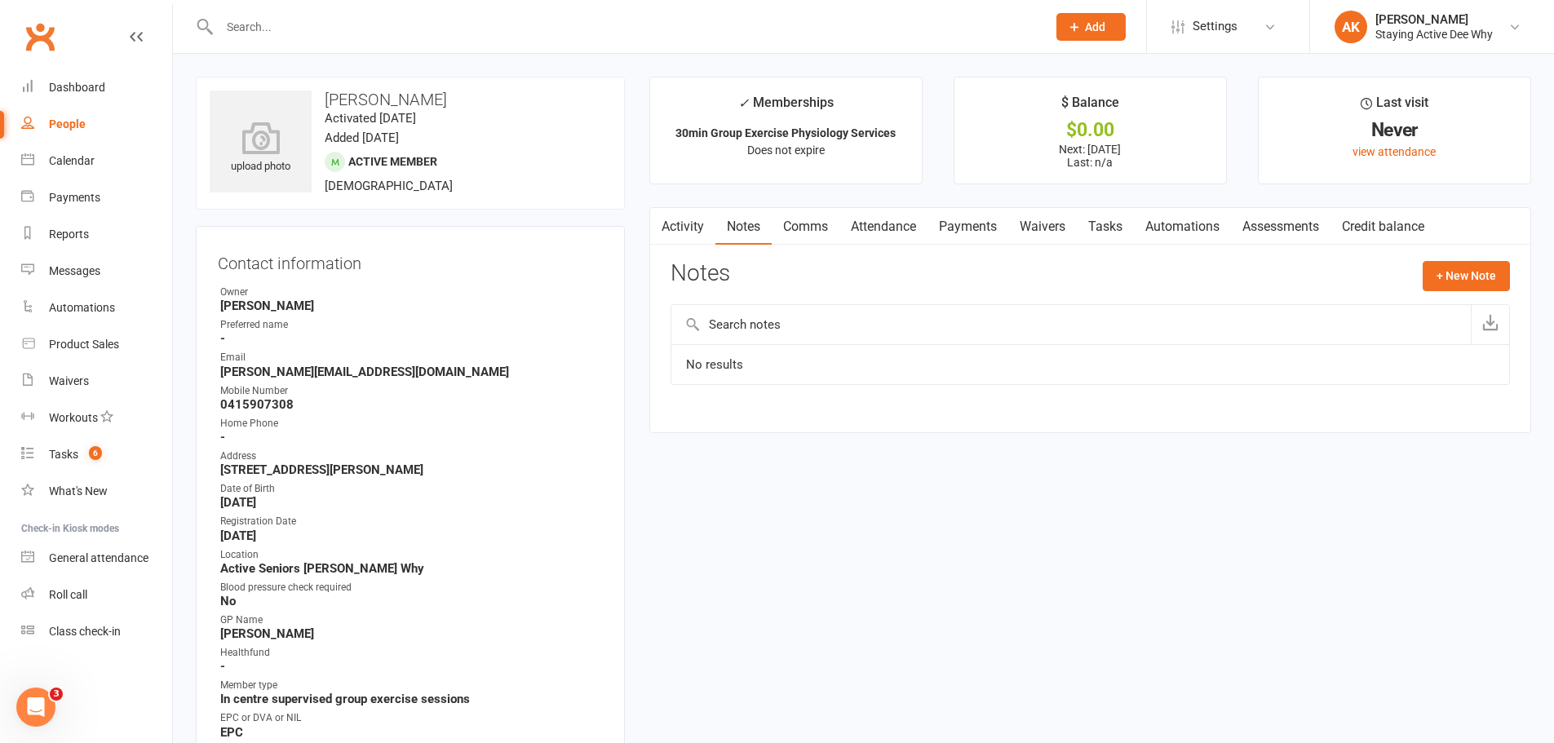
click at [712, 223] on link "Activity" at bounding box center [682, 227] width 65 height 38
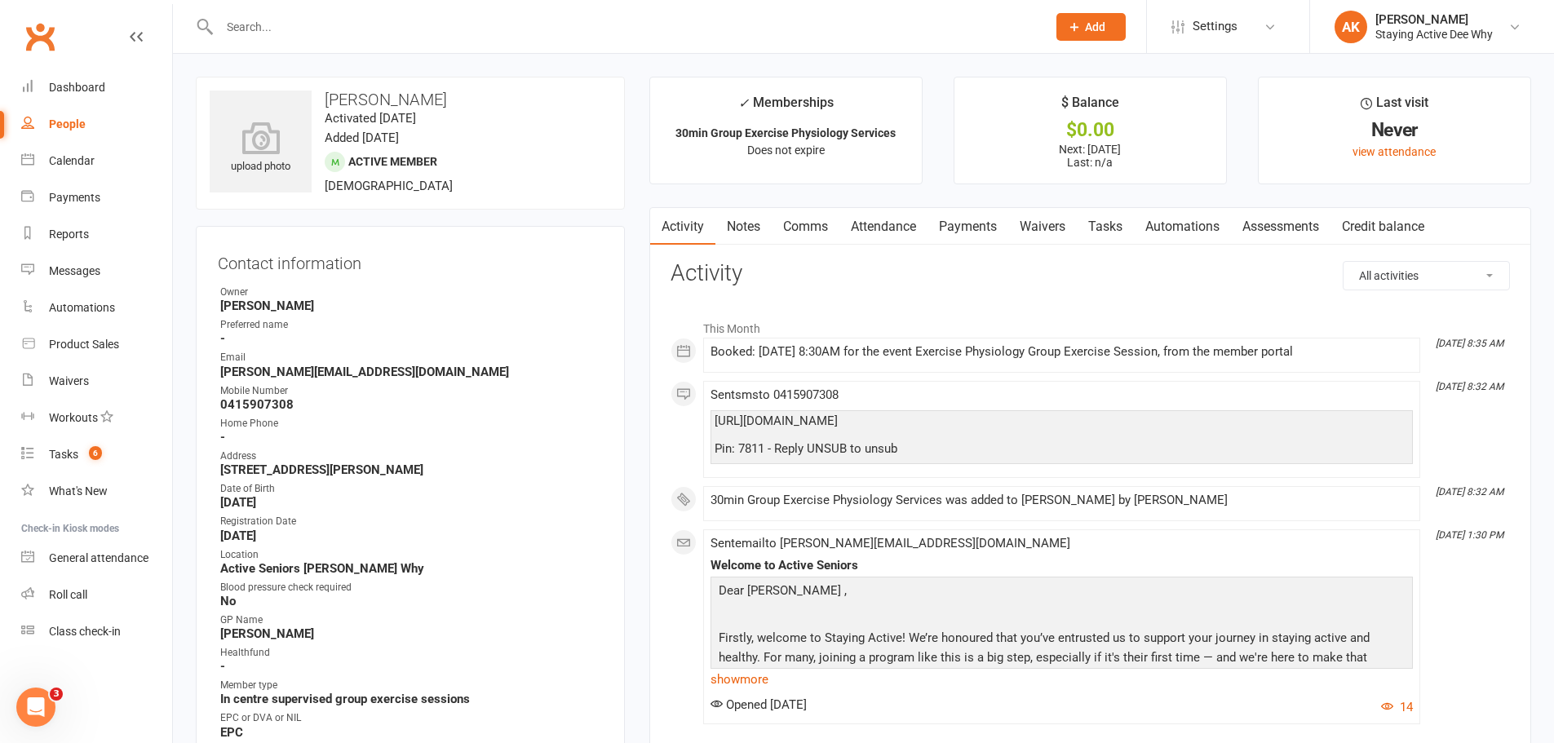
click at [379, 16] on input "text" at bounding box center [625, 27] width 821 height 23
click at [1261, 217] on link "Assessments" at bounding box center [1281, 227] width 100 height 38
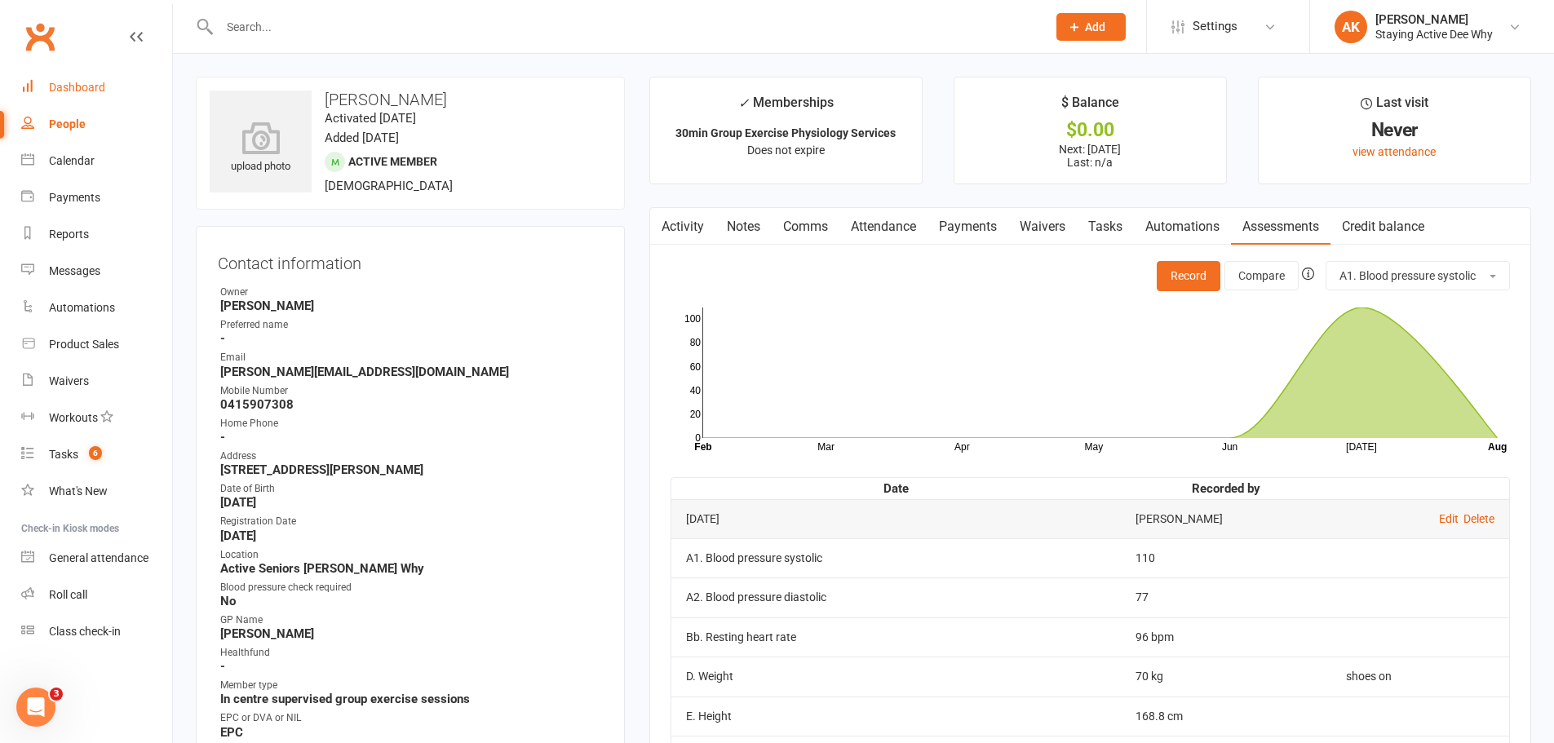
click at [122, 90] on link "Dashboard" at bounding box center [96, 87] width 151 height 37
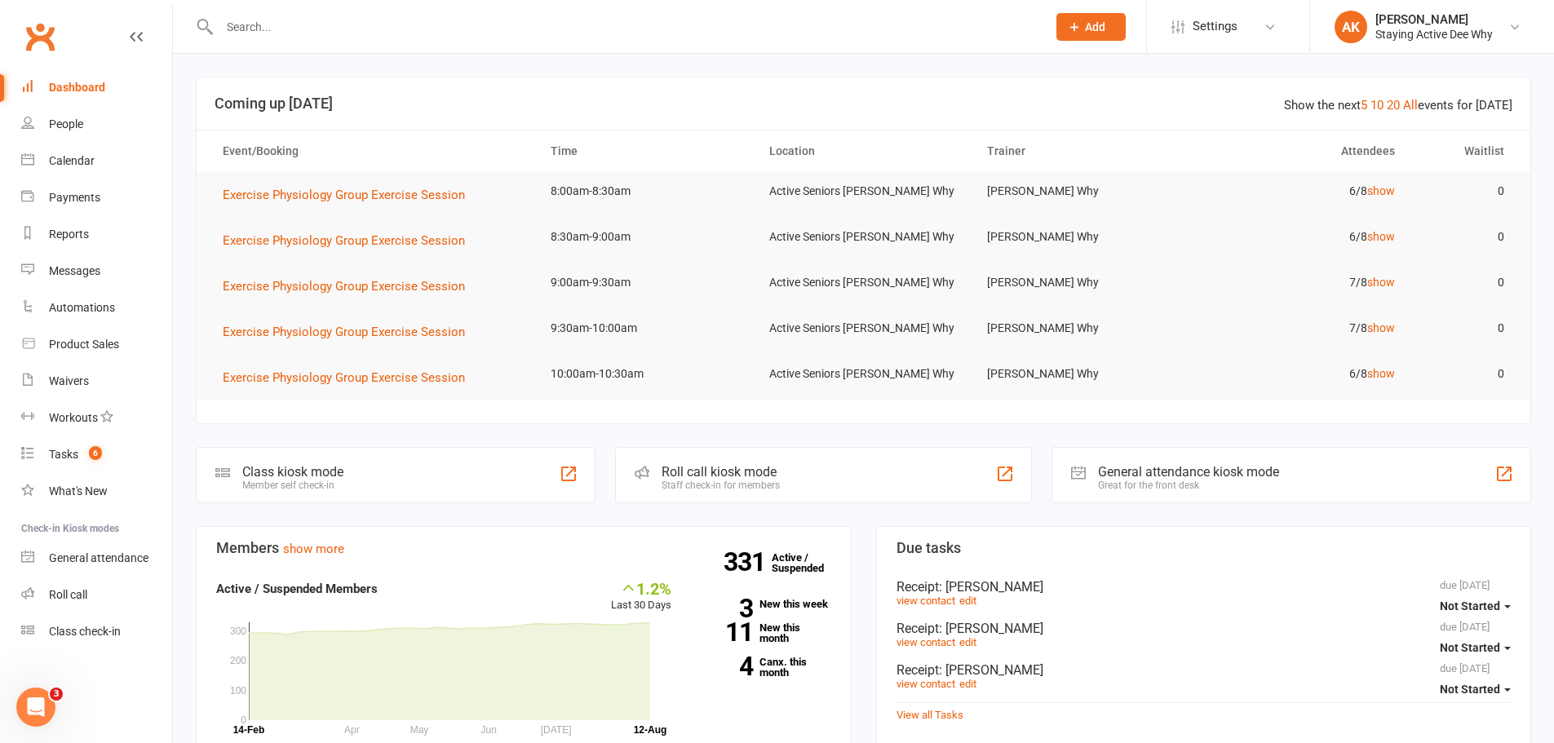
click at [325, 25] on input "text" at bounding box center [625, 27] width 821 height 23
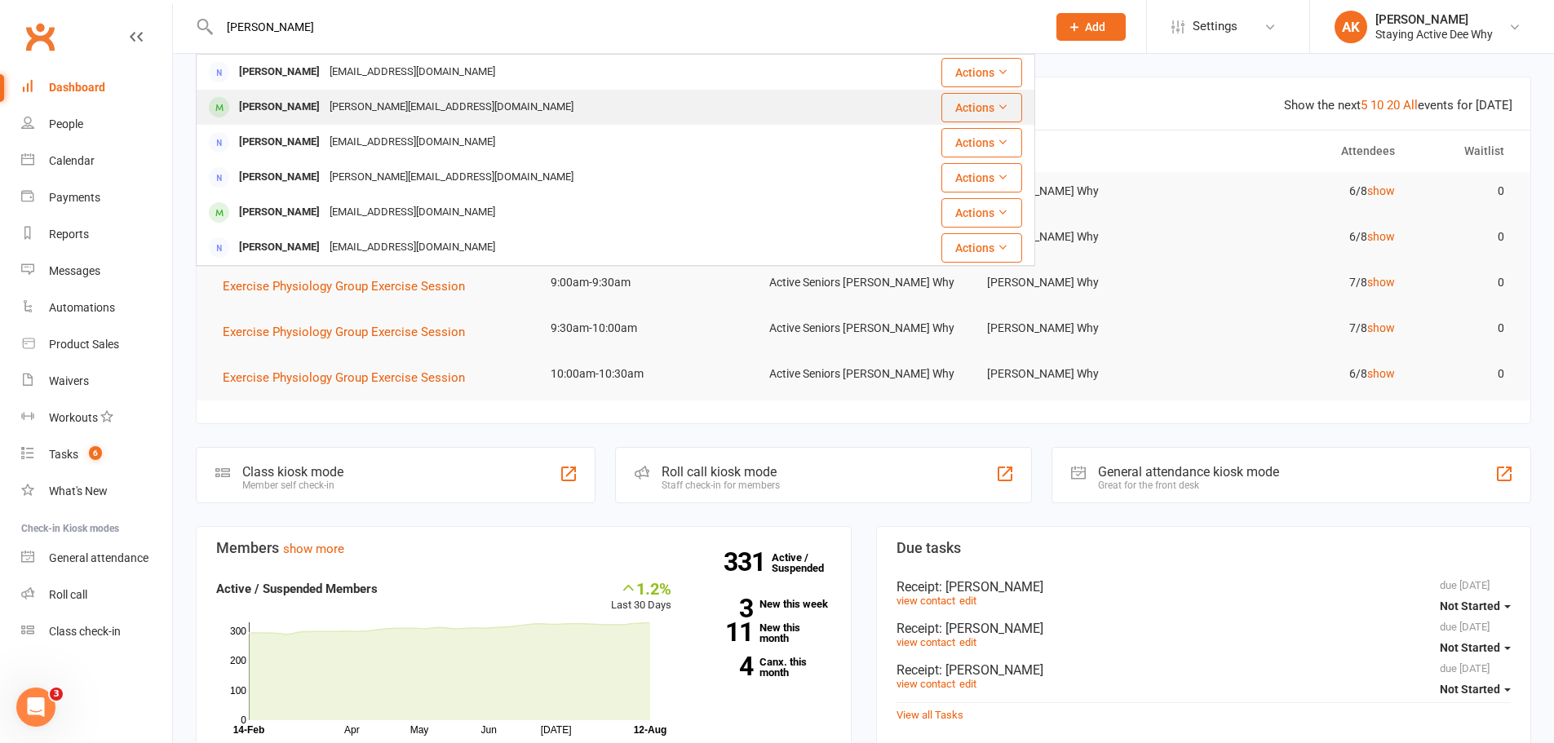
type input "[PERSON_NAME]"
click at [337, 100] on div "[PERSON_NAME][EMAIL_ADDRESS][DOMAIN_NAME]" at bounding box center [452, 107] width 254 height 24
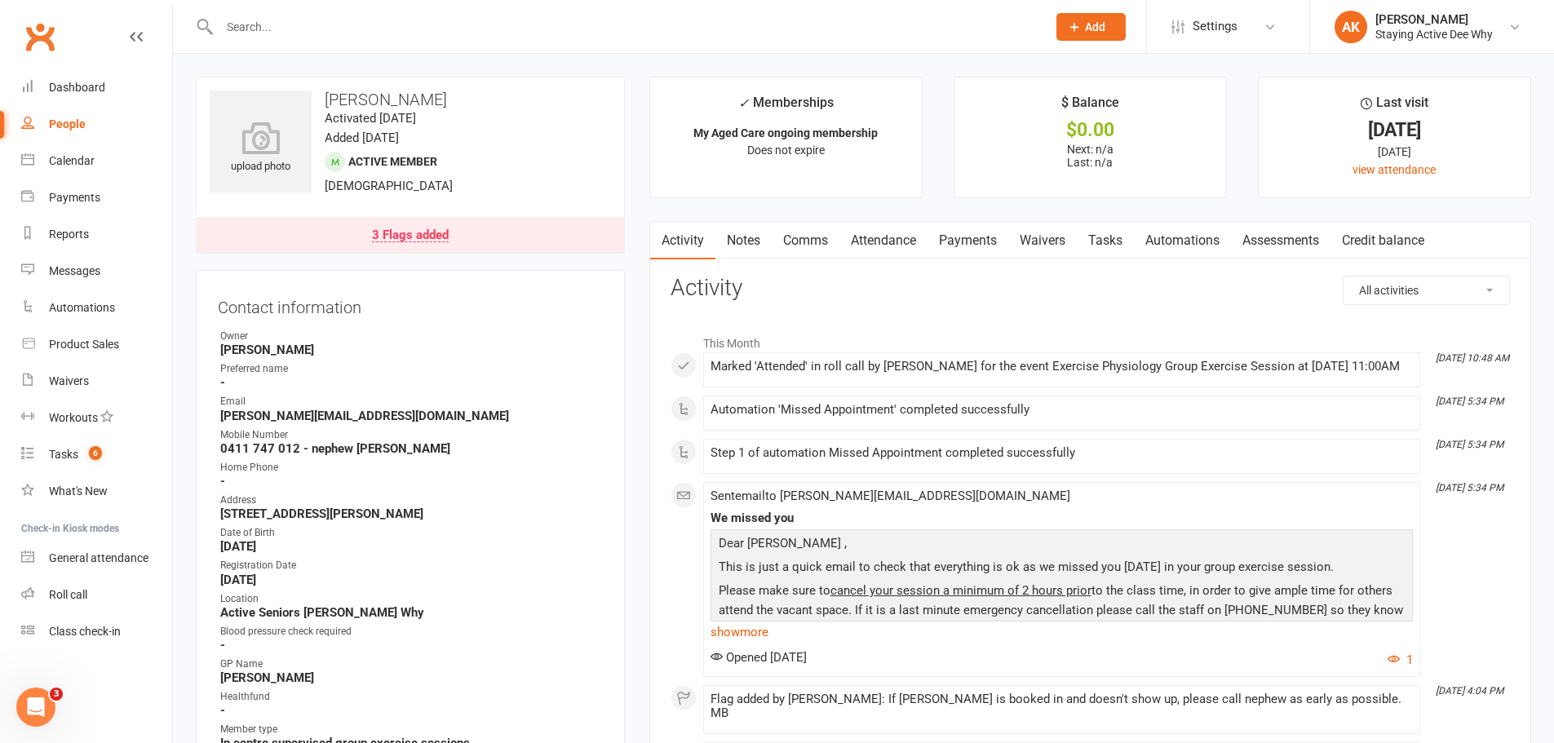
click at [987, 245] on link "Payments" at bounding box center [968, 241] width 81 height 38
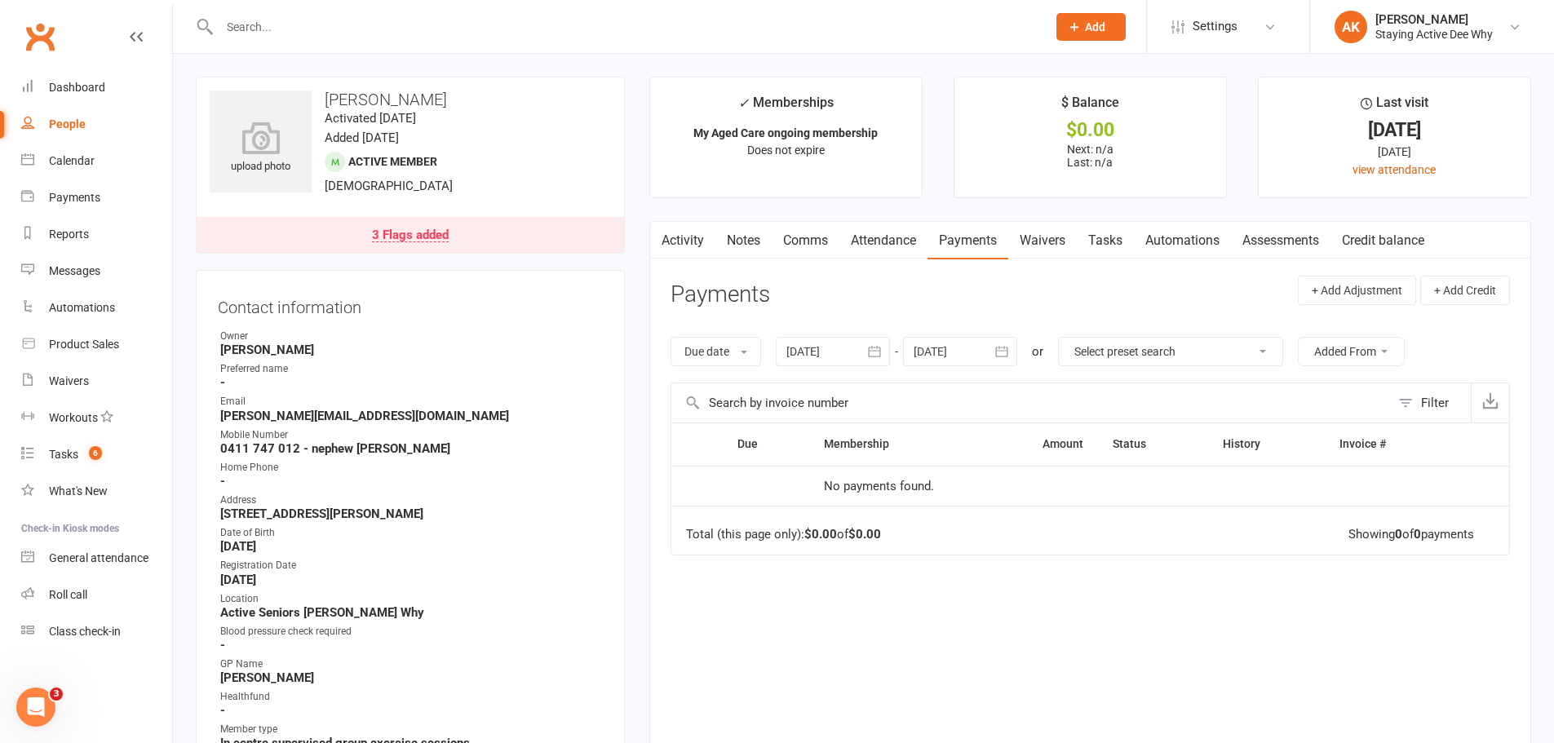
click at [748, 236] on link "Notes" at bounding box center [744, 241] width 56 height 38
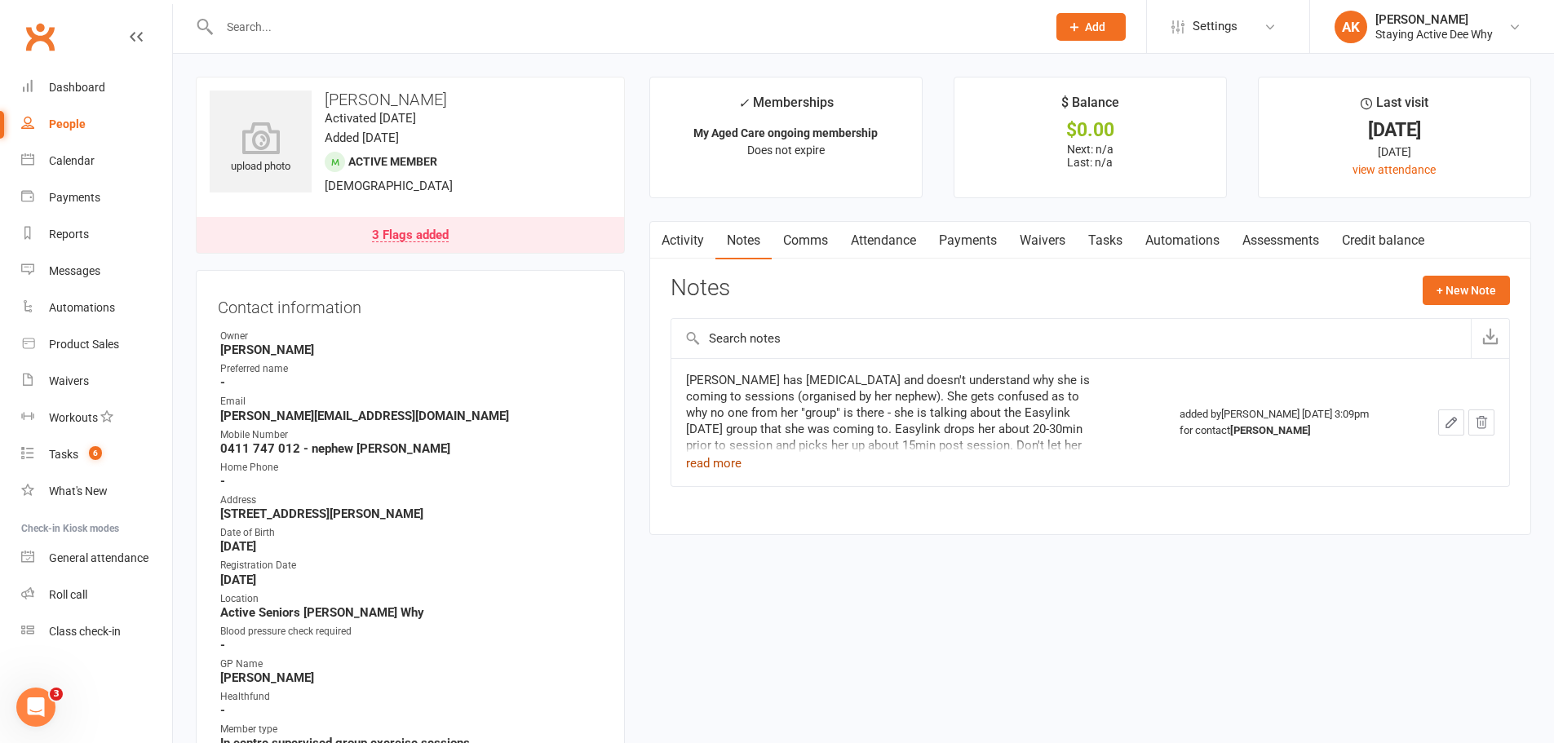
click at [721, 461] on button "read more" at bounding box center [713, 464] width 55 height 20
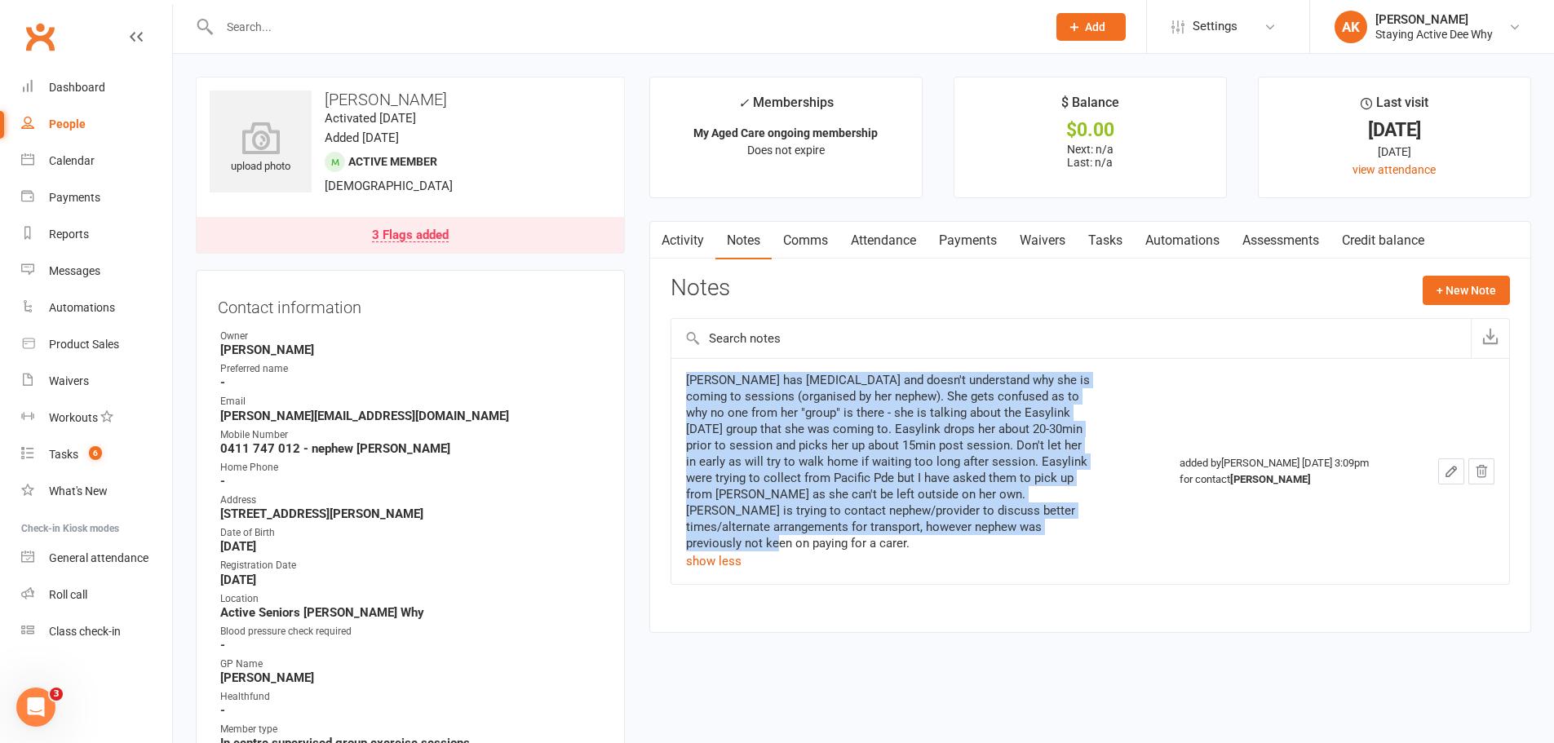
drag, startPoint x: 689, startPoint y: 379, endPoint x: 1013, endPoint y: 523, distance: 354.3
click at [1013, 523] on div "[PERSON_NAME] has [MEDICAL_DATA] and doesn't understand why she is coming to se…" at bounding box center [890, 462] width 408 height 180
drag, startPoint x: 1013, startPoint y: 523, endPoint x: 685, endPoint y: 375, distance: 359.0
click at [688, 375] on div "[PERSON_NAME] has [MEDICAL_DATA] and doesn't understand why she is coming to se…" at bounding box center [890, 462] width 408 height 180
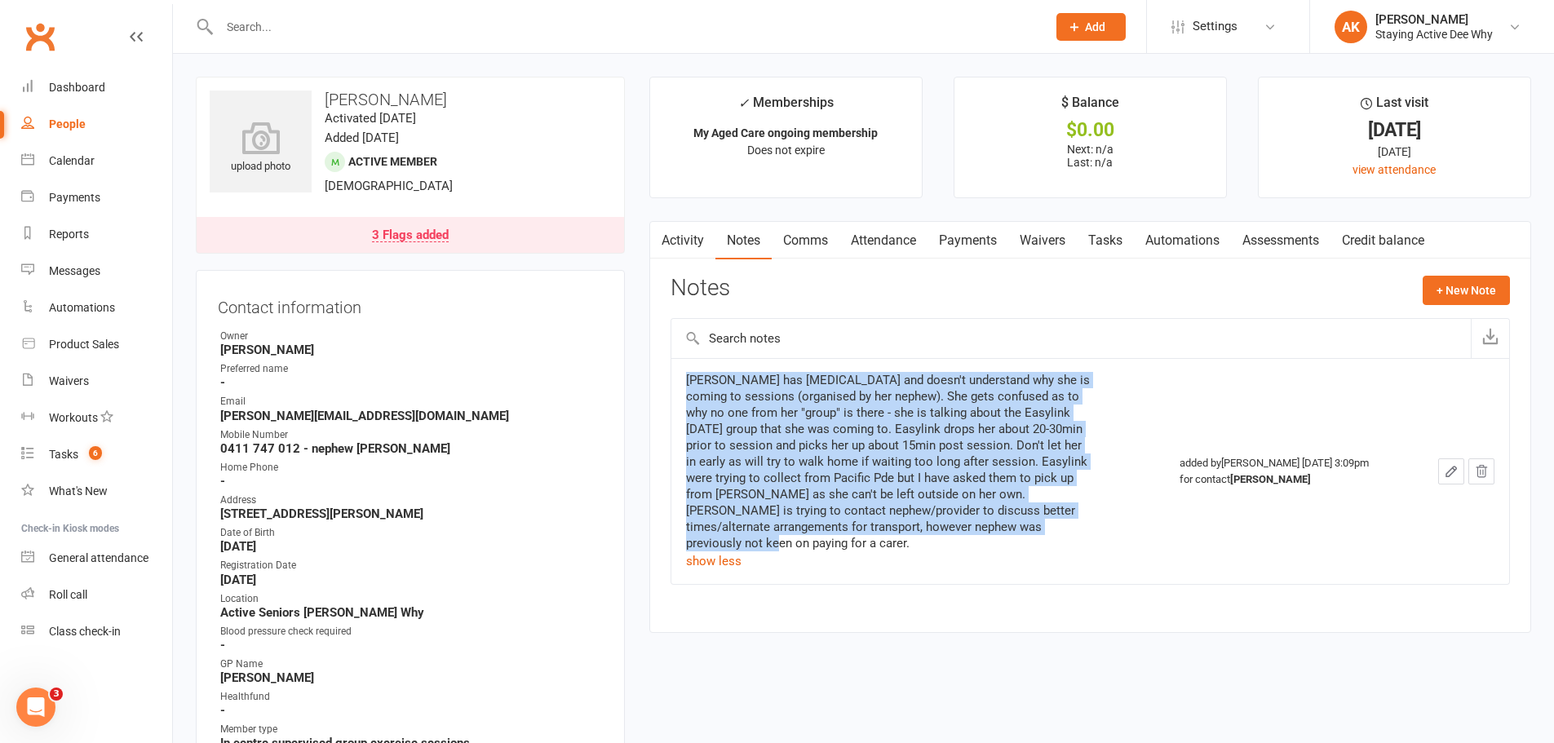
click at [686, 375] on div "[PERSON_NAME] has [MEDICAL_DATA] and doesn't understand why she is coming to se…" at bounding box center [890, 462] width 408 height 180
drag, startPoint x: 685, startPoint y: 375, endPoint x: 1032, endPoint y: 531, distance: 380.2
click at [1032, 531] on div "[PERSON_NAME] has [MEDICAL_DATA] and doesn't understand why she is coming to se…" at bounding box center [890, 462] width 408 height 180
drag, startPoint x: 1032, startPoint y: 531, endPoint x: 694, endPoint y: 370, distance: 374.8
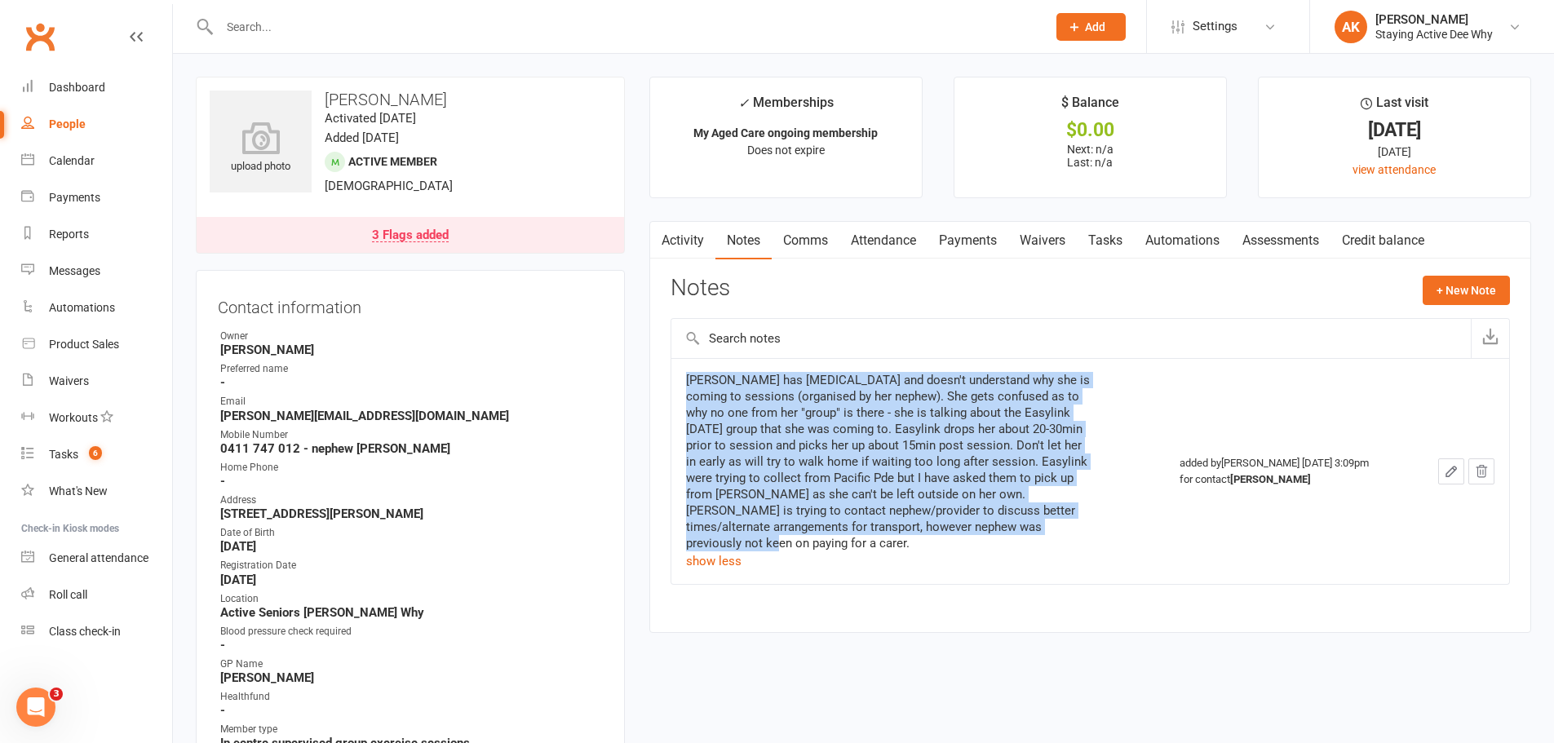
click at [694, 370] on td "[PERSON_NAME] has [MEDICAL_DATA] and doesn't understand why she is coming to se…" at bounding box center [919, 471] width 494 height 226
click at [693, 370] on td "[PERSON_NAME] has [MEDICAL_DATA] and doesn't understand why she is coming to se…" at bounding box center [919, 471] width 494 height 226
drag, startPoint x: 693, startPoint y: 370, endPoint x: 996, endPoint y: 524, distance: 340.1
click at [996, 524] on td "[PERSON_NAME] has [MEDICAL_DATA] and doesn't understand why she is coming to se…" at bounding box center [919, 471] width 494 height 226
click at [996, 524] on div "[PERSON_NAME] has [MEDICAL_DATA] and doesn't understand why she is coming to se…" at bounding box center [890, 462] width 408 height 180
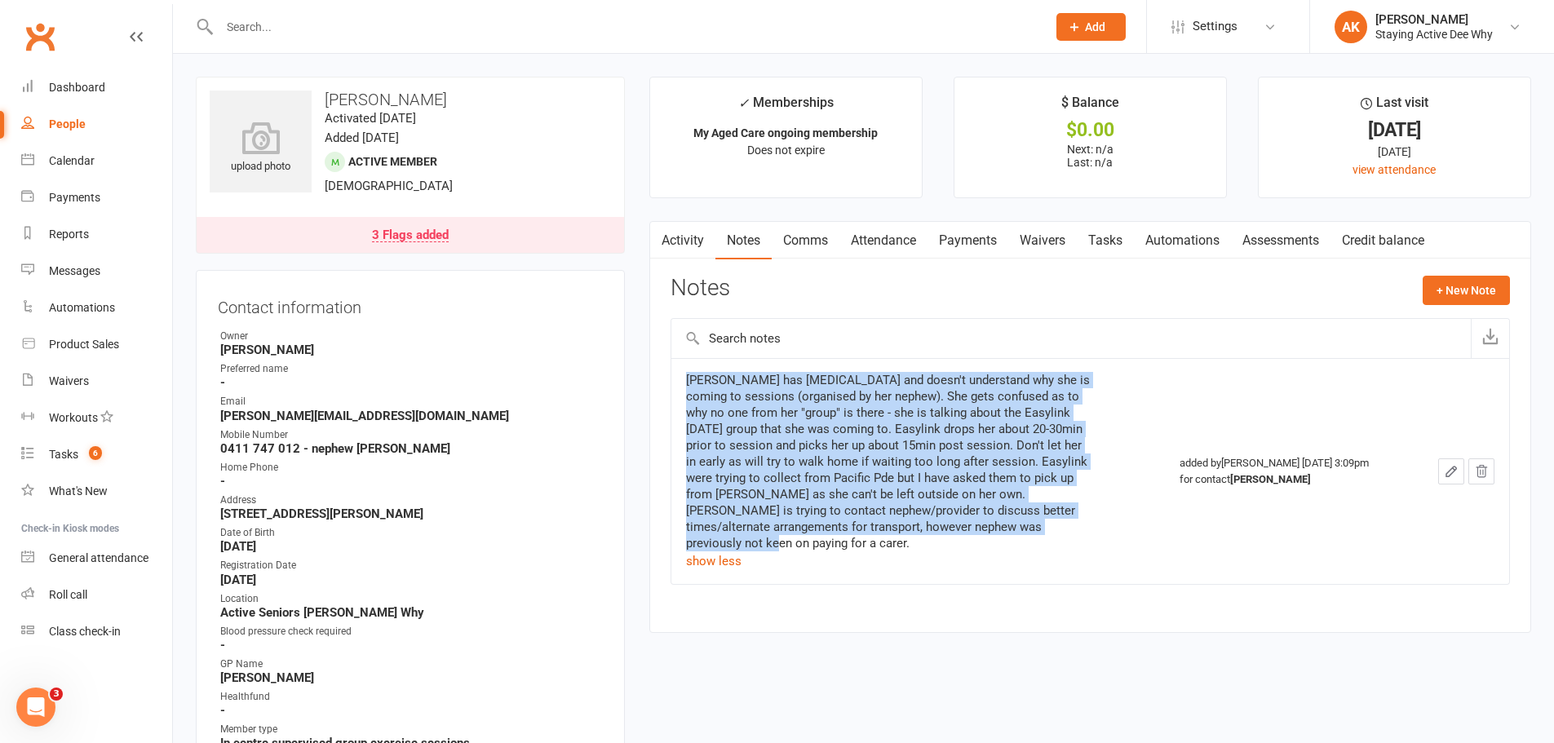
drag, startPoint x: 996, startPoint y: 524, endPoint x: 694, endPoint y: 370, distance: 339.4
click at [694, 370] on td "[PERSON_NAME] has [MEDICAL_DATA] and doesn't understand why she is coming to se…" at bounding box center [919, 471] width 494 height 226
drag, startPoint x: 694, startPoint y: 370, endPoint x: 1008, endPoint y: 524, distance: 349.6
click at [1008, 524] on td "[PERSON_NAME] has [MEDICAL_DATA] and doesn't understand why she is coming to se…" at bounding box center [919, 471] width 494 height 226
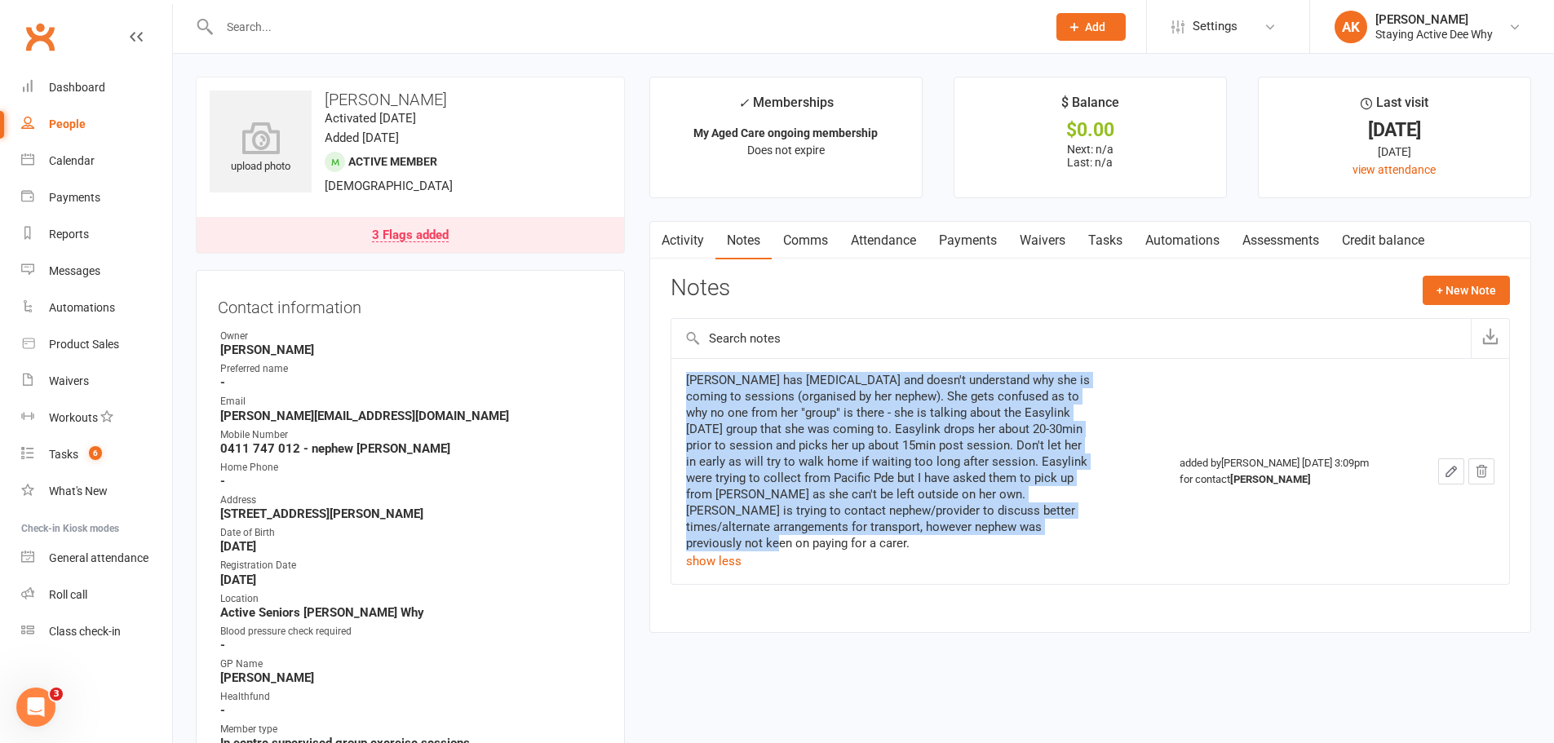
click at [1008, 524] on div "[PERSON_NAME] has [MEDICAL_DATA] and doesn't understand why she is coming to se…" at bounding box center [890, 462] width 408 height 180
drag, startPoint x: 1008, startPoint y: 524, endPoint x: 689, endPoint y: 372, distance: 352.6
click at [712, 384] on div "[PERSON_NAME] has [MEDICAL_DATA] and doesn't understand why she is coming to se…" at bounding box center [890, 462] width 408 height 180
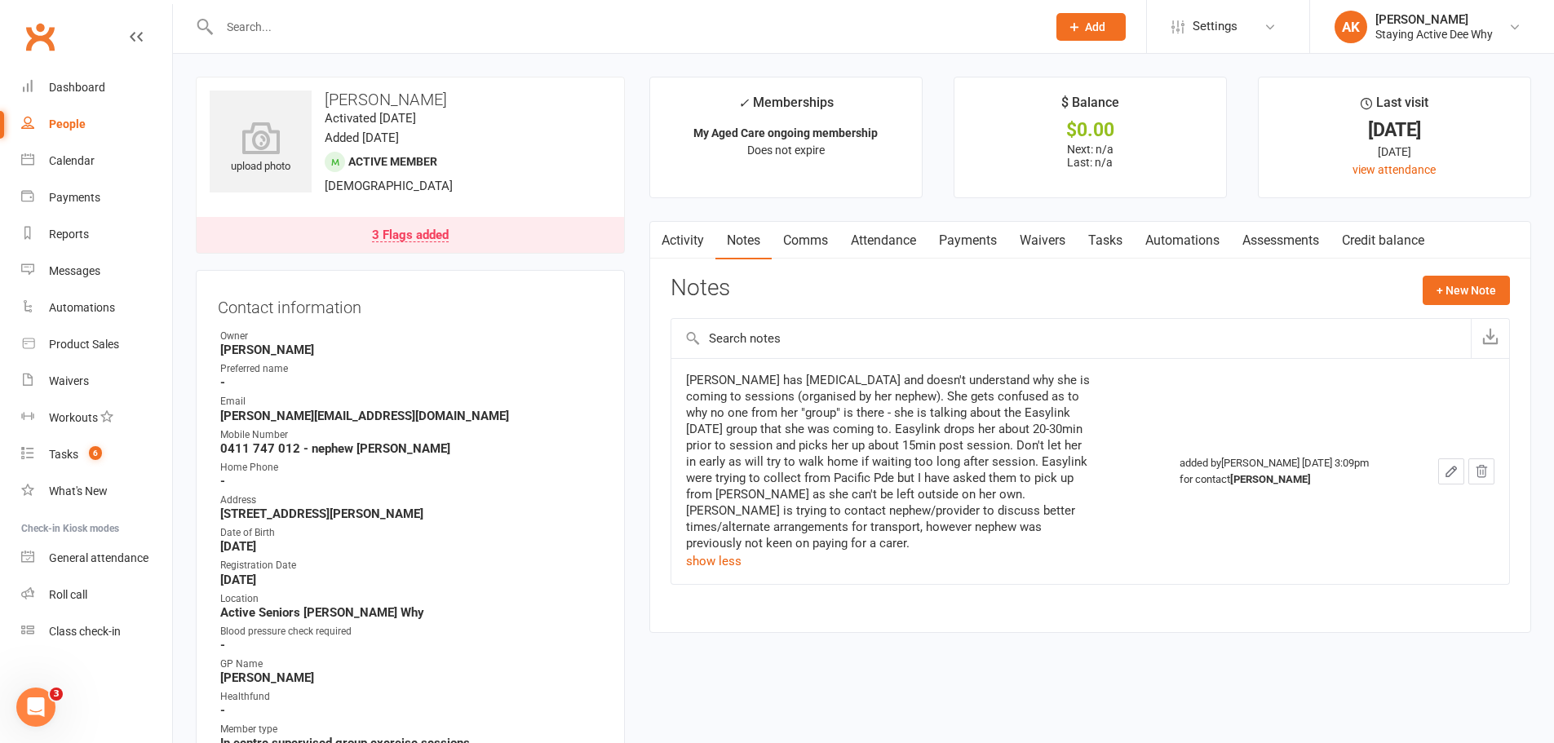
click at [682, 370] on td "[PERSON_NAME] has [MEDICAL_DATA] and doesn't understand why she is coming to se…" at bounding box center [919, 471] width 494 height 226
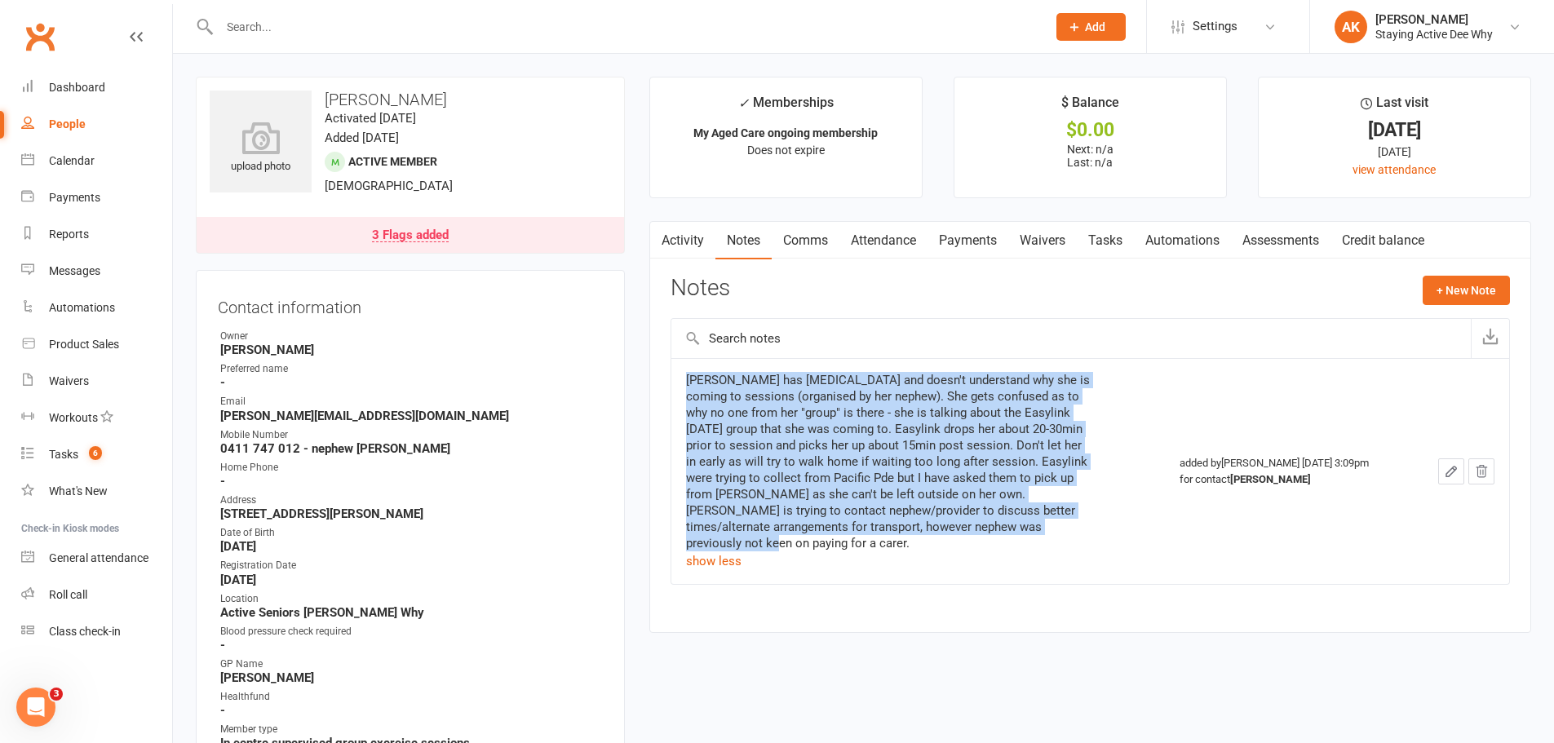
drag, startPoint x: 682, startPoint y: 370, endPoint x: 1004, endPoint y: 530, distance: 359.4
click at [1004, 530] on td "[PERSON_NAME] has [MEDICAL_DATA] and doesn't understand why she is coming to se…" at bounding box center [919, 471] width 494 height 226
click at [1004, 530] on div "[PERSON_NAME] has [MEDICAL_DATA] and doesn't understand why she is coming to se…" at bounding box center [890, 462] width 408 height 180
drag, startPoint x: 1004, startPoint y: 530, endPoint x: 691, endPoint y: 361, distance: 355.6
click at [691, 361] on td "[PERSON_NAME] has [MEDICAL_DATA] and doesn't understand why she is coming to se…" at bounding box center [919, 471] width 494 height 226
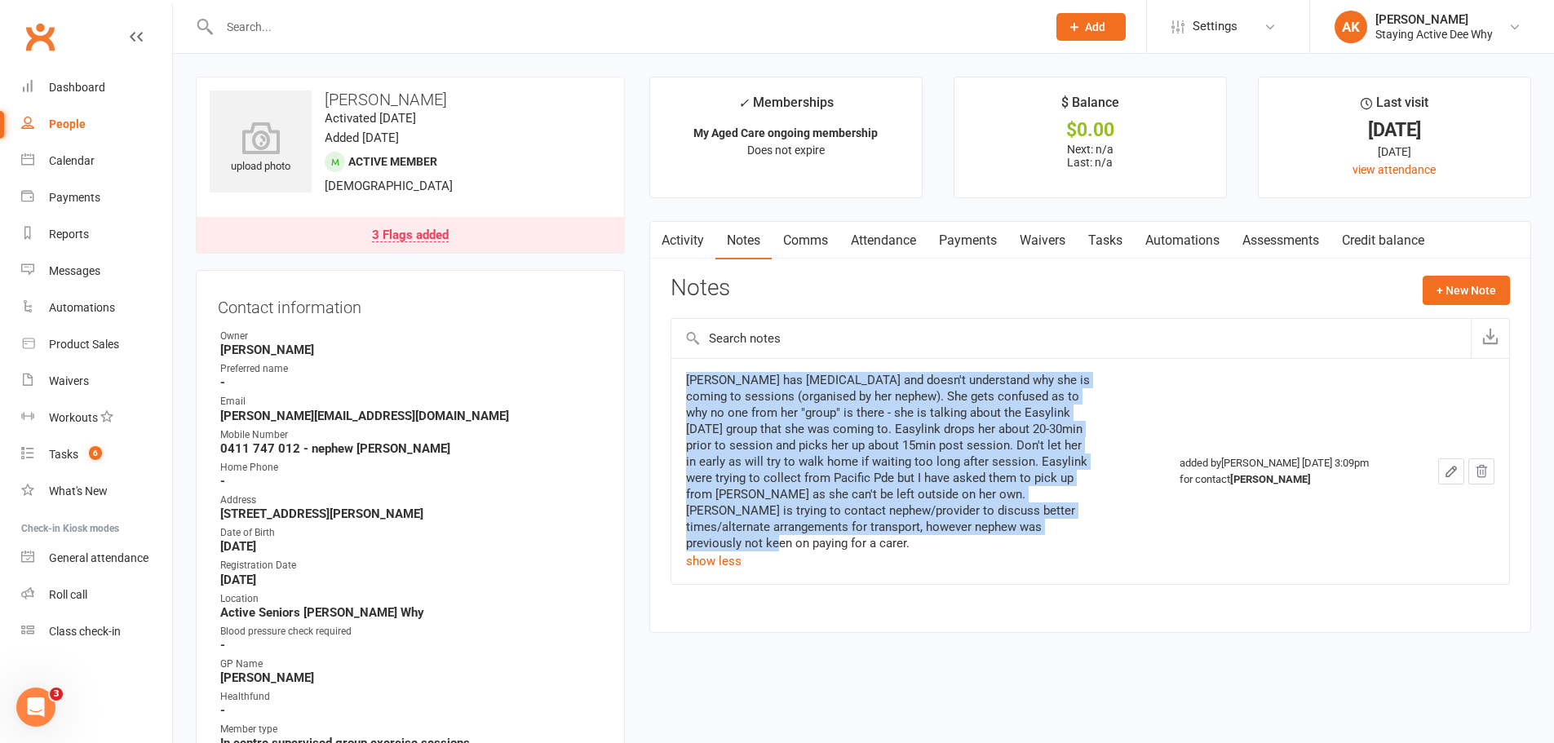
click at [689, 361] on td "[PERSON_NAME] has [MEDICAL_DATA] and doesn't understand why she is coming to se…" at bounding box center [919, 471] width 494 height 226
drag, startPoint x: 689, startPoint y: 361, endPoint x: 1027, endPoint y: 530, distance: 378.4
click at [1027, 530] on td "[PERSON_NAME] has [MEDICAL_DATA] and doesn't understand why she is coming to se…" at bounding box center [919, 471] width 494 height 226
click at [1027, 530] on div "[PERSON_NAME] has [MEDICAL_DATA] and doesn't understand why she is coming to se…" at bounding box center [890, 462] width 408 height 180
drag, startPoint x: 1027, startPoint y: 530, endPoint x: 672, endPoint y: 375, distance: 387.3
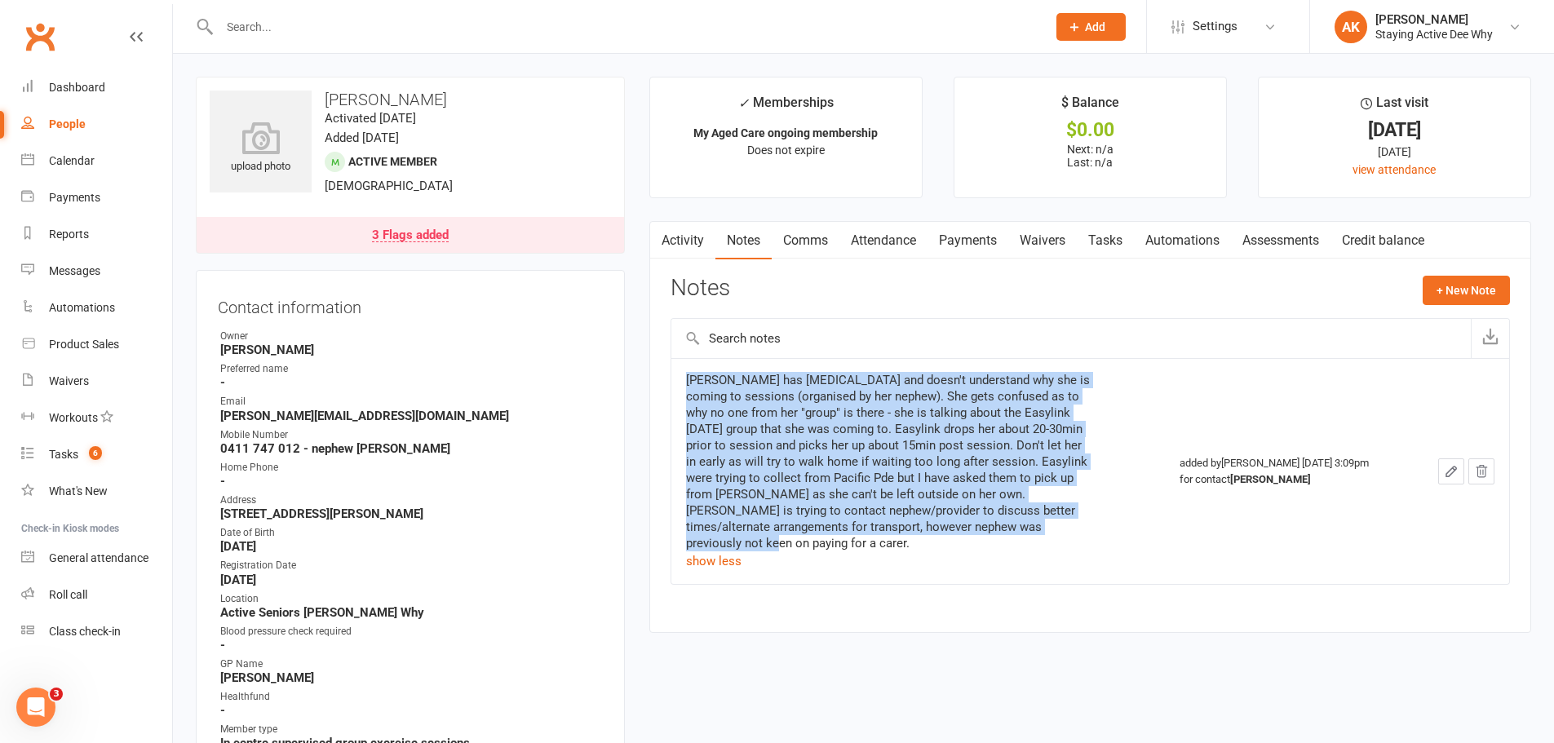
click at [672, 375] on td "[PERSON_NAME] has [MEDICAL_DATA] and doesn't understand why she is coming to se…" at bounding box center [919, 471] width 494 height 226
click at [672, 376] on td "[PERSON_NAME] has [MEDICAL_DATA] and doesn't understand why she is coming to se…" at bounding box center [919, 471] width 494 height 226
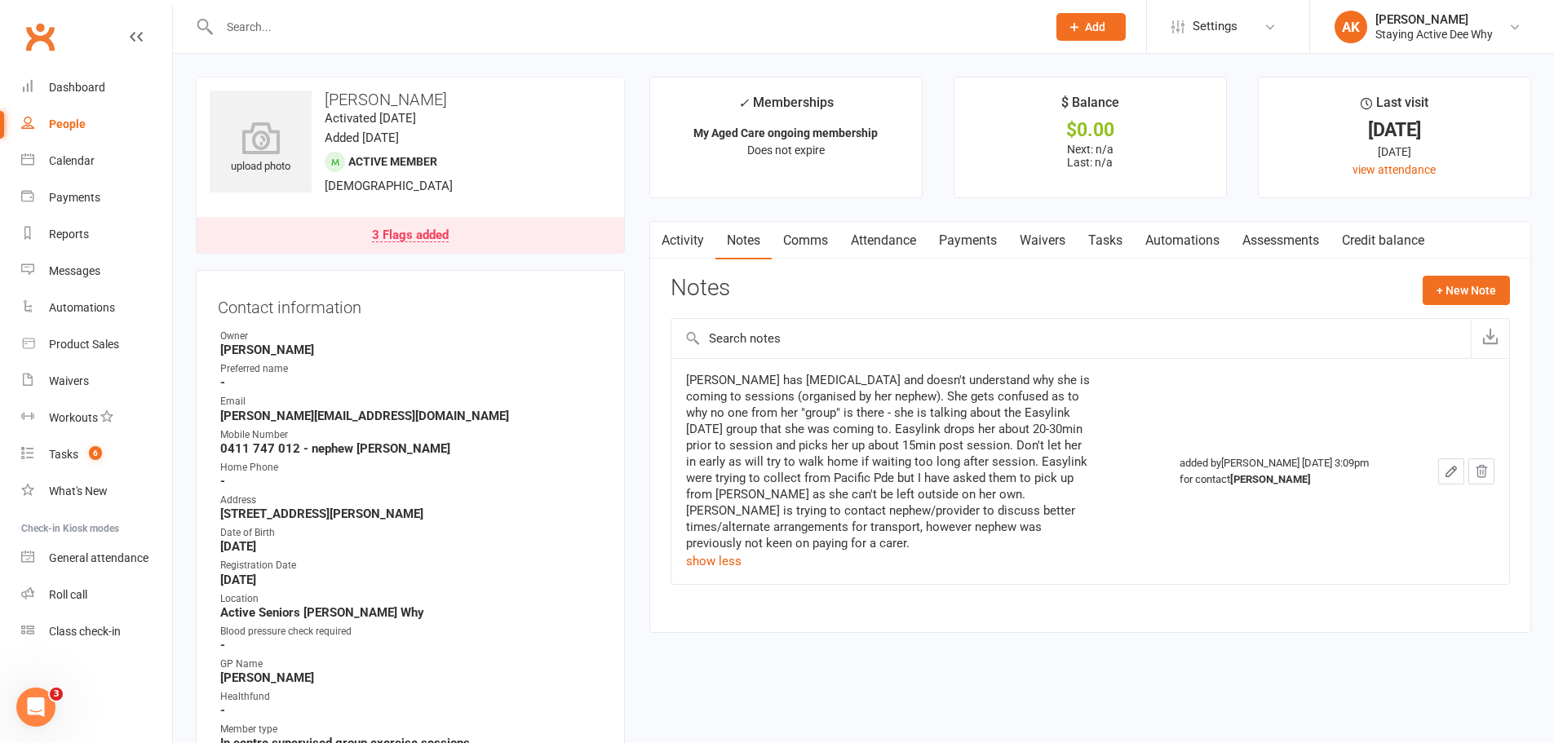
click at [686, 242] on link "Activity" at bounding box center [682, 241] width 65 height 38
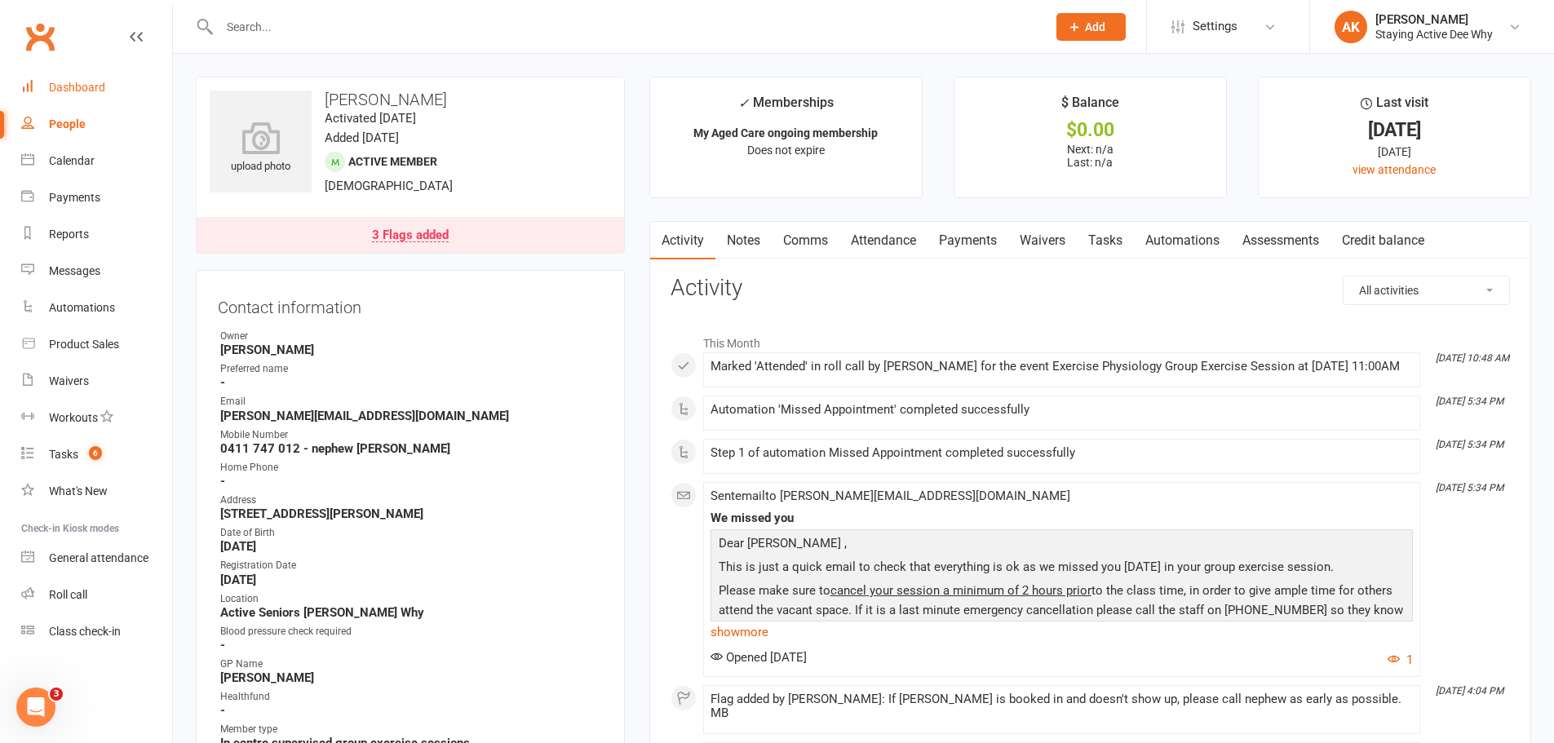
click at [59, 89] on div "Dashboard" at bounding box center [77, 87] width 56 height 13
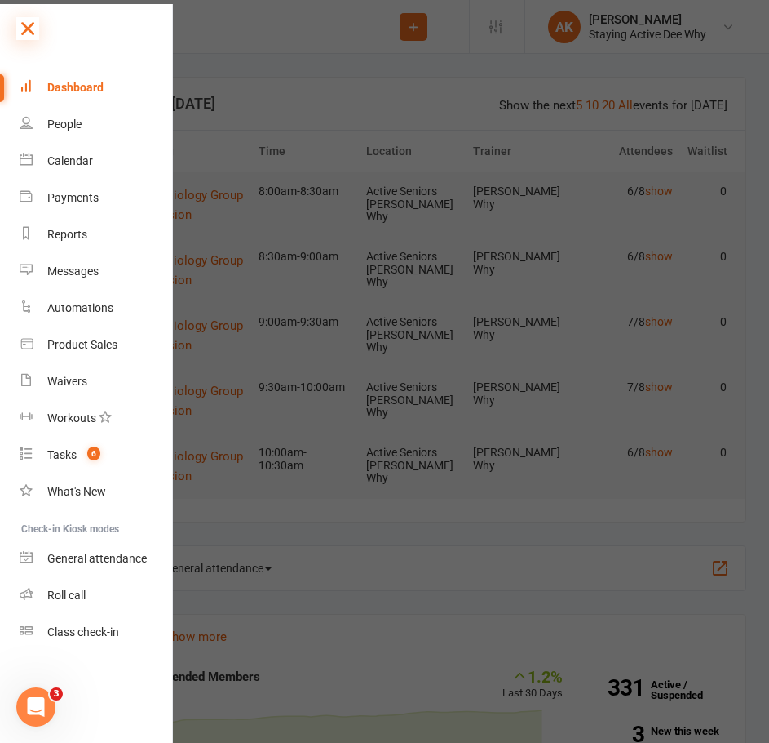
click at [24, 35] on icon at bounding box center [27, 28] width 23 height 23
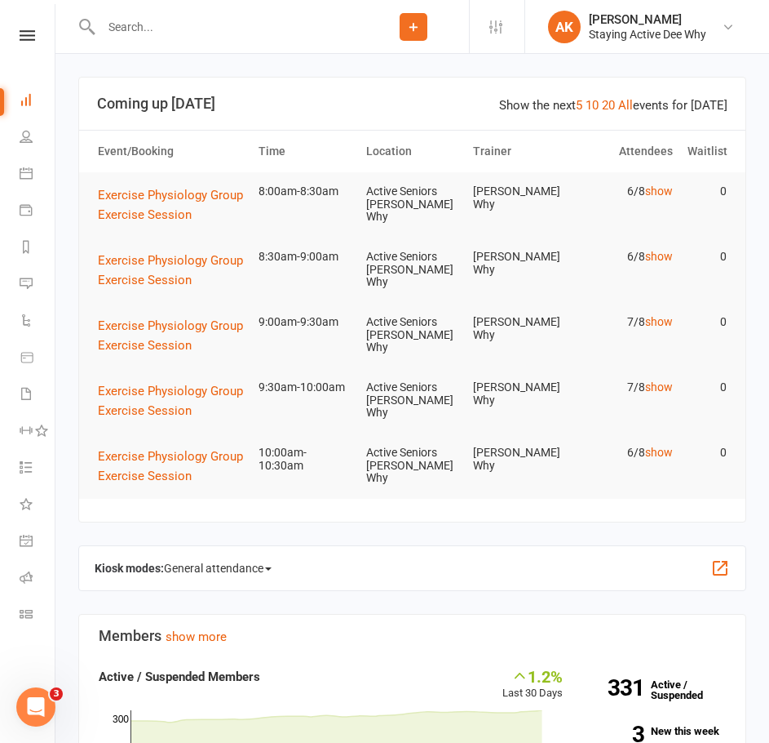
click at [142, 28] on input "text" at bounding box center [227, 27] width 262 height 23
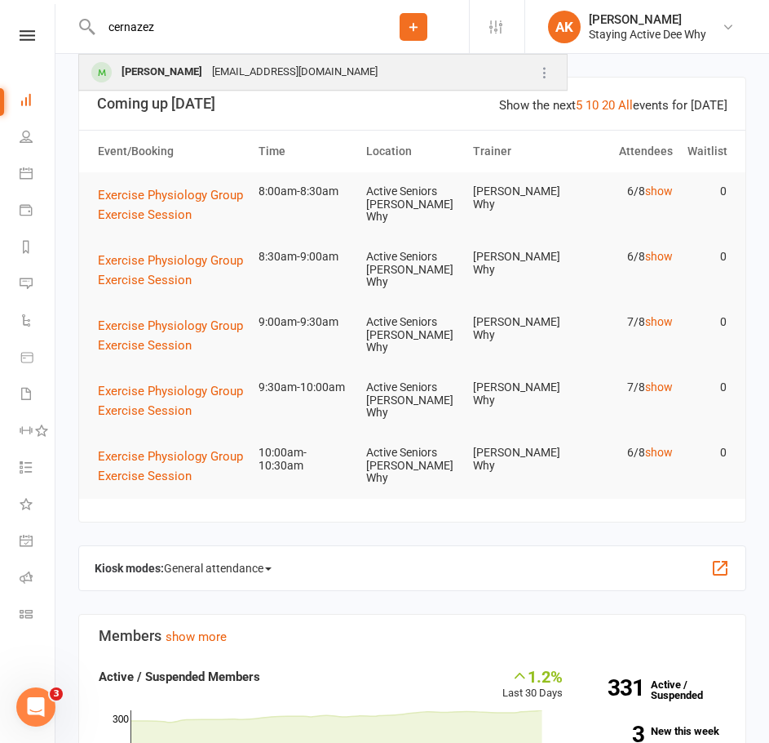
type input "cernazez"
click at [170, 75] on div "[PERSON_NAME]" at bounding box center [162, 72] width 91 height 24
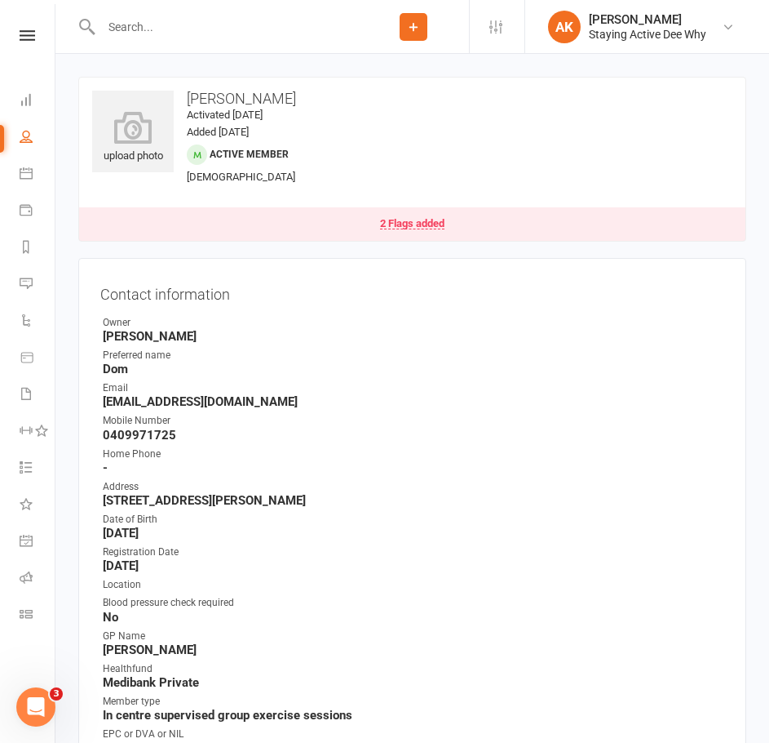
click at [428, 230] on link "2 Flags added" at bounding box center [412, 223] width 667 height 33
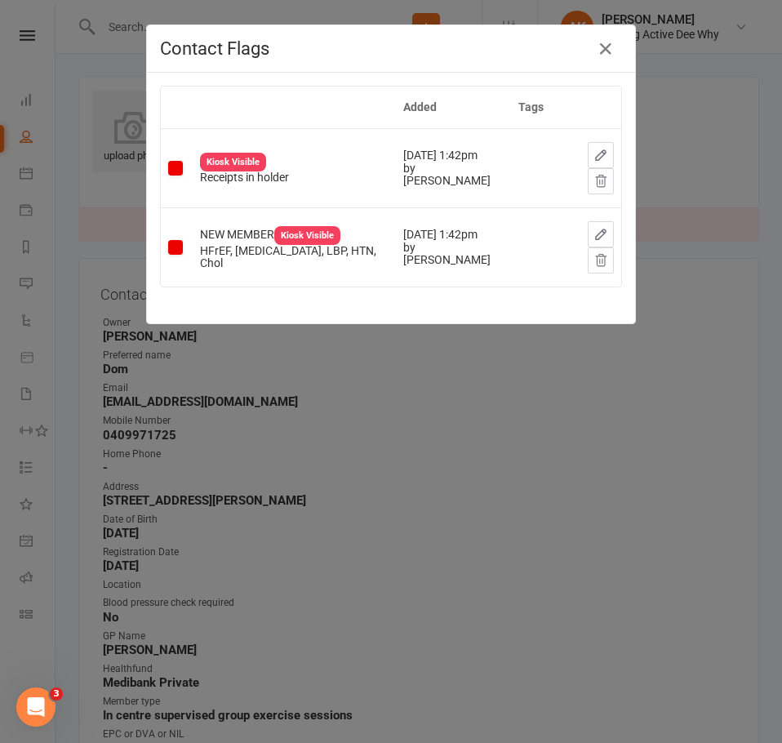
drag, startPoint x: 424, startPoint y: 375, endPoint x: 410, endPoint y: 379, distance: 15.2
click at [415, 375] on div "Contact Flags Added Tags Kiosk Visible Receipts in holder [DATE] 1:42pm by [PER…" at bounding box center [391, 371] width 782 height 743
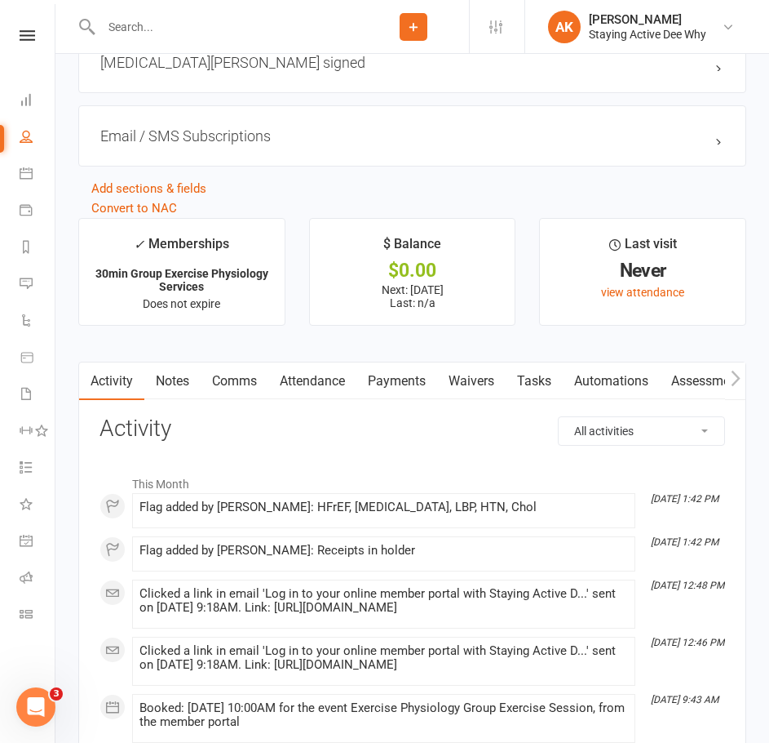
scroll to position [0, 7]
drag, startPoint x: 543, startPoint y: 388, endPoint x: 584, endPoint y: 382, distance: 41.3
click at [589, 383] on link "Automations" at bounding box center [604, 381] width 97 height 38
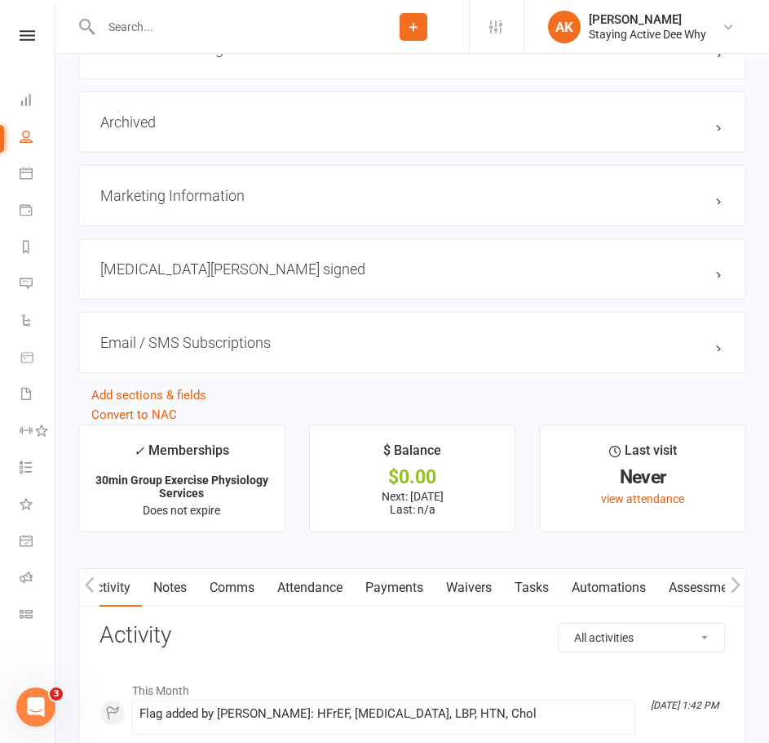
scroll to position [1860, 0]
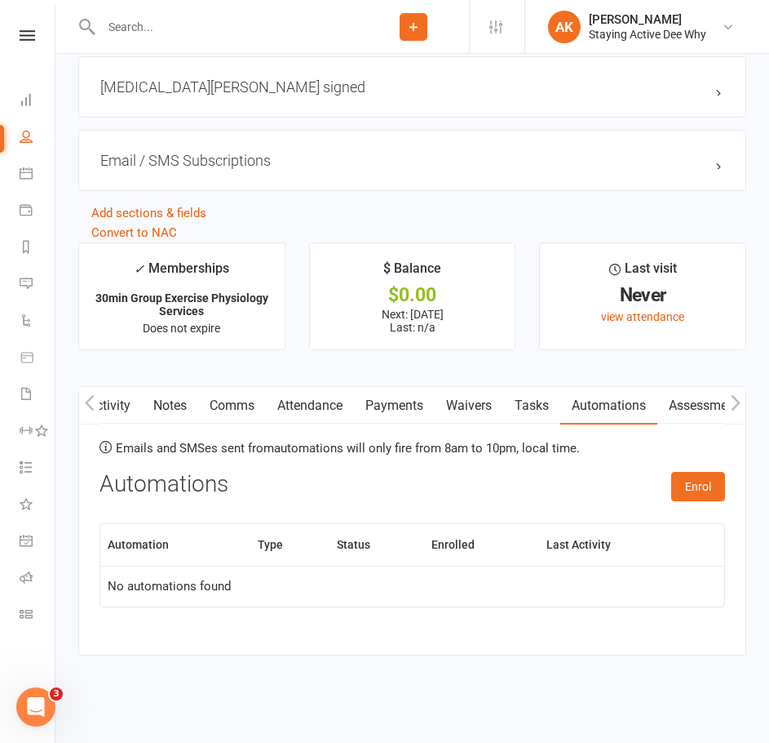
drag, startPoint x: 584, startPoint y: 382, endPoint x: 569, endPoint y: 381, distance: 15.5
click at [569, 381] on main "✓ Memberships 30min Group Exercise Physiology Services Does not expire $ Balanc…" at bounding box center [412, 448] width 693 height 413
click at [695, 394] on link "Assessments" at bounding box center [708, 406] width 100 height 38
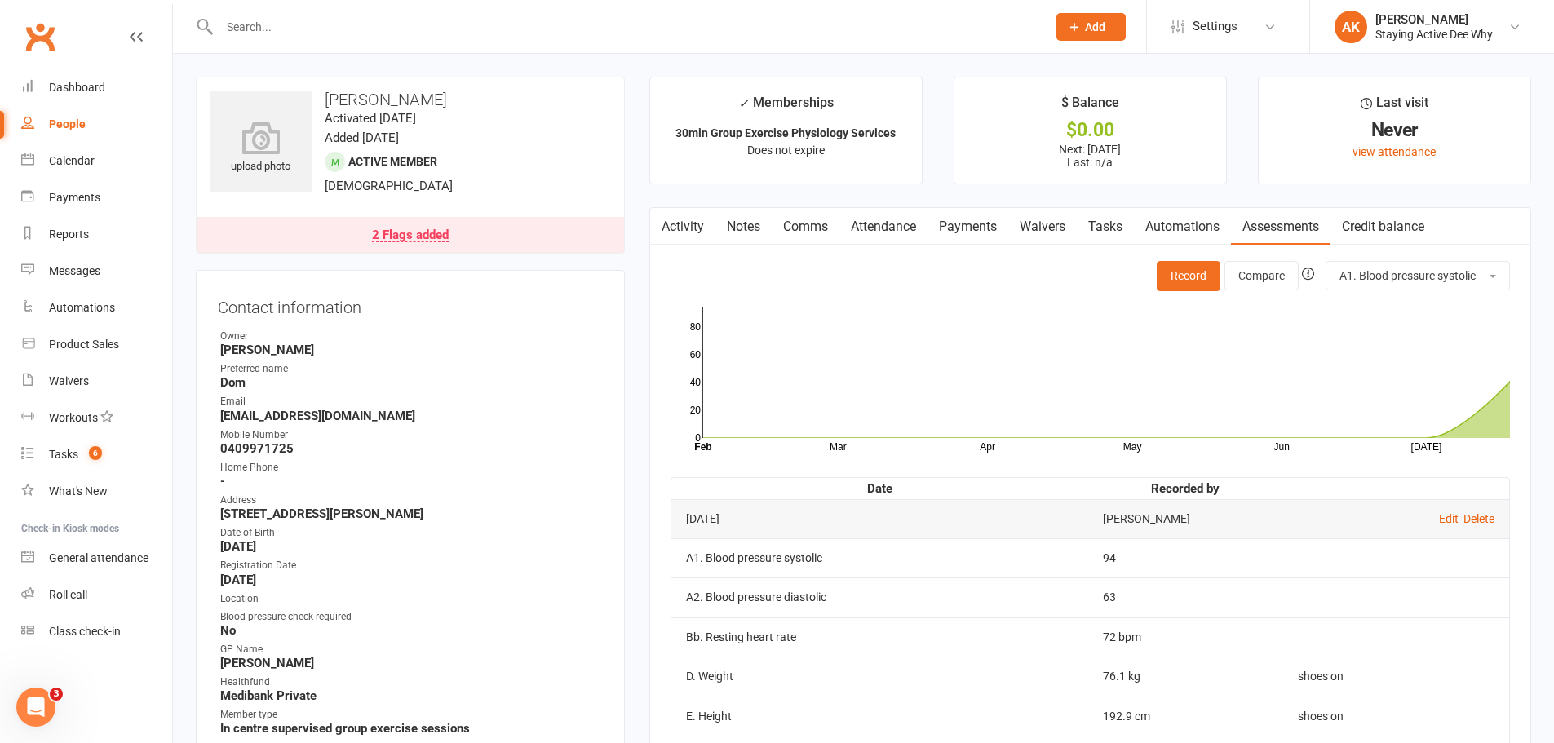
click at [91, 67] on div "Clubworx" at bounding box center [86, 46] width 172 height 60
click at [107, 82] on link "Dashboard" at bounding box center [96, 87] width 151 height 37
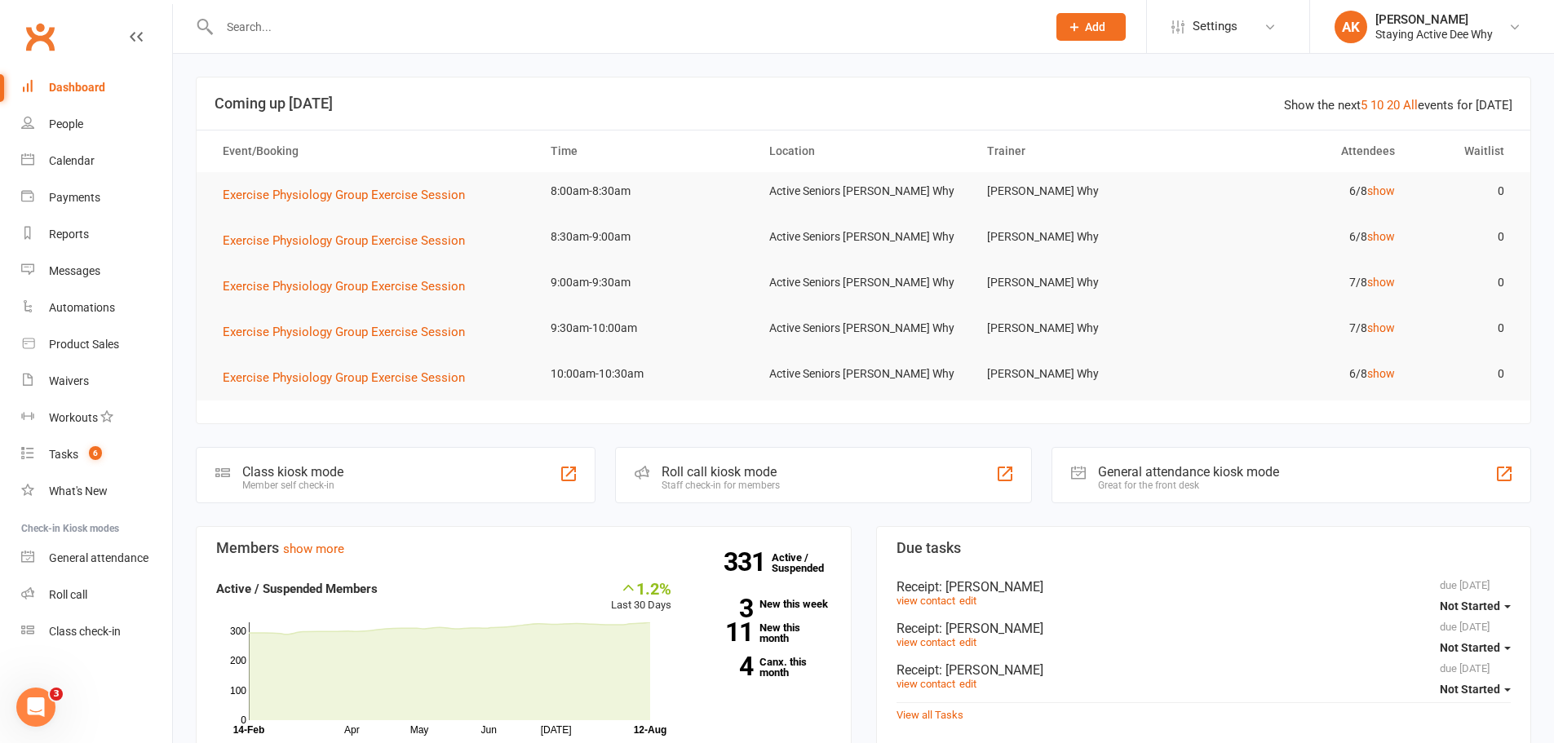
click at [1093, 20] on span "Add" at bounding box center [1095, 26] width 20 height 13
click at [779, 35] on input "text" at bounding box center [625, 27] width 821 height 23
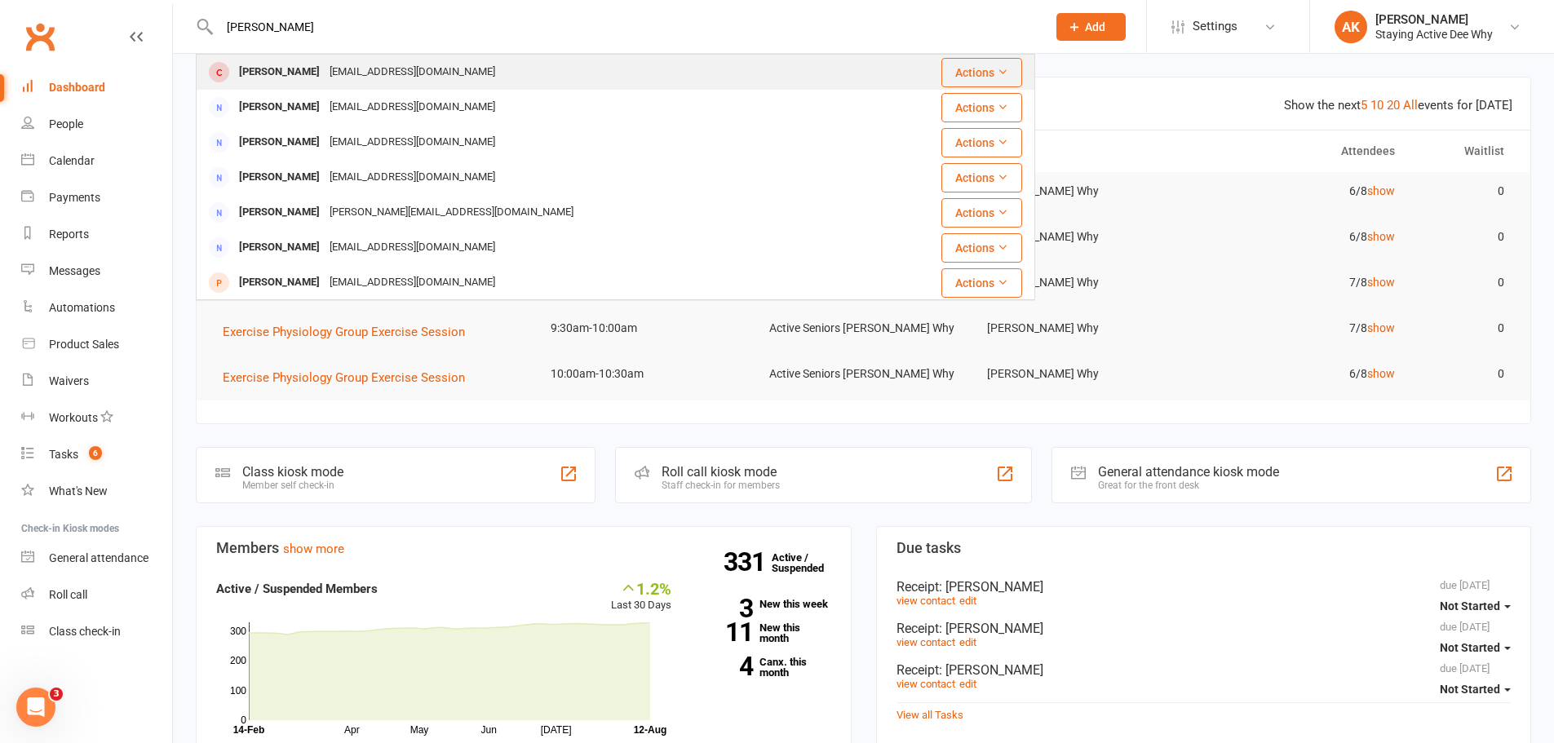
type input "[PERSON_NAME]"
click at [467, 64] on div "[PERSON_NAME] [PERSON_NAME][EMAIL_ADDRESS][DOMAIN_NAME]" at bounding box center [547, 71] width 701 height 33
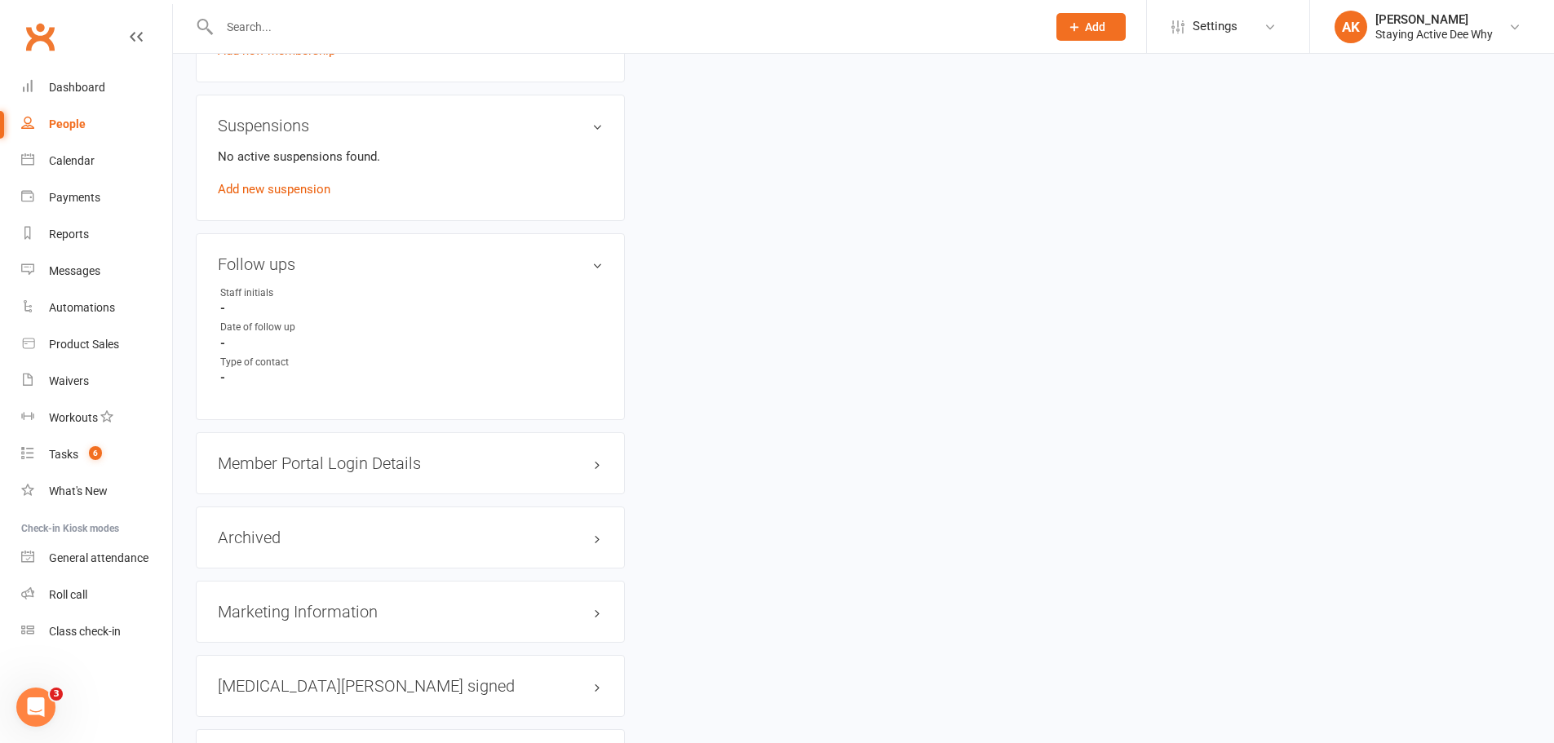
scroll to position [1345, 0]
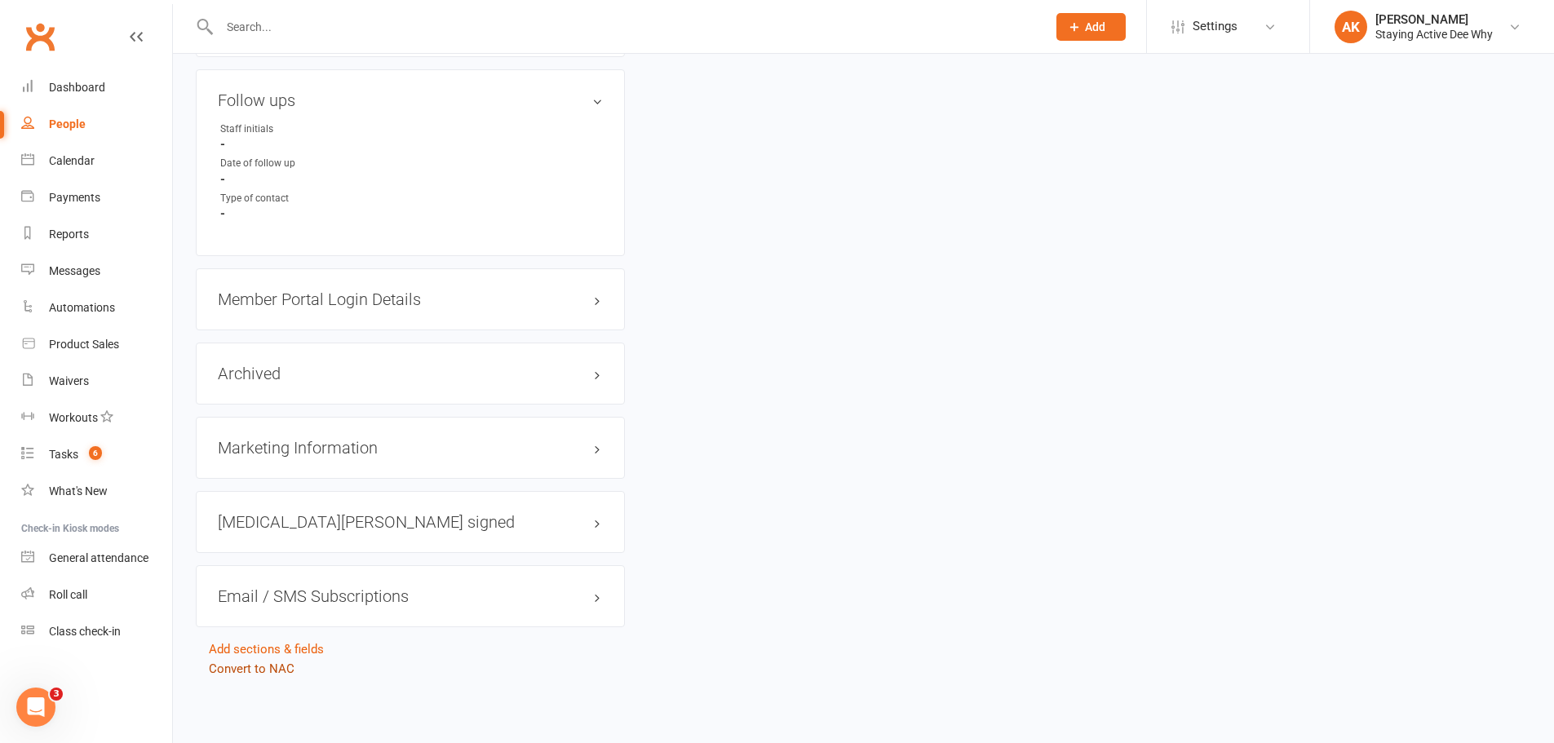
click at [248, 672] on link "Convert to NAC" at bounding box center [252, 669] width 86 height 15
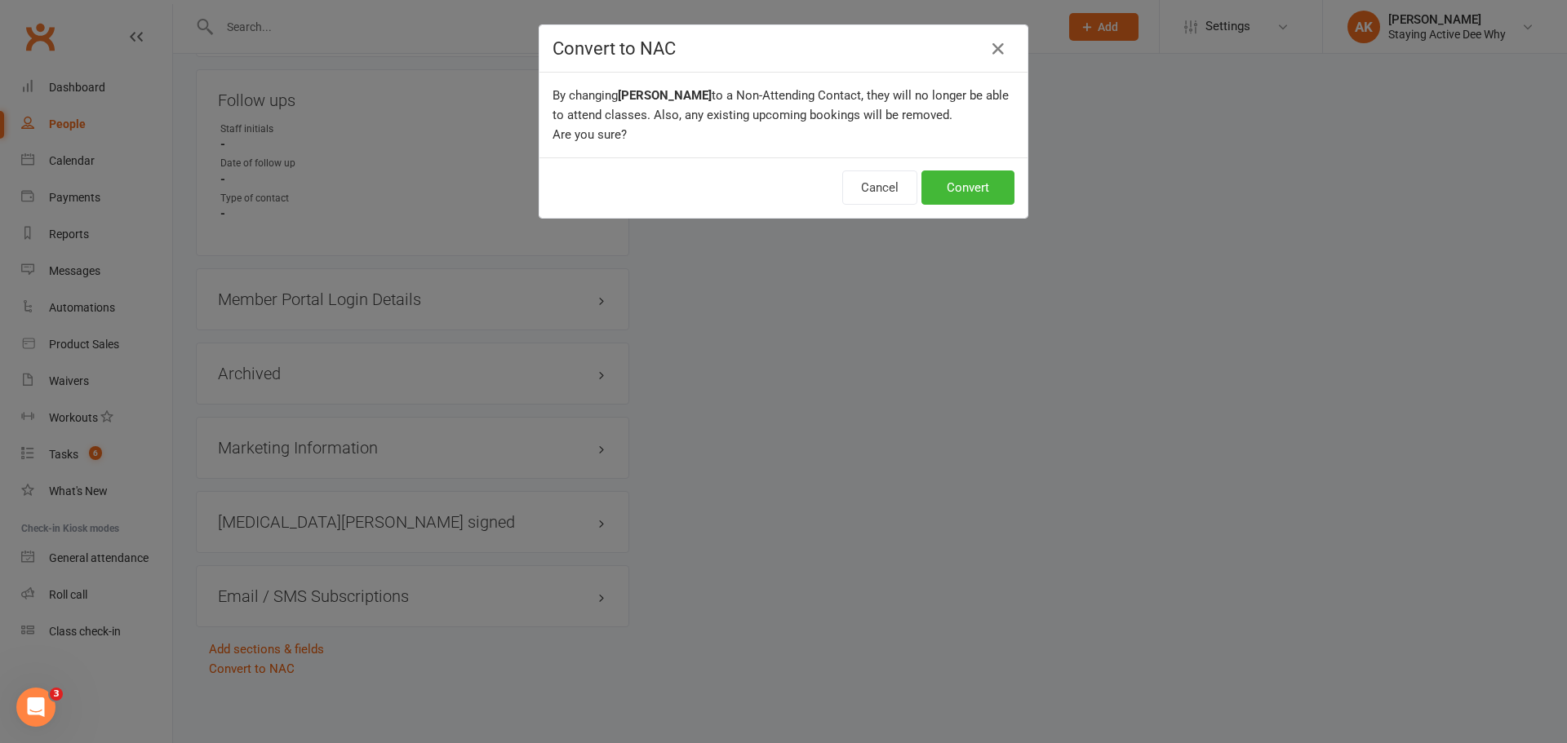
click at [985, 169] on div "Cancel Convert" at bounding box center [783, 187] width 488 height 60
click at [973, 188] on button "Convert" at bounding box center [967, 188] width 93 height 34
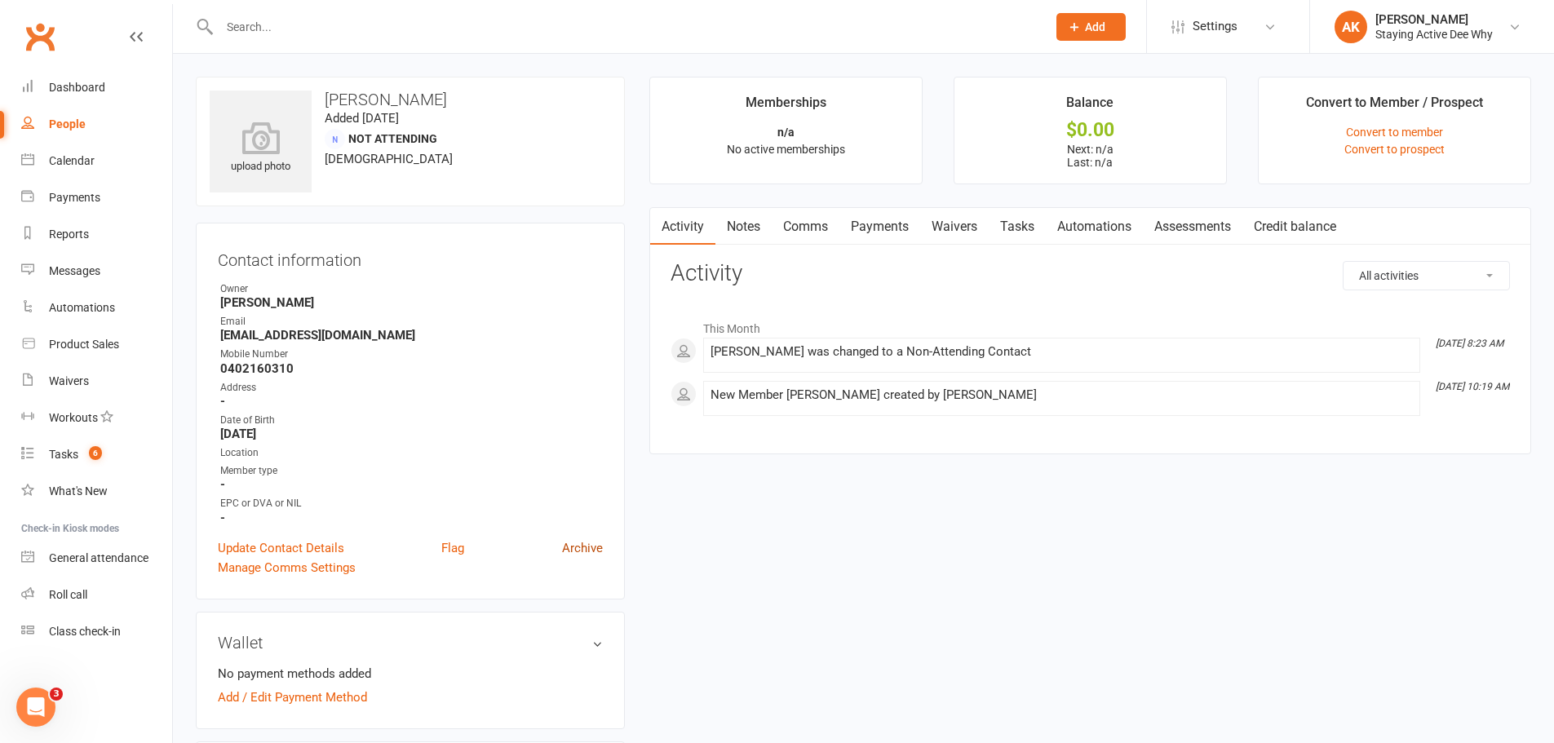
click at [583, 539] on link "Archive" at bounding box center [582, 549] width 41 height 20
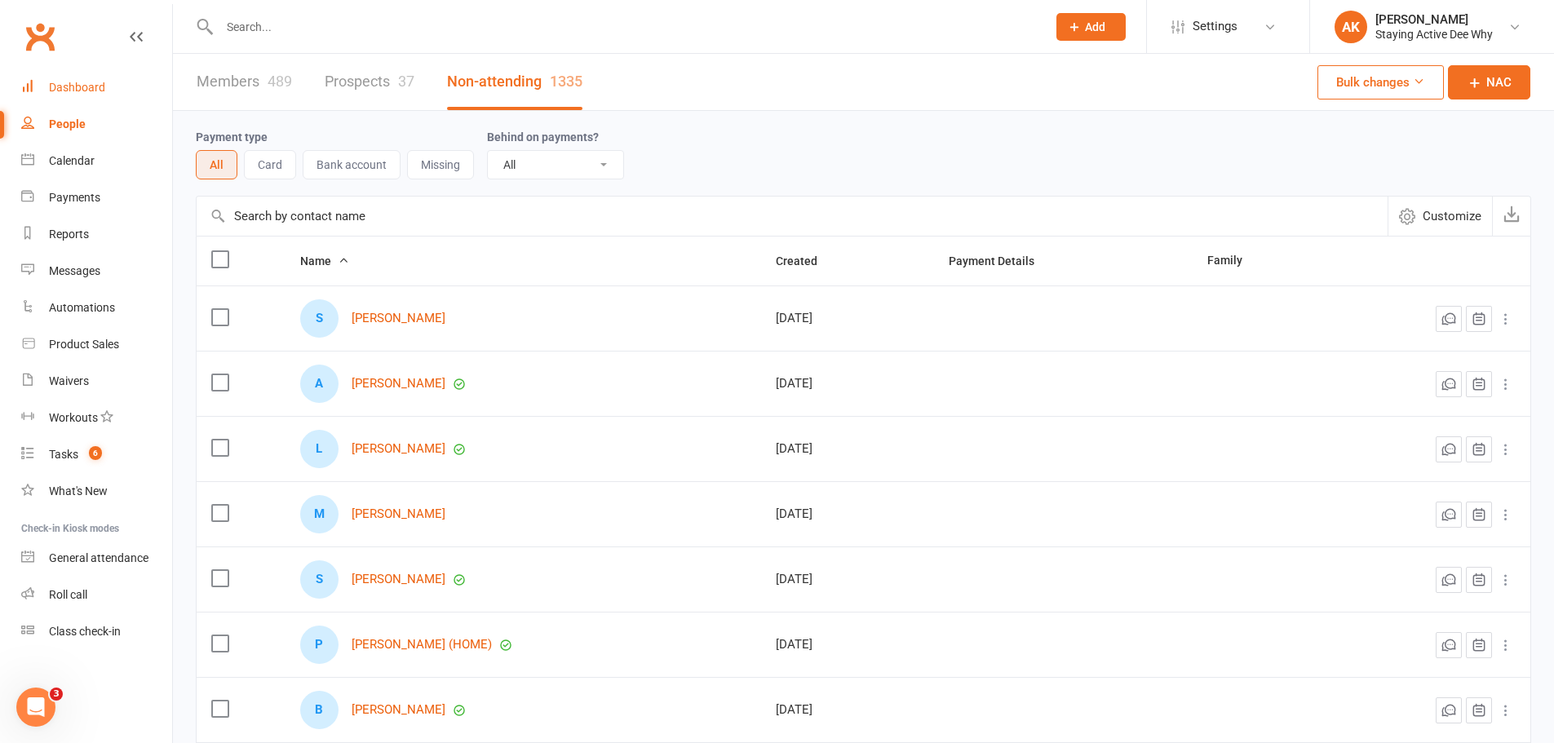
click at [110, 74] on link "Dashboard" at bounding box center [96, 87] width 151 height 37
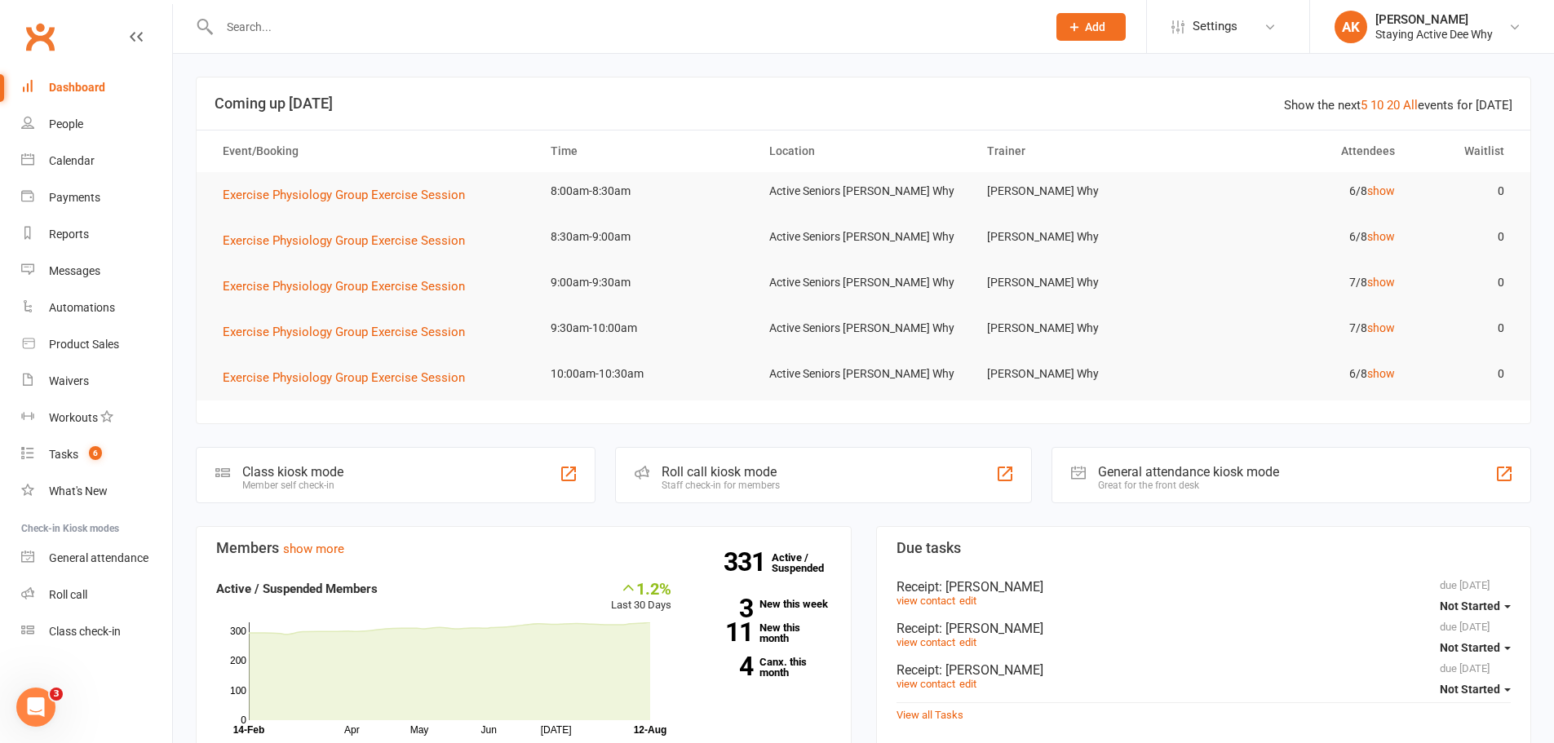
click at [1087, 38] on button "Add" at bounding box center [1091, 27] width 69 height 28
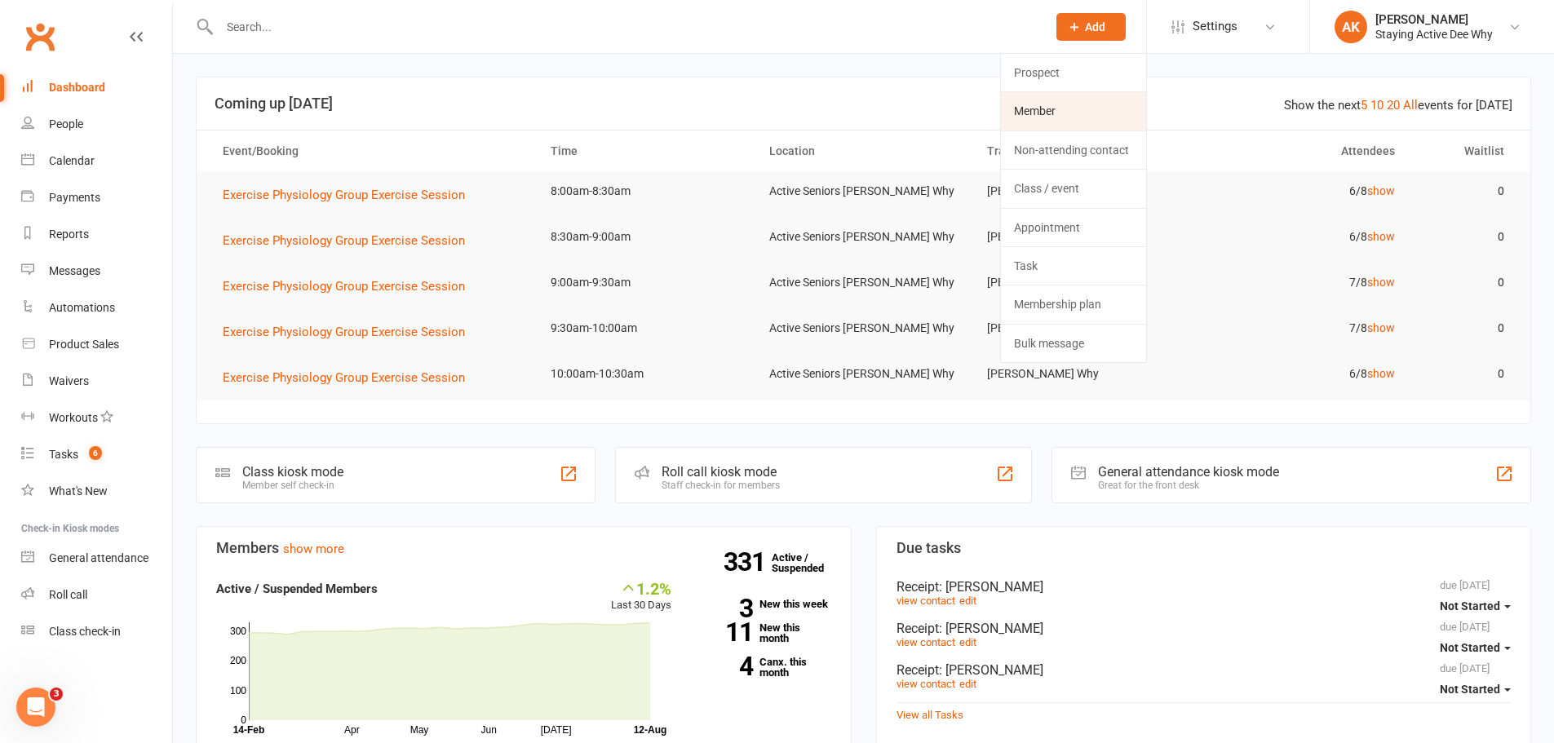
click at [1064, 106] on link "Member" at bounding box center [1073, 111] width 145 height 38
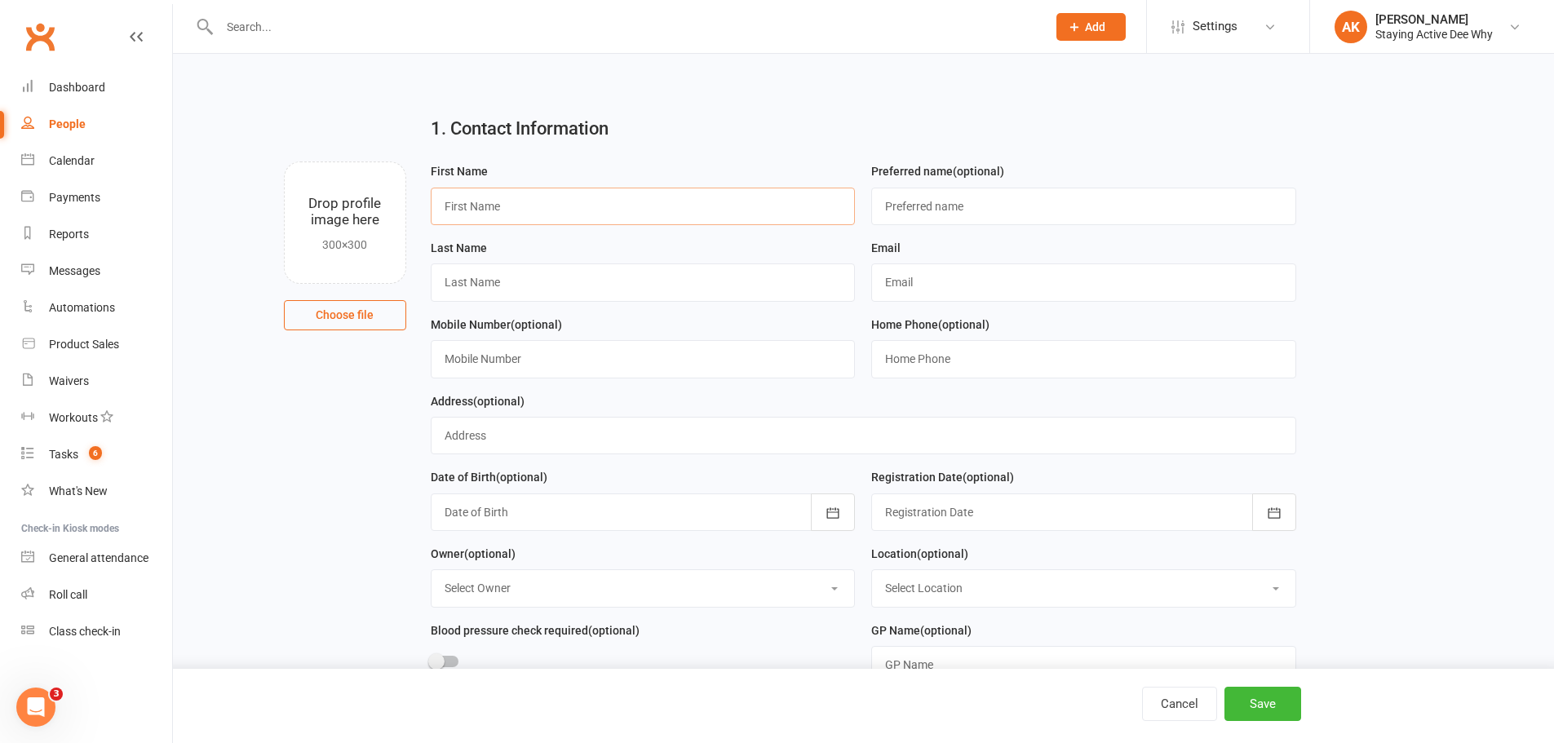
click at [537, 215] on input "text" at bounding box center [643, 207] width 425 height 38
type input "[PERSON_NAME]"
click at [588, 282] on input "text" at bounding box center [643, 283] width 425 height 38
type input "[PERSON_NAME]"
click at [940, 282] on input "text" at bounding box center [1083, 283] width 425 height 38
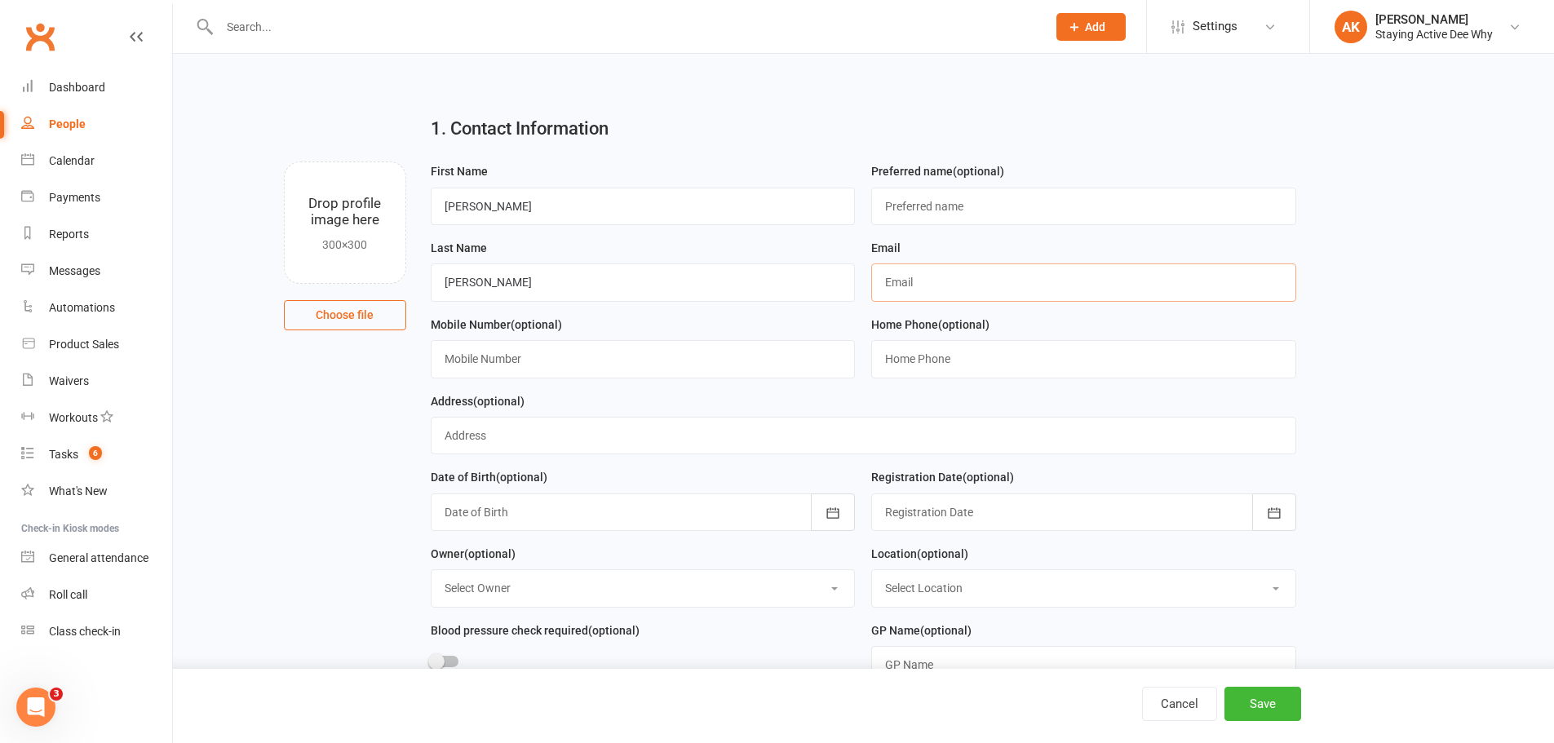
paste input "[EMAIL_ADDRESS][DOMAIN_NAME]"
click at [883, 282] on input "[EMAIL_ADDRESS][DOMAIN_NAME]" at bounding box center [1083, 283] width 425 height 38
type input "[EMAIL_ADDRESS][DOMAIN_NAME]"
click at [557, 345] on input "text" at bounding box center [643, 359] width 425 height 38
paste input "0408 450 134"
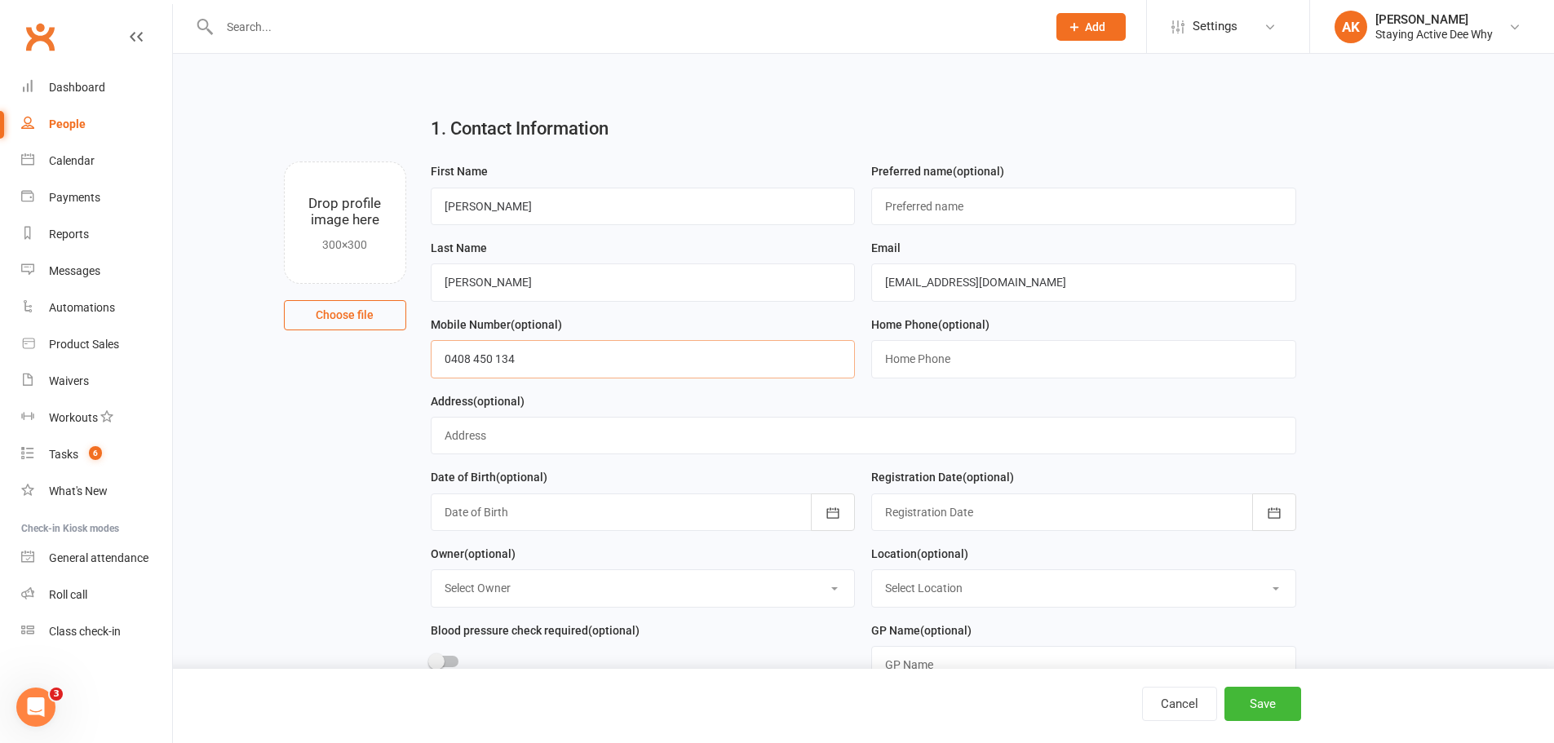
click at [498, 359] on input "0408 450 134" at bounding box center [643, 359] width 425 height 38
click at [477, 360] on input "0408 45134" at bounding box center [643, 359] width 425 height 38
click at [442, 354] on input "040845134" at bounding box center [643, 359] width 425 height 38
type input "040845134"
click at [530, 505] on div at bounding box center [643, 513] width 425 height 38
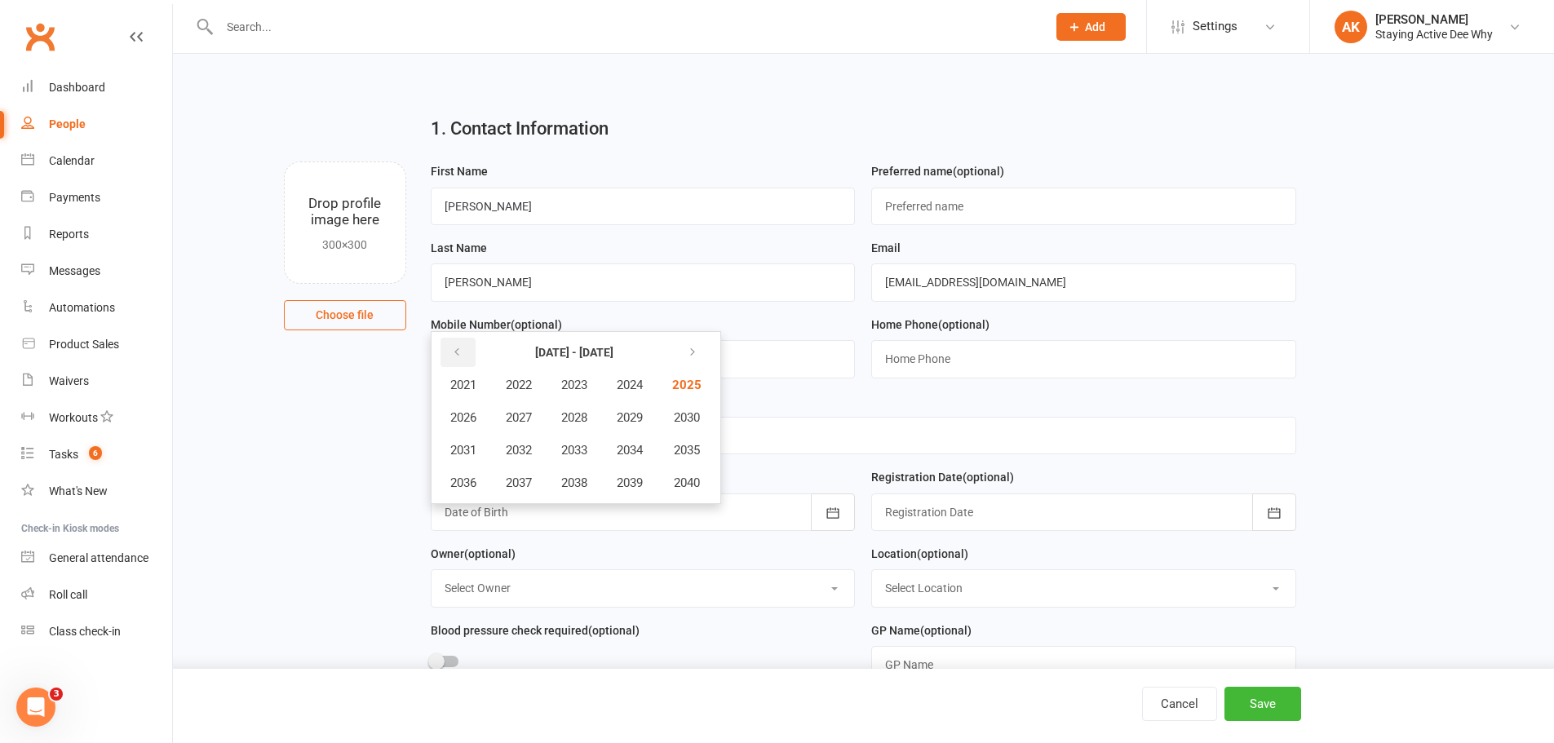
click at [459, 359] on icon "button" at bounding box center [456, 352] width 11 height 13
click at [454, 354] on icon "button" at bounding box center [456, 352] width 11 height 13
click at [474, 423] on span "1946" at bounding box center [463, 417] width 26 height 15
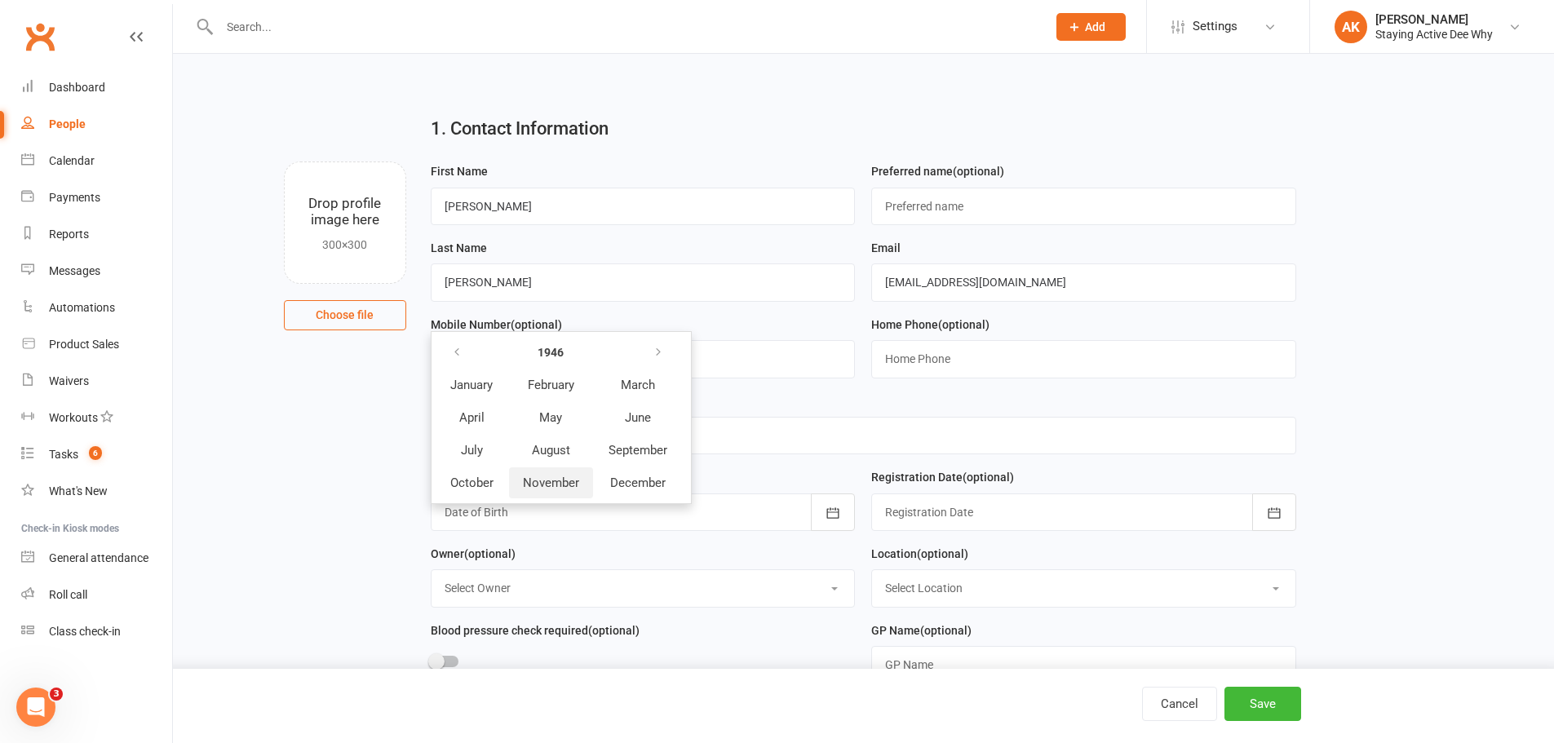
click at [561, 488] on span "November" at bounding box center [551, 483] width 56 height 15
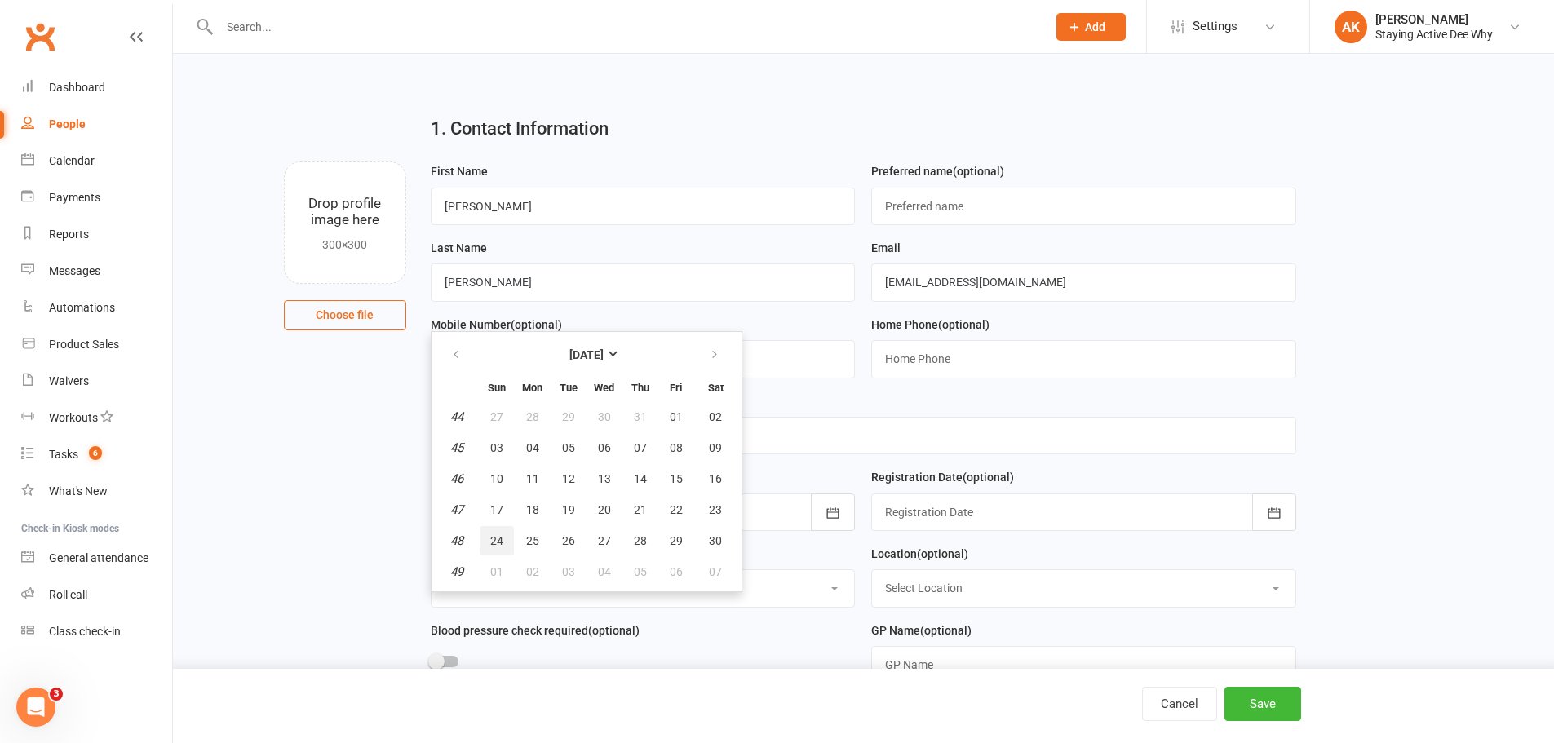
click at [493, 543] on span "24" at bounding box center [496, 540] width 13 height 13
type input "[DATE]"
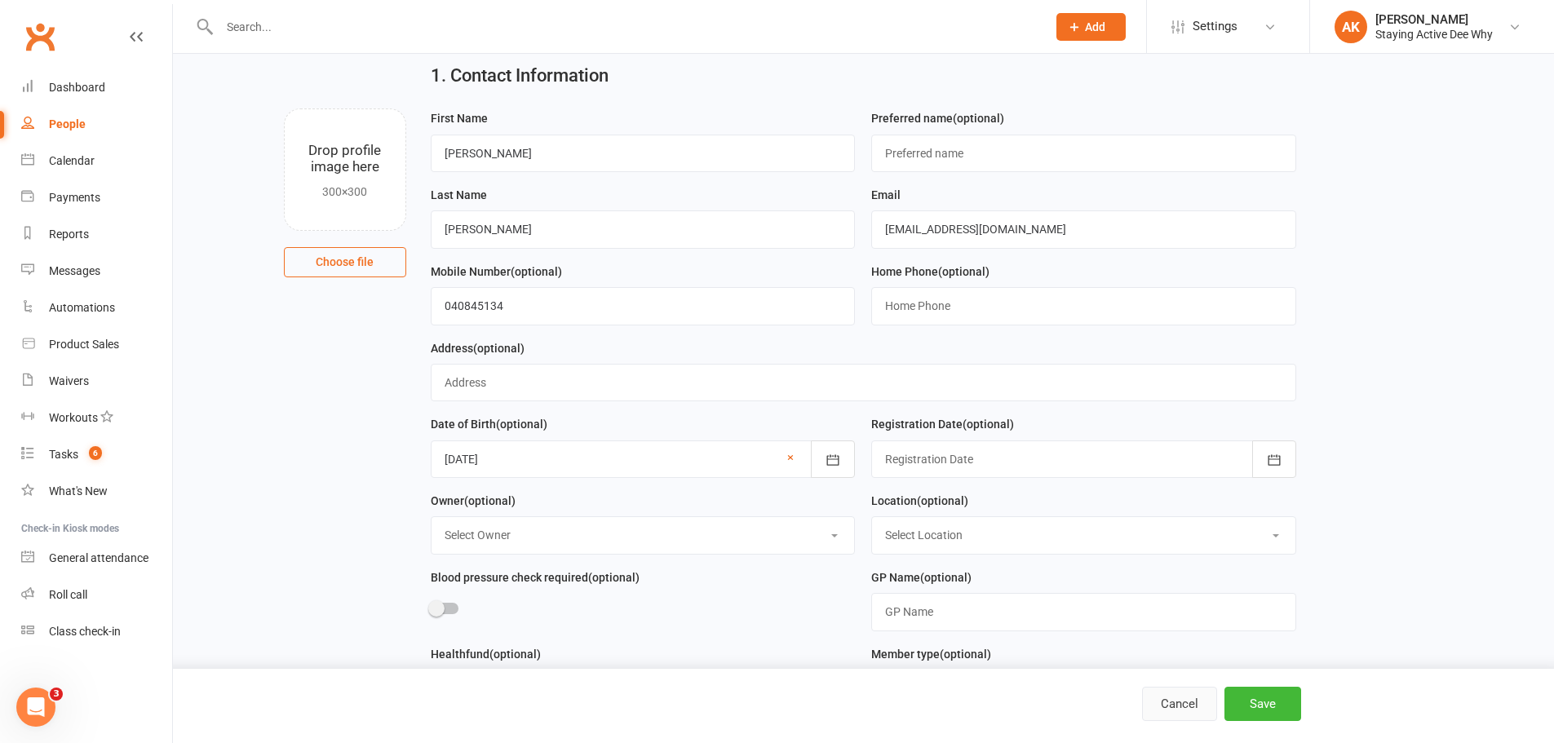
scroll to position [82, 0]
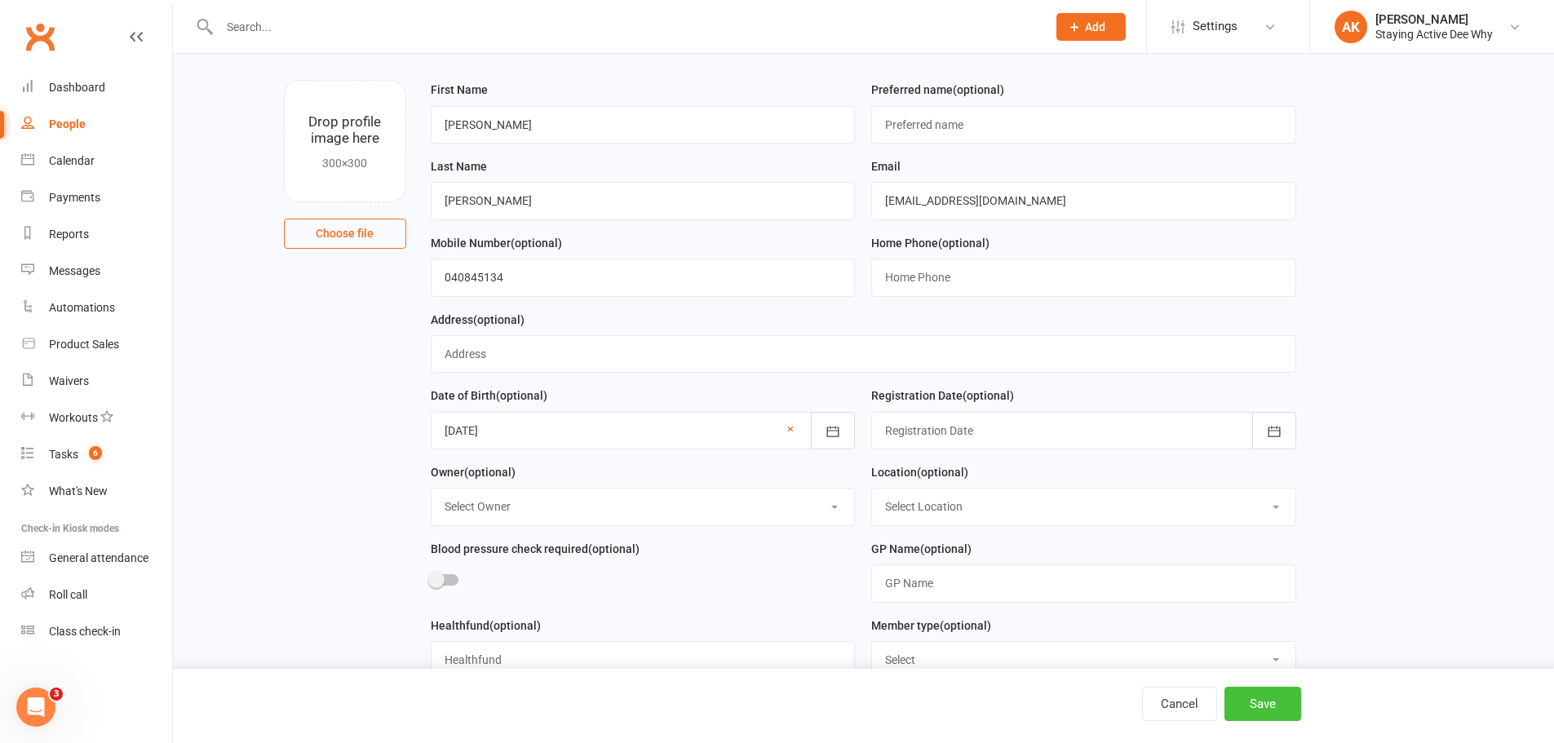
click at [1272, 721] on button "Save" at bounding box center [1263, 704] width 77 height 34
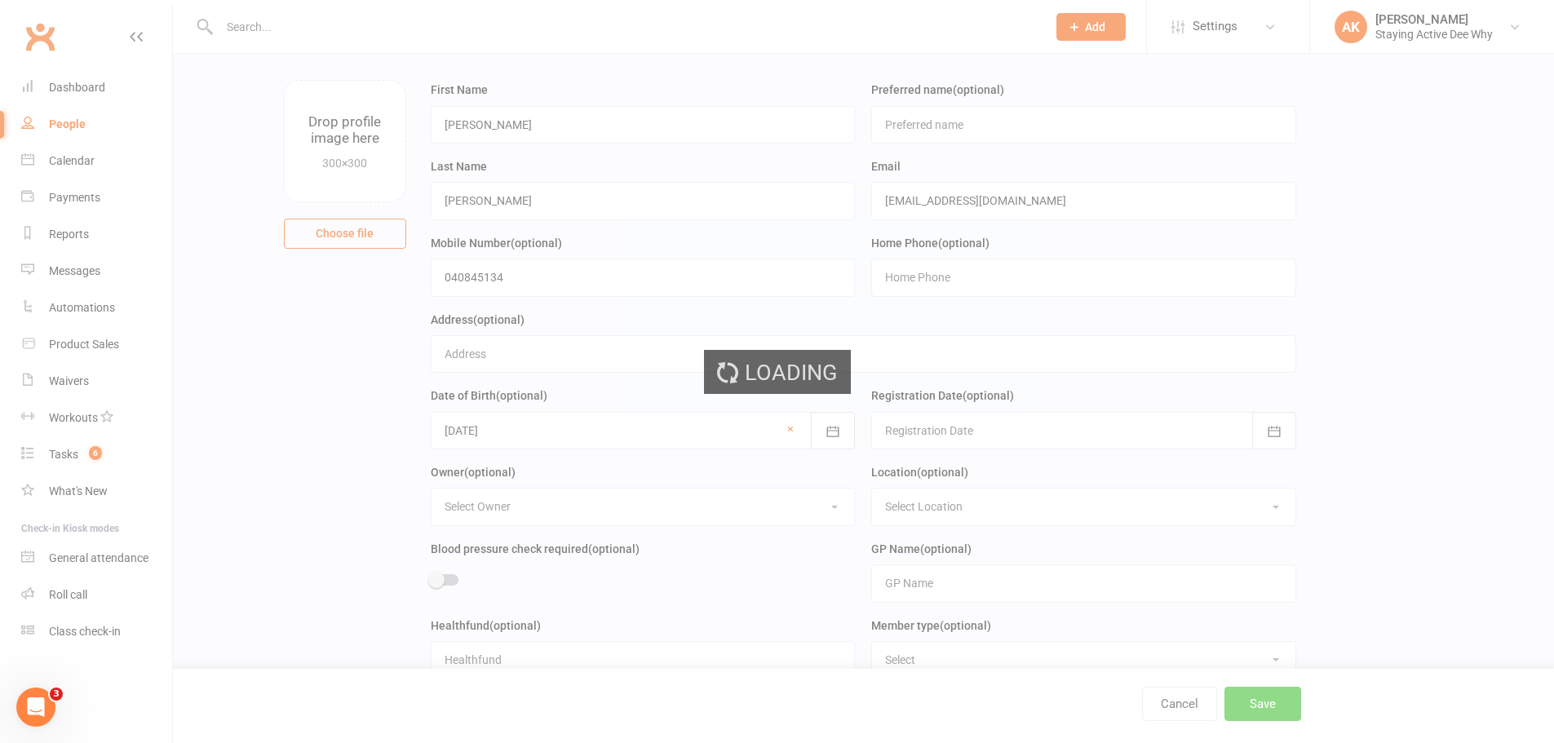
scroll to position [0, 0]
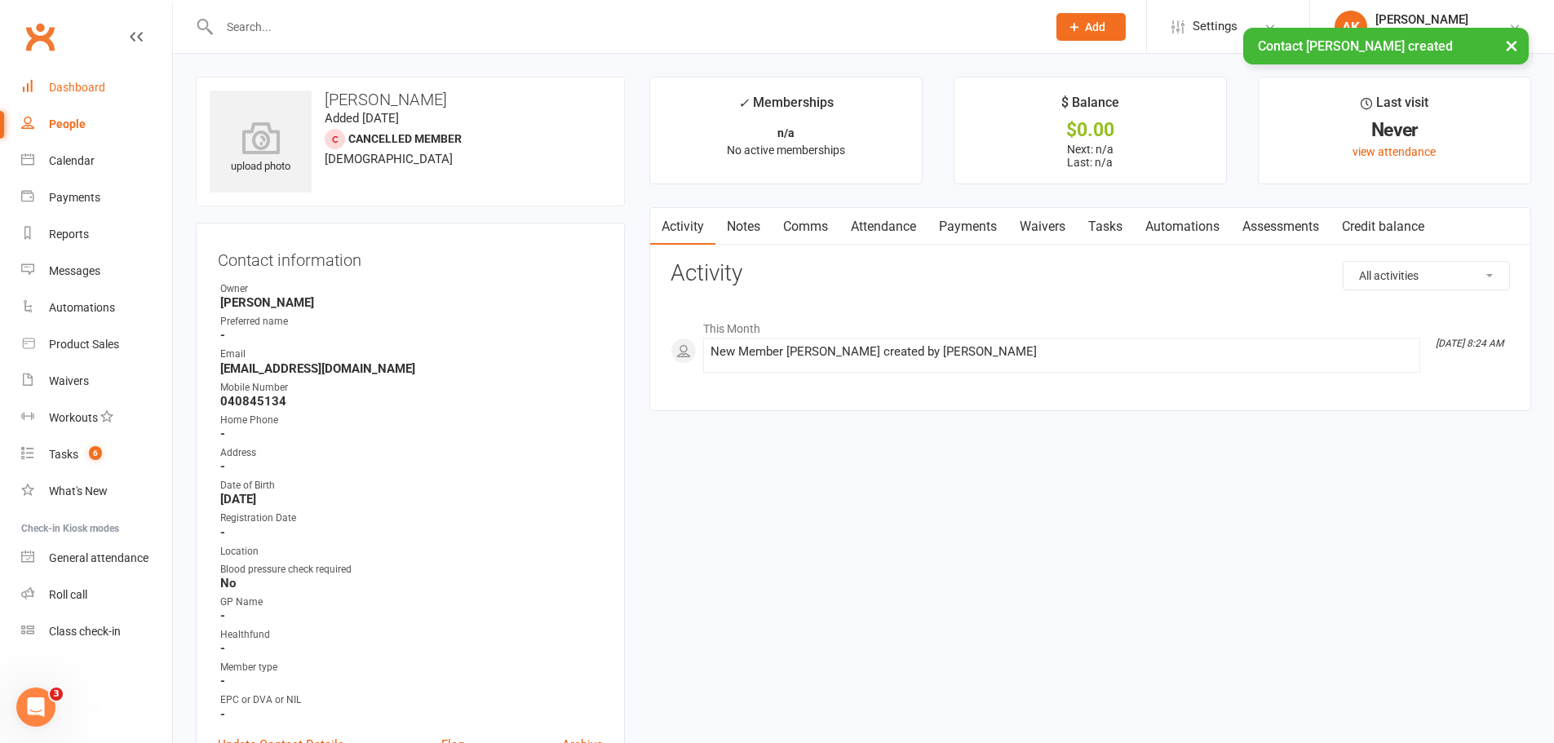
click at [108, 82] on link "Dashboard" at bounding box center [96, 87] width 151 height 37
